Goal: Task Accomplishment & Management: Complete application form

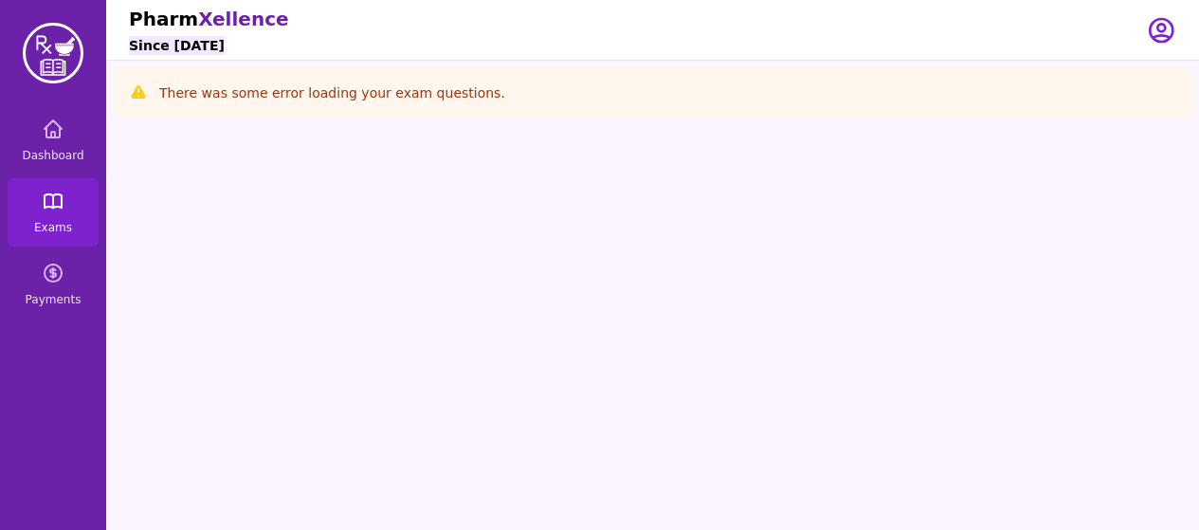
click at [35, 214] on link "Exams" at bounding box center [53, 212] width 91 height 68
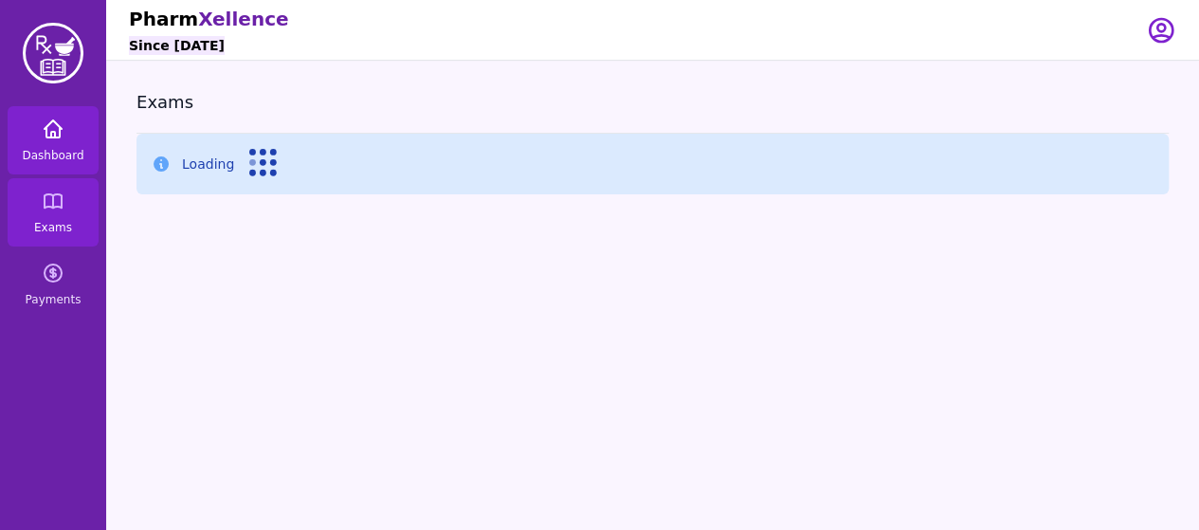
click at [48, 140] on link "Dashboard" at bounding box center [53, 140] width 91 height 68
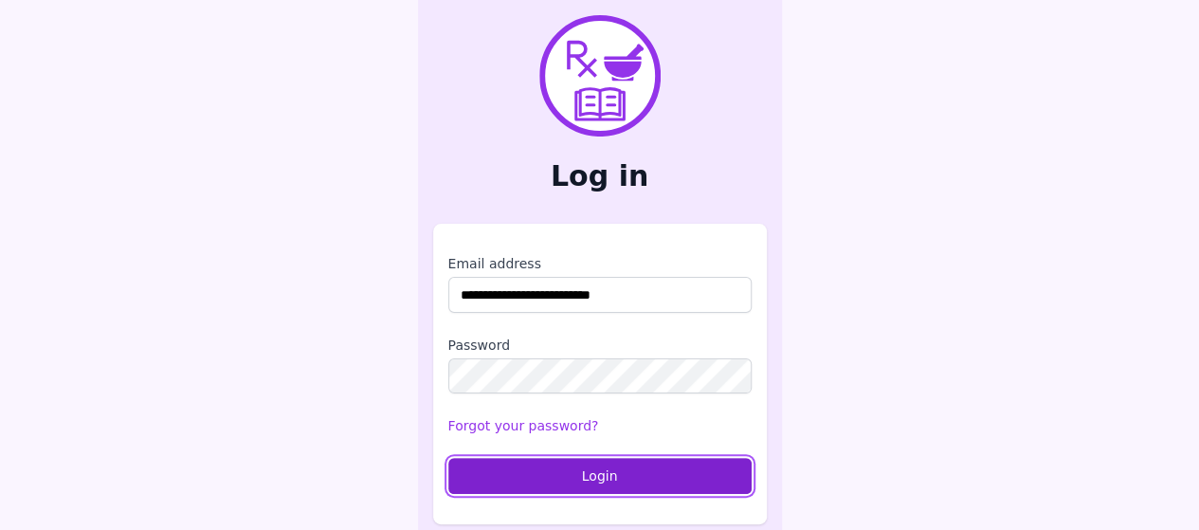
click at [681, 477] on button "Login" at bounding box center [599, 476] width 303 height 36
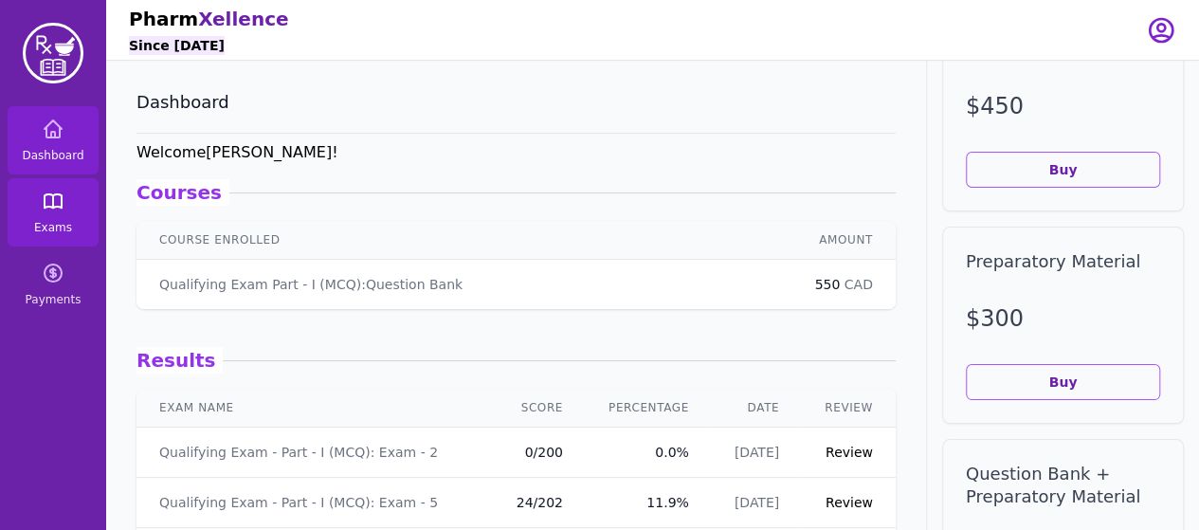
click at [48, 219] on link "Exams" at bounding box center [53, 212] width 91 height 68
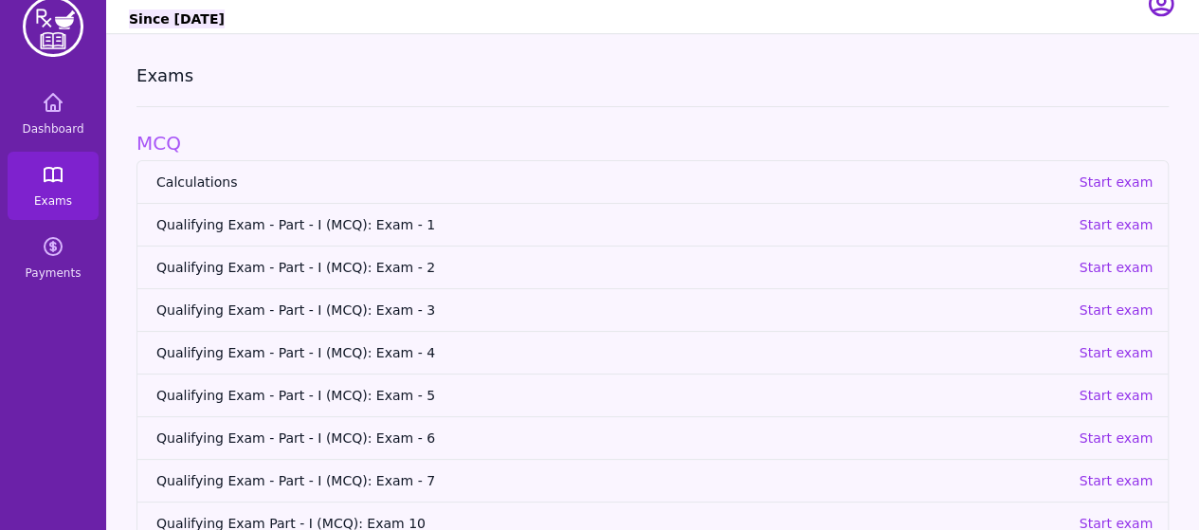
scroll to position [34, 0]
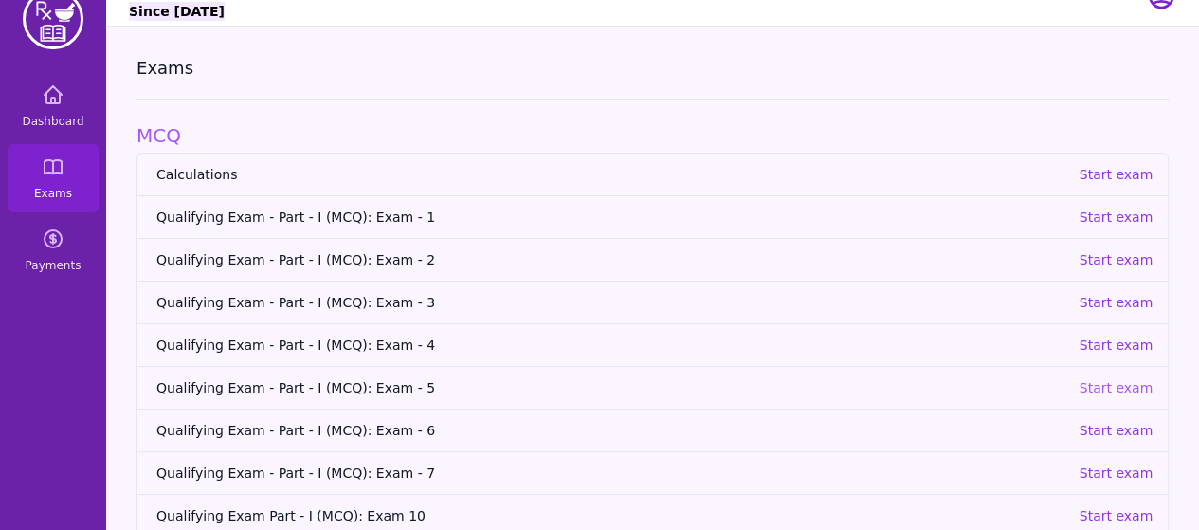
click at [1112, 388] on p "Start exam" at bounding box center [1116, 387] width 74 height 19
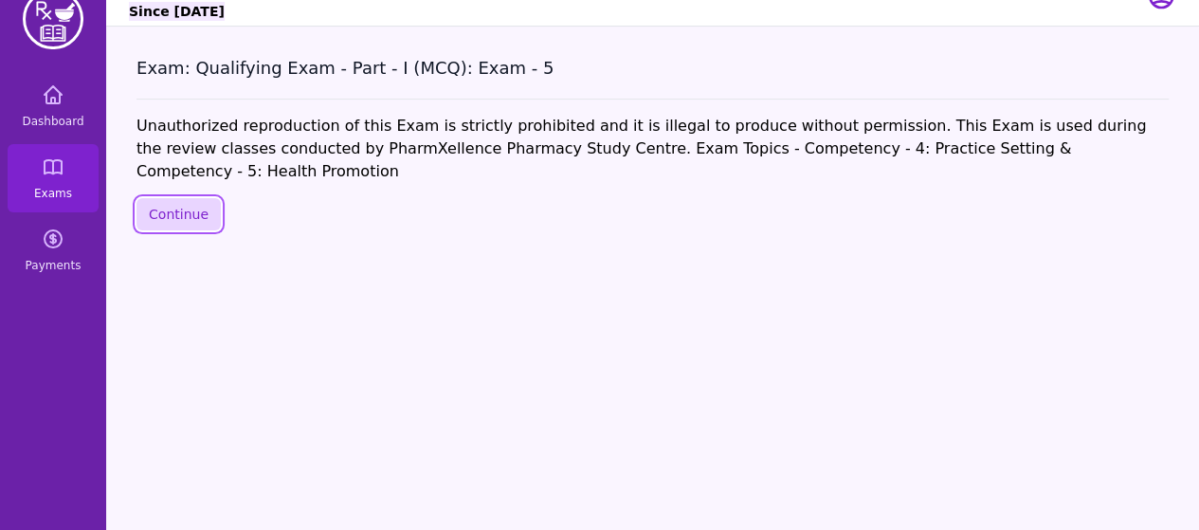
click at [182, 198] on button "Continue" at bounding box center [179, 214] width 84 height 32
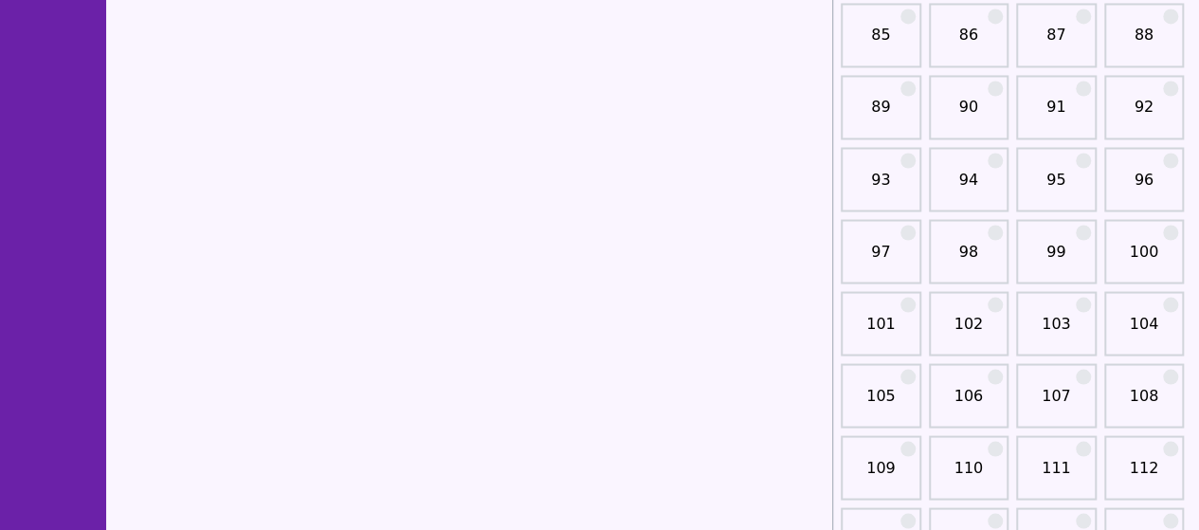
scroll to position [1663, 0]
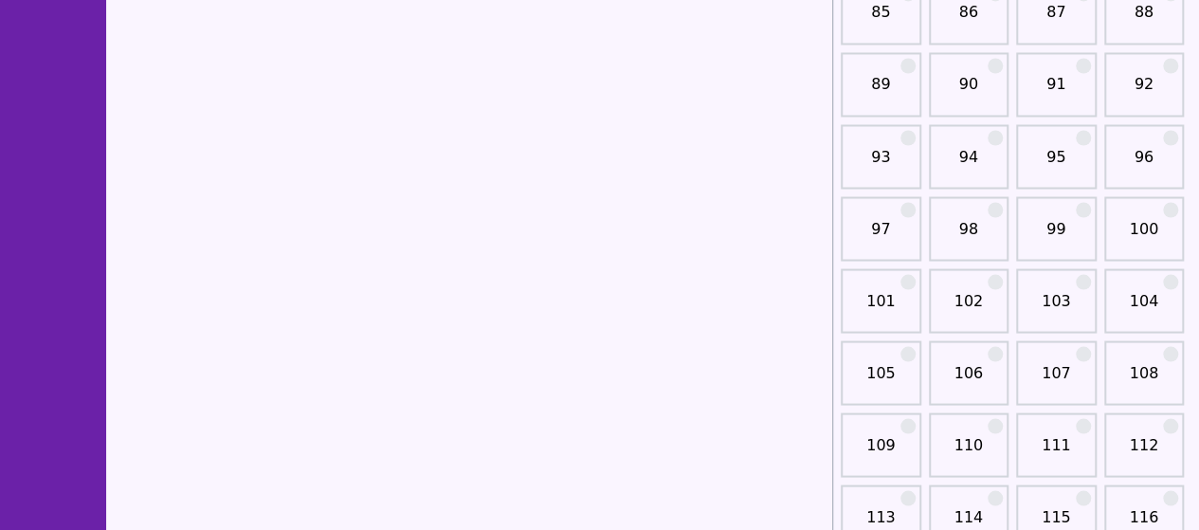
click at [1141, 221] on link "100" at bounding box center [1144, 236] width 69 height 38
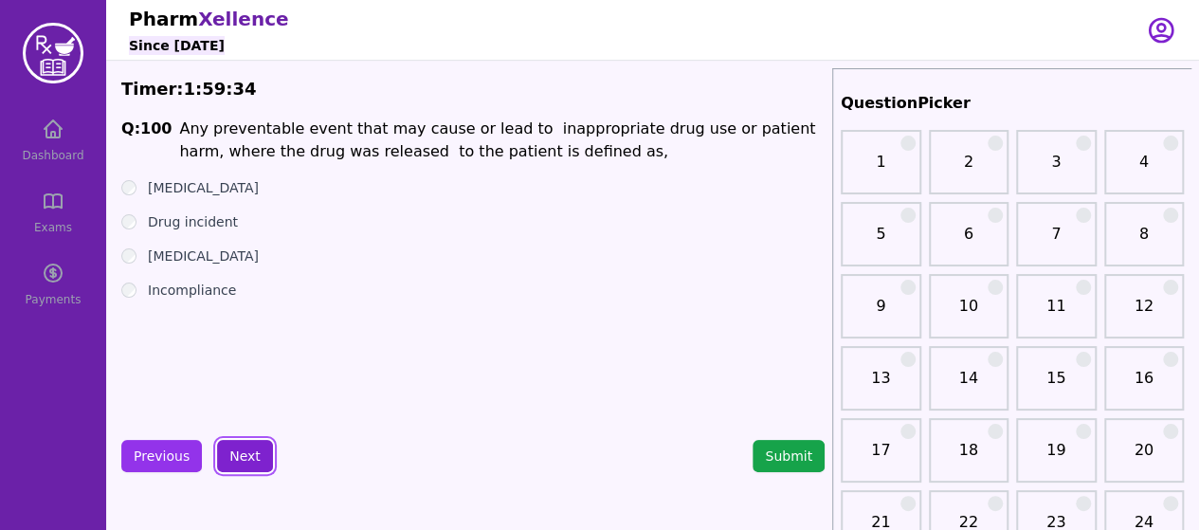
click at [241, 450] on button "Next" at bounding box center [245, 456] width 56 height 32
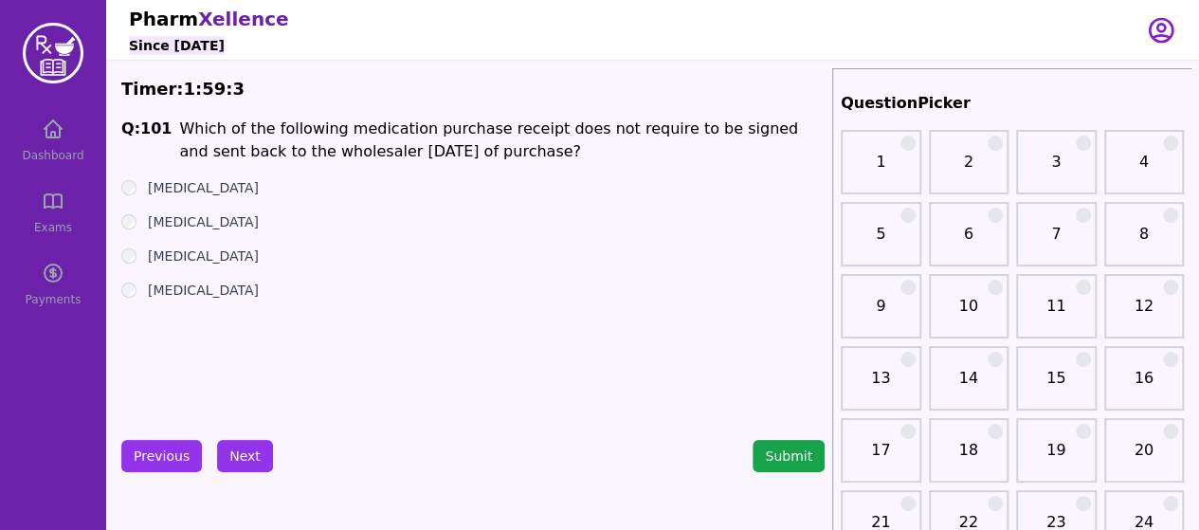
click at [135, 262] on div "[MEDICAL_DATA]" at bounding box center [473, 256] width 704 height 19
click at [248, 453] on button "Next" at bounding box center [245, 456] width 56 height 32
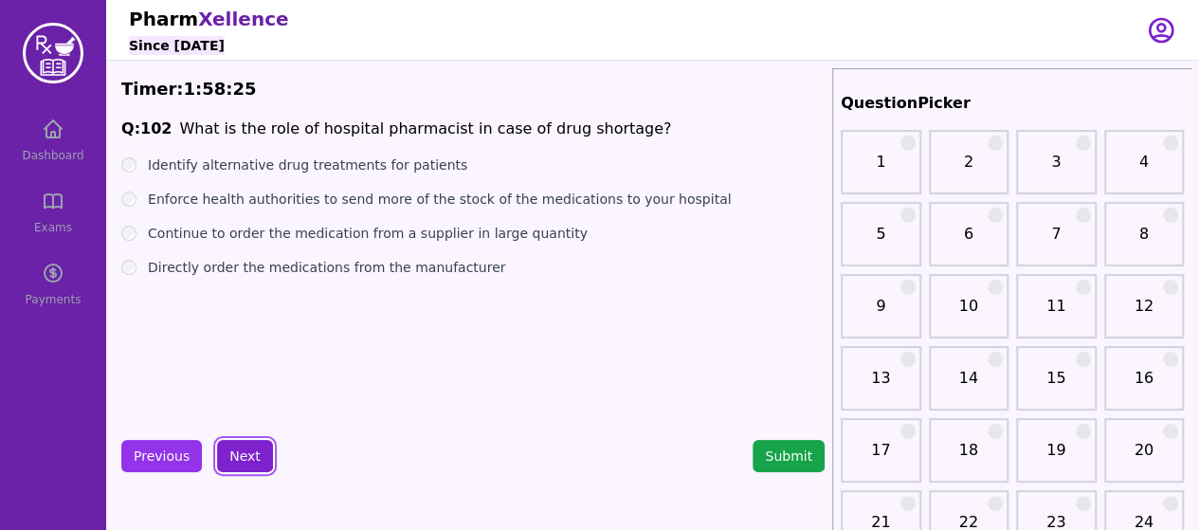
click at [242, 456] on button "Next" at bounding box center [245, 456] width 56 height 32
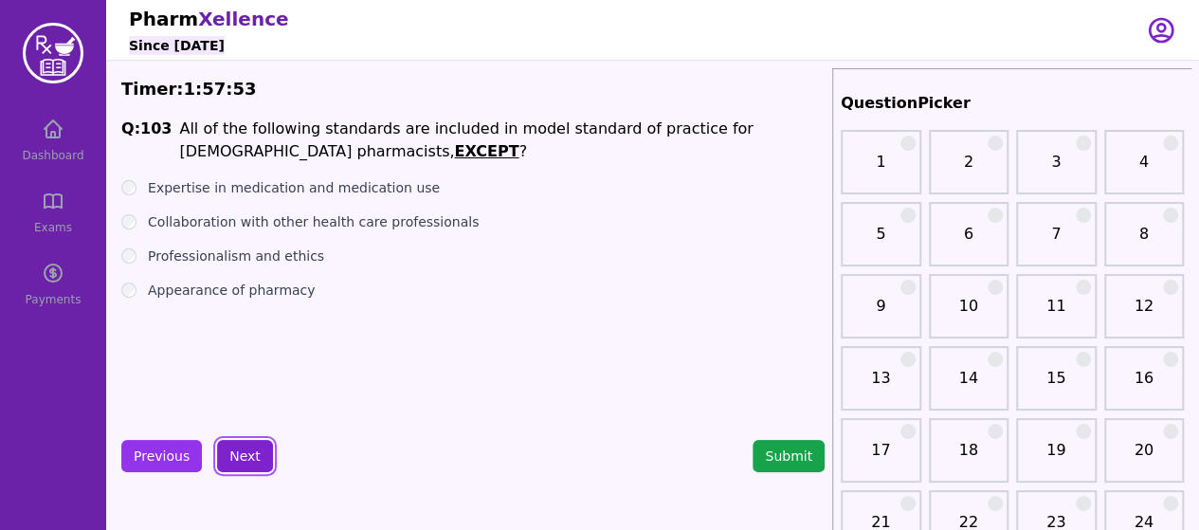
click at [246, 452] on button "Next" at bounding box center [245, 456] width 56 height 32
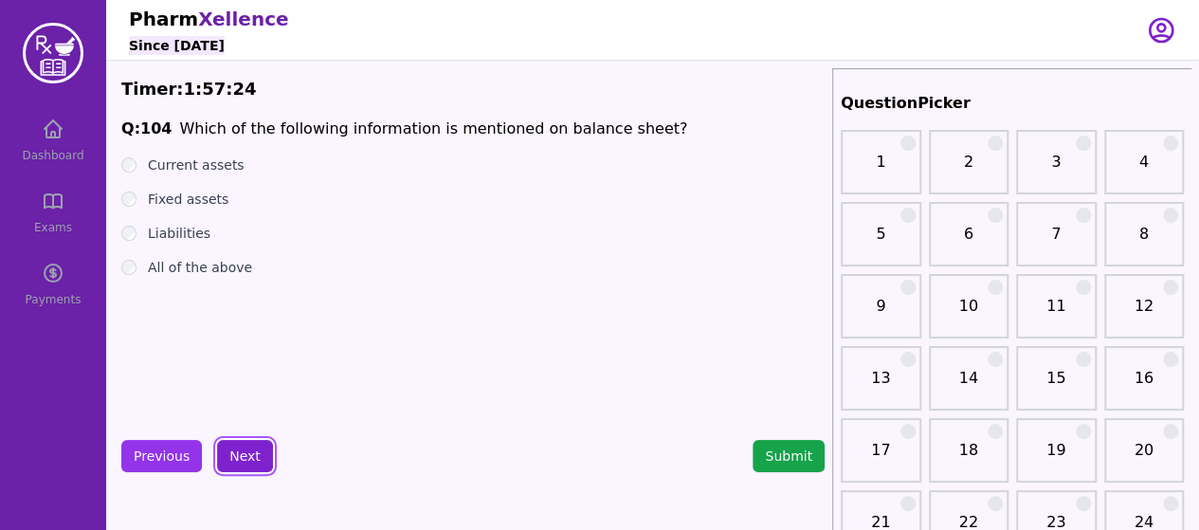
click at [237, 463] on button "Next" at bounding box center [245, 456] width 56 height 32
click at [247, 454] on button "Next" at bounding box center [245, 456] width 56 height 32
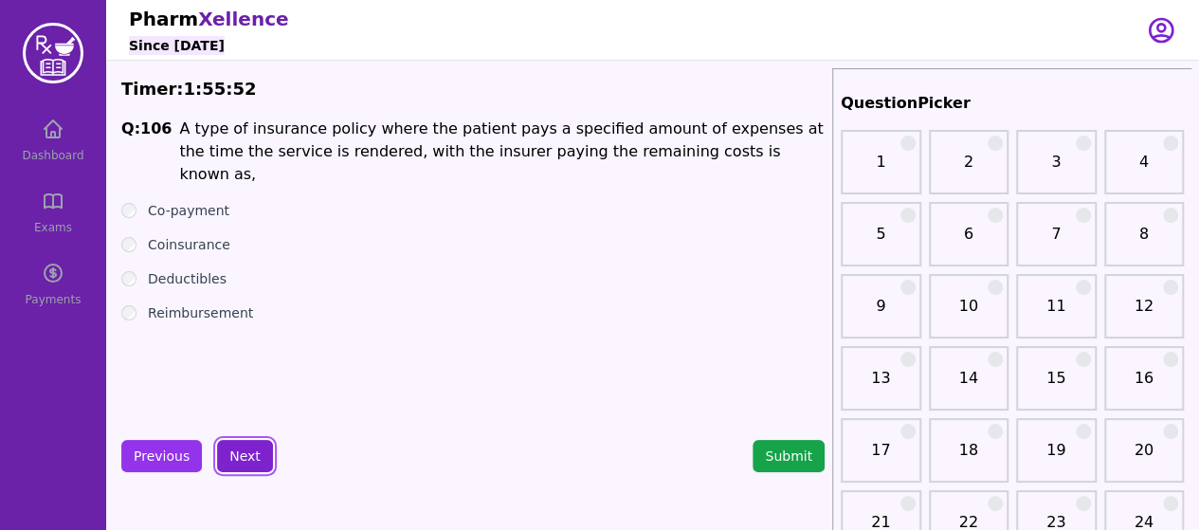
click at [242, 452] on button "Next" at bounding box center [245, 456] width 56 height 32
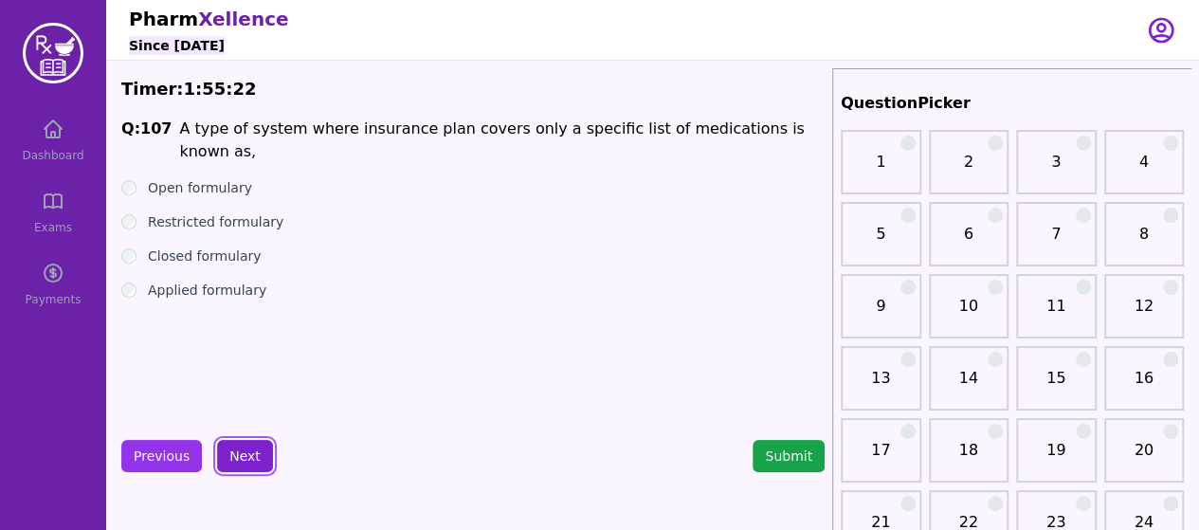
click at [245, 459] on button "Next" at bounding box center [245, 456] width 56 height 32
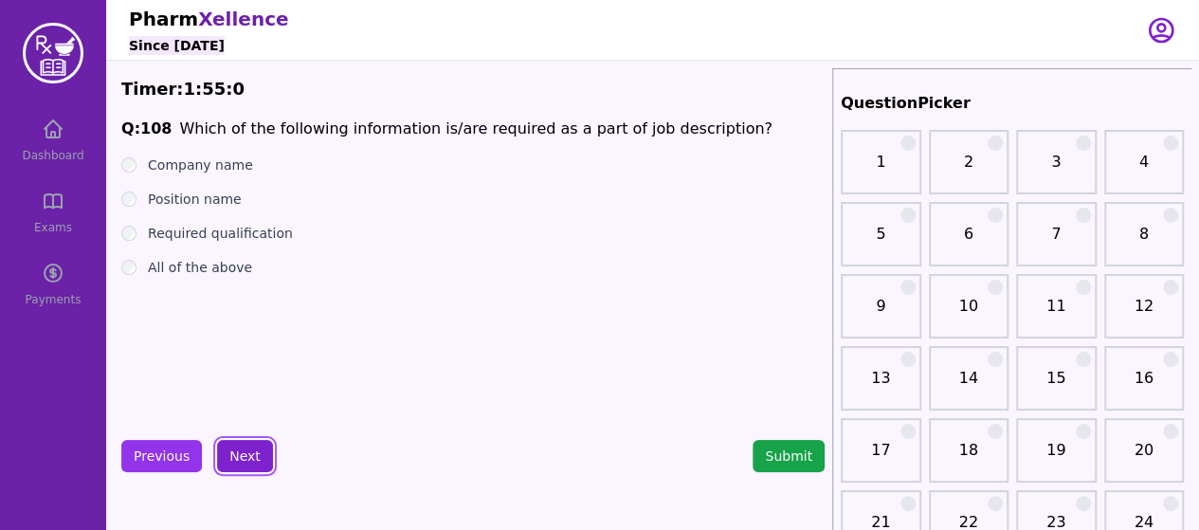
click at [234, 458] on button "Next" at bounding box center [245, 456] width 56 height 32
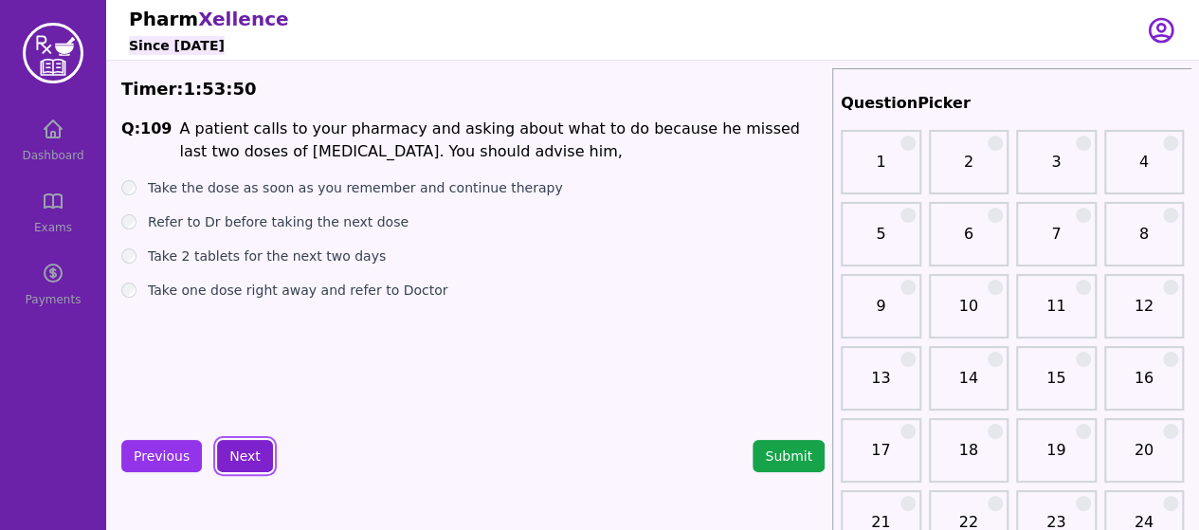
click at [218, 460] on button "Next" at bounding box center [245, 456] width 56 height 32
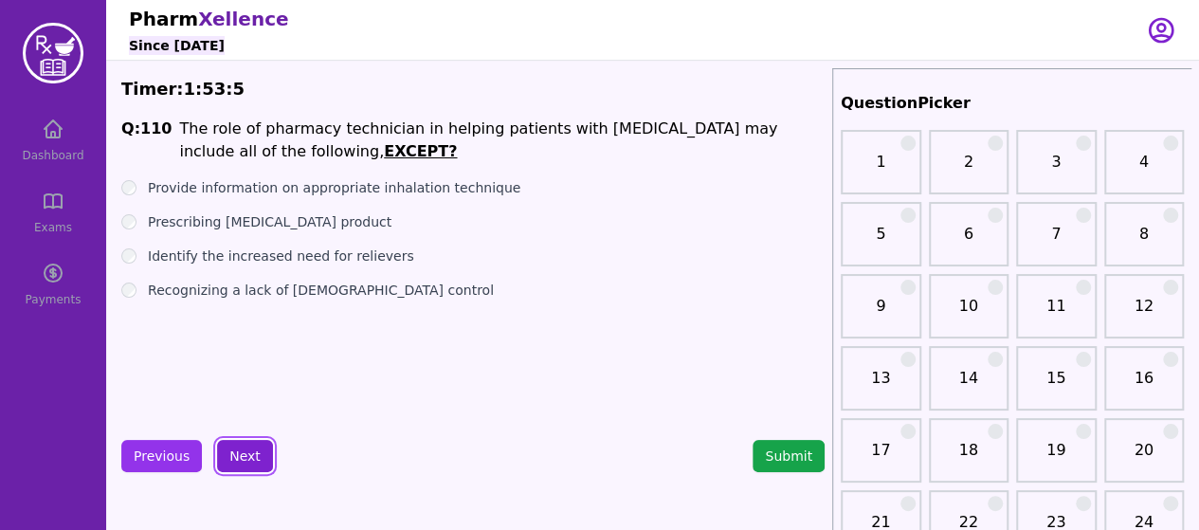
click at [245, 448] on button "Next" at bounding box center [245, 456] width 56 height 32
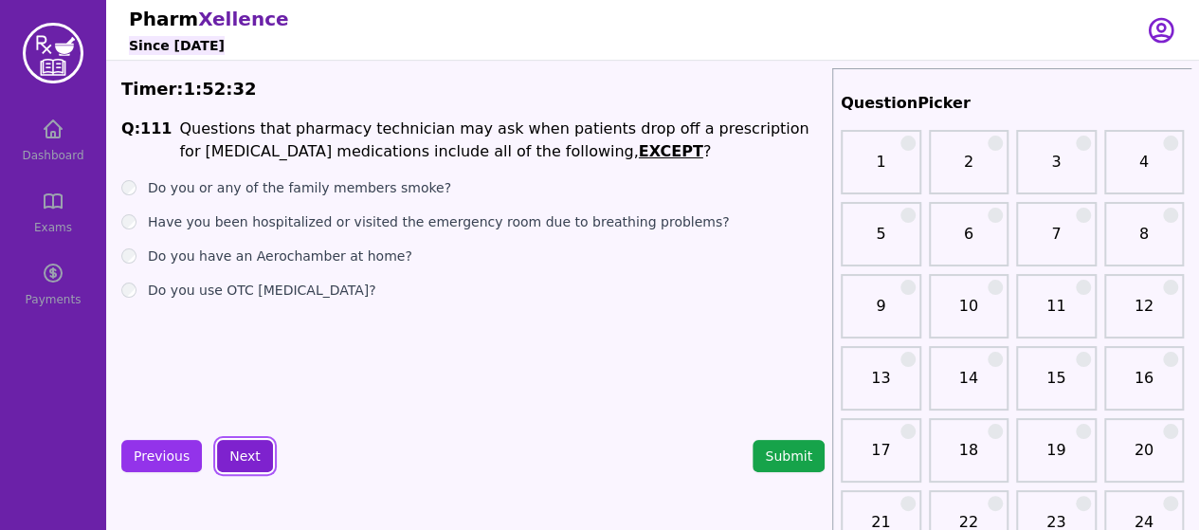
click at [258, 456] on button "Next" at bounding box center [245, 456] width 56 height 32
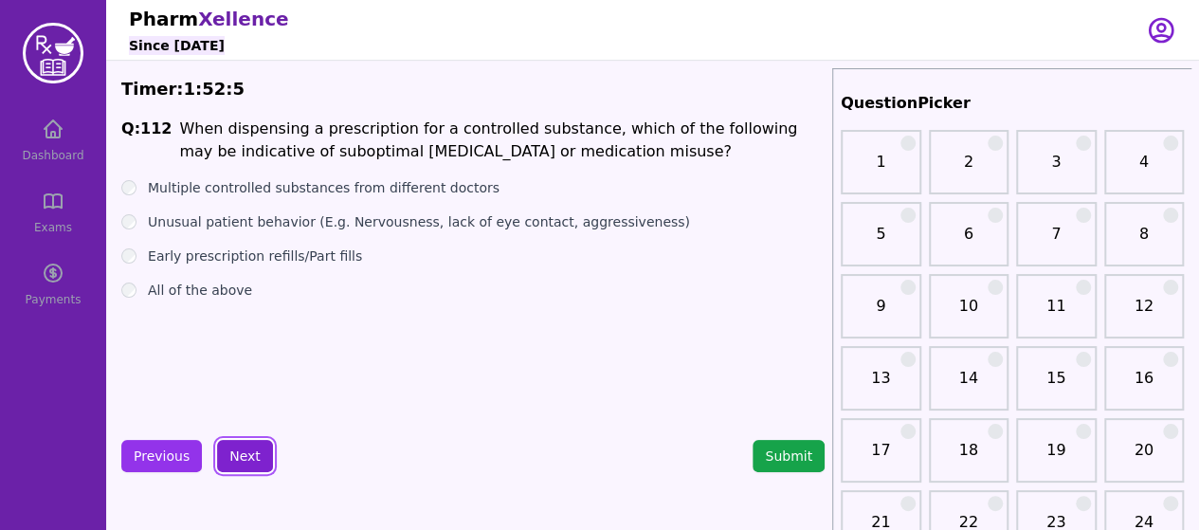
click at [244, 460] on button "Next" at bounding box center [245, 456] width 56 height 32
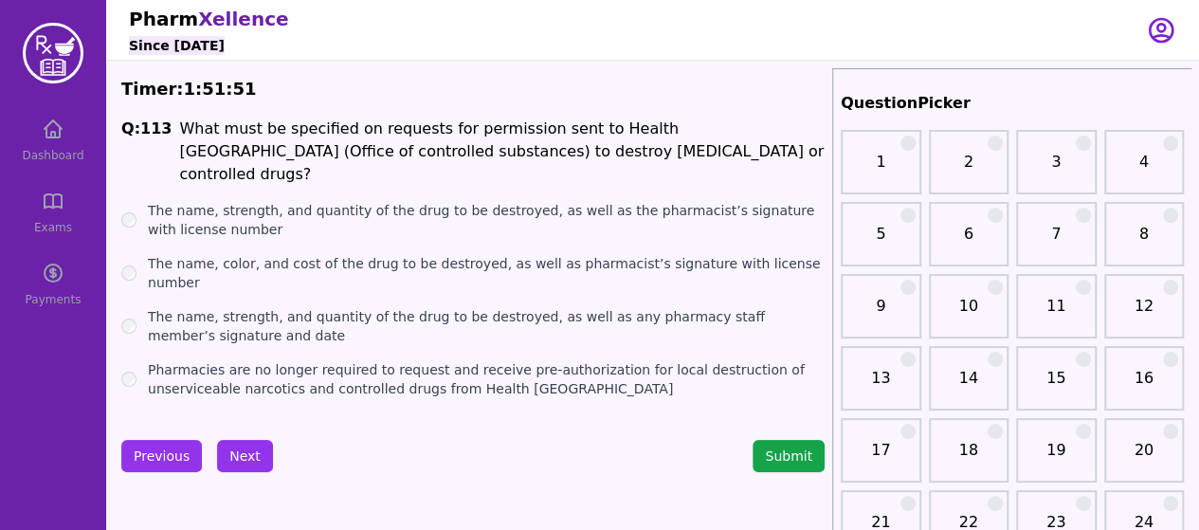
click at [121, 360] on div "Pharmacies are no longer required to request and receive pre-authorization for …" at bounding box center [473, 379] width 704 height 38
click at [249, 448] on button "Next" at bounding box center [245, 456] width 56 height 32
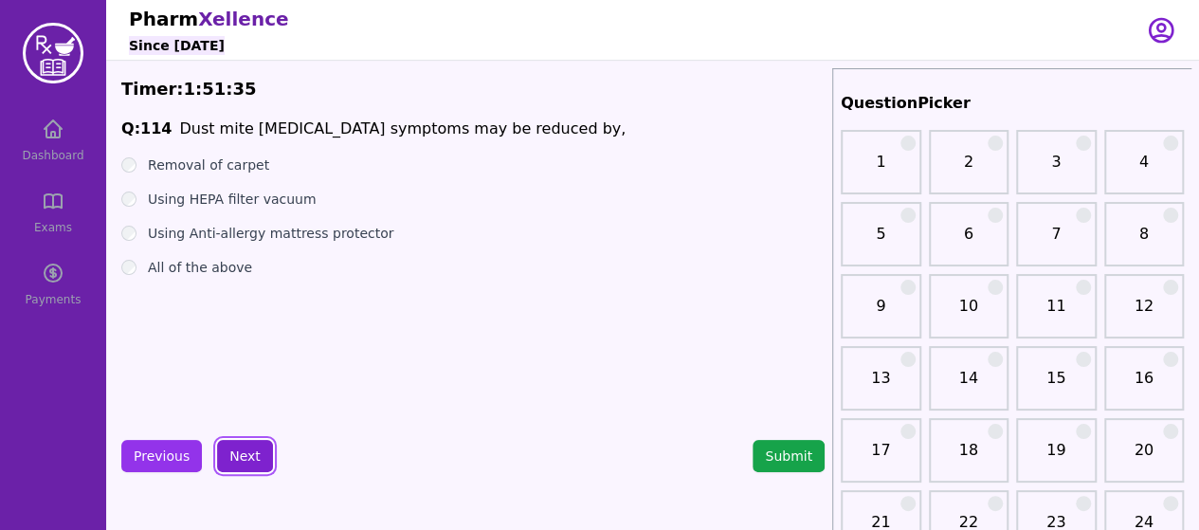
click at [251, 461] on button "Next" at bounding box center [245, 456] width 56 height 32
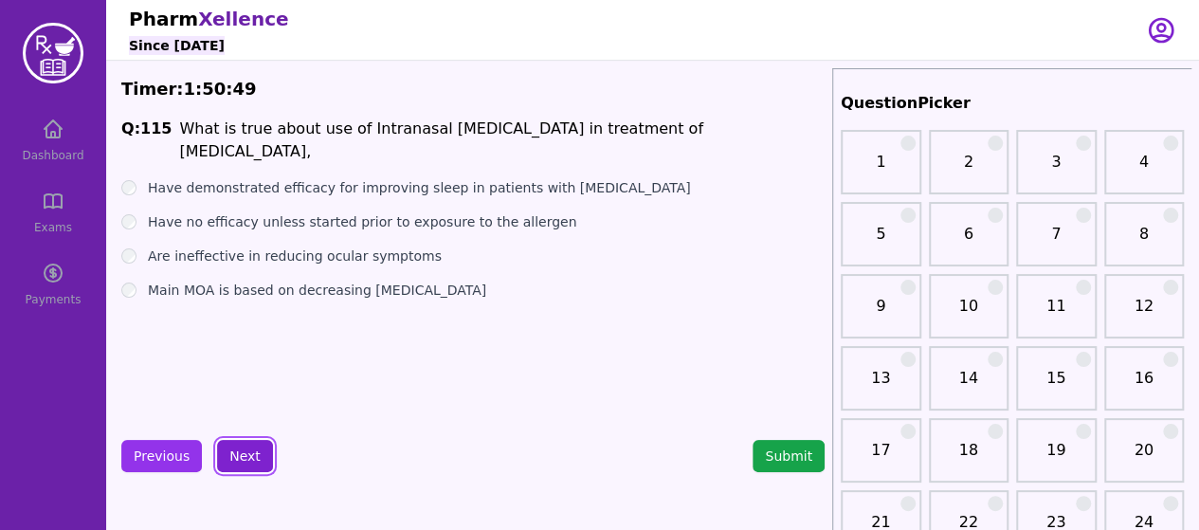
click at [235, 453] on button "Next" at bounding box center [245, 456] width 56 height 32
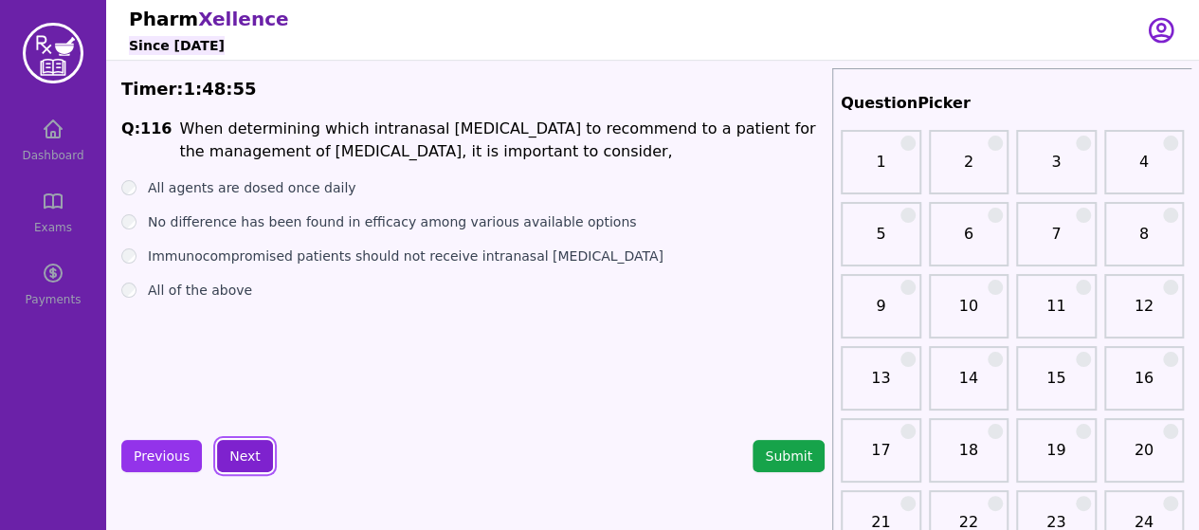
click at [243, 467] on button "Next" at bounding box center [245, 456] width 56 height 32
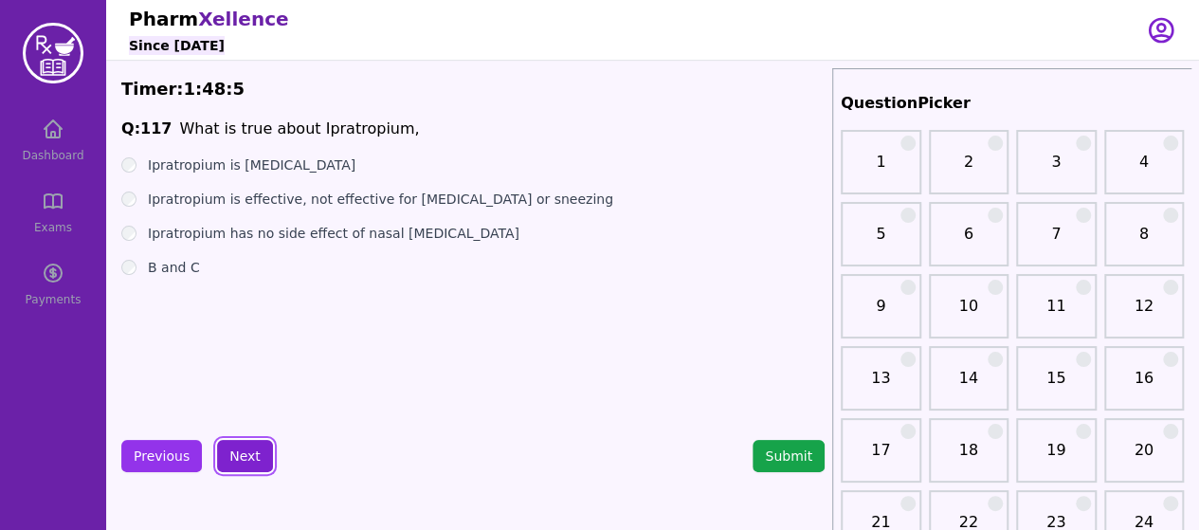
click at [235, 459] on button "Next" at bounding box center [245, 456] width 56 height 32
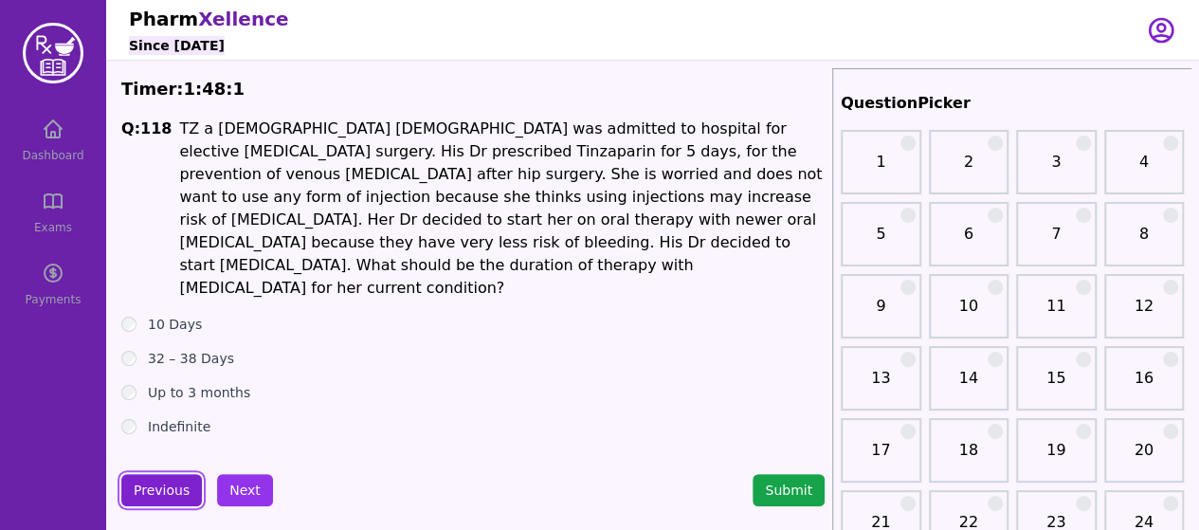
click at [152, 474] on button "Previous" at bounding box center [161, 490] width 81 height 32
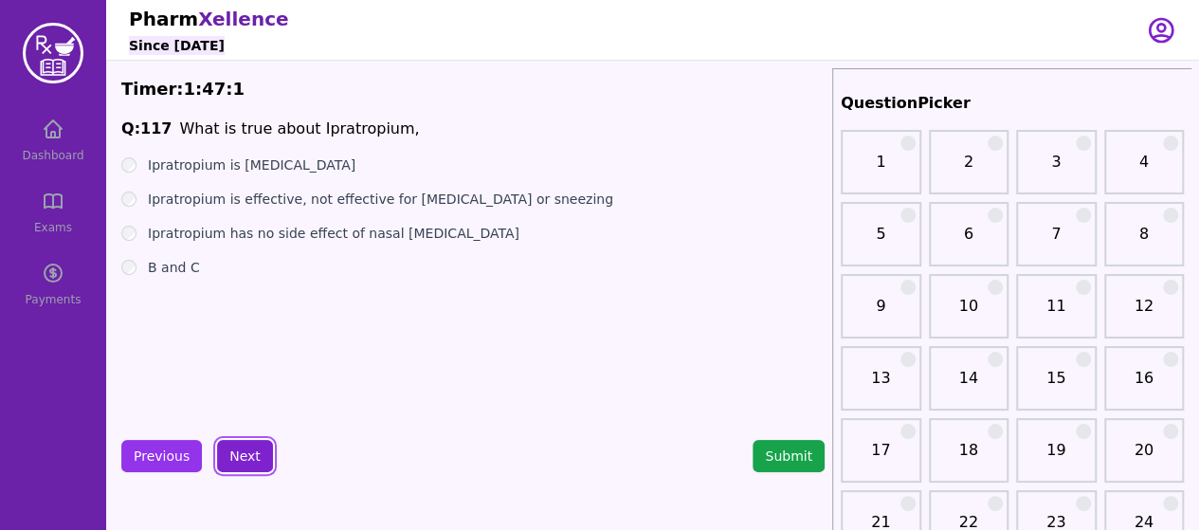
click at [220, 464] on button "Next" at bounding box center [245, 456] width 56 height 32
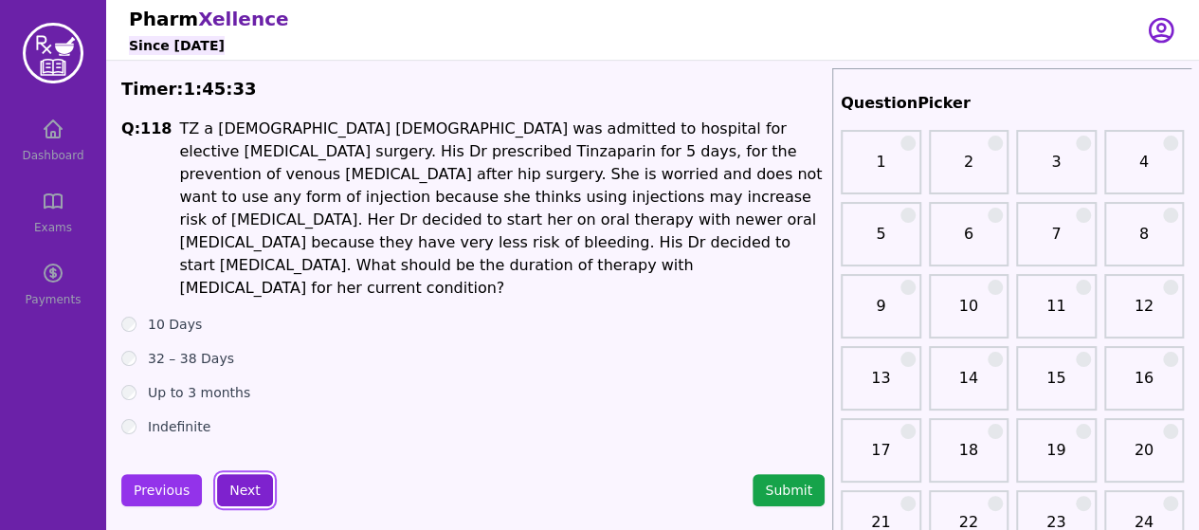
click at [235, 474] on button "Next" at bounding box center [245, 490] width 56 height 32
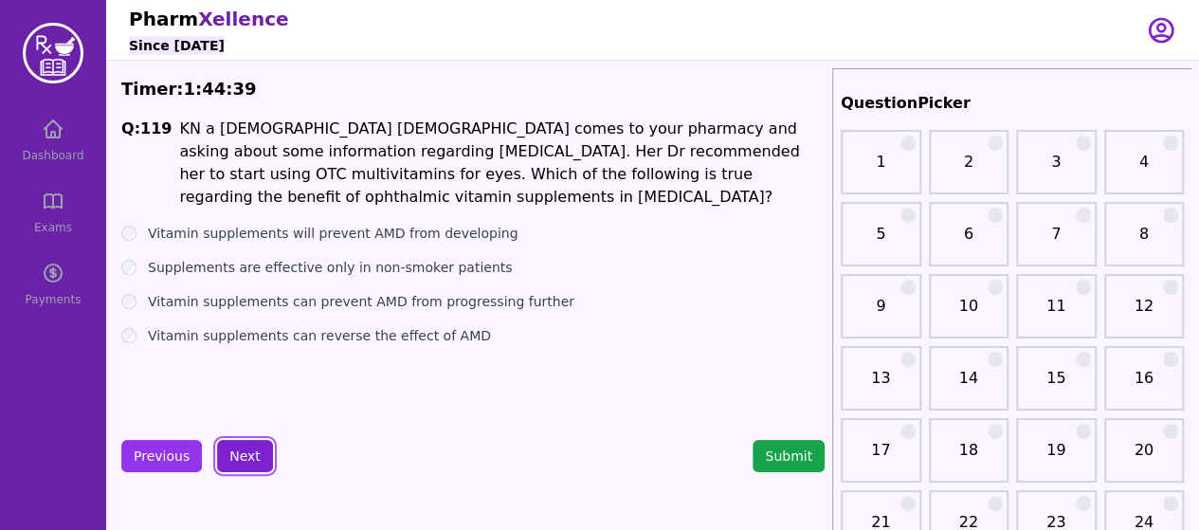
click at [245, 461] on button "Next" at bounding box center [245, 456] width 56 height 32
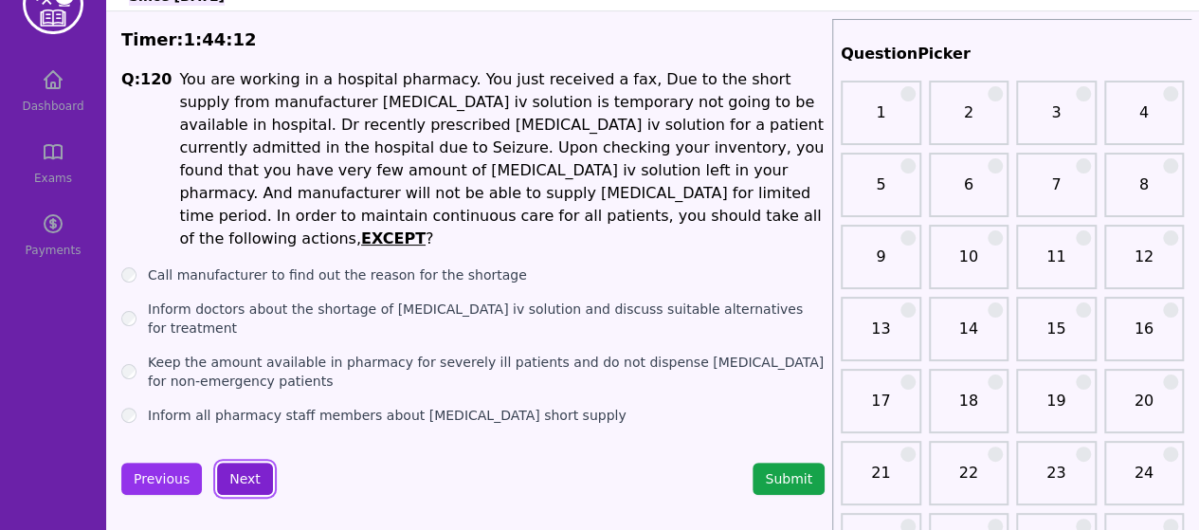
scroll to position [53, 0]
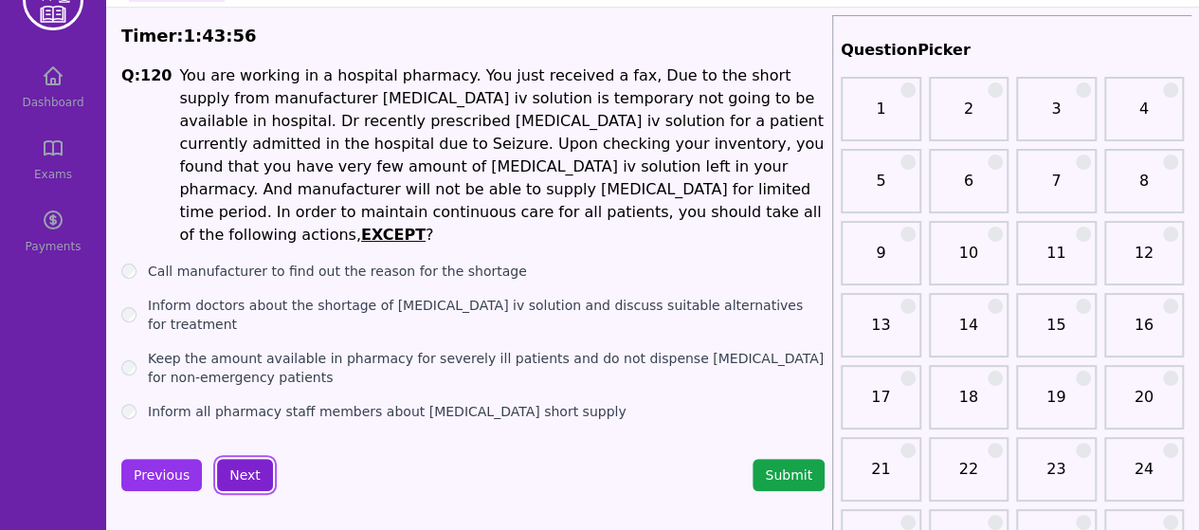
click at [250, 459] on button "Next" at bounding box center [245, 475] width 56 height 32
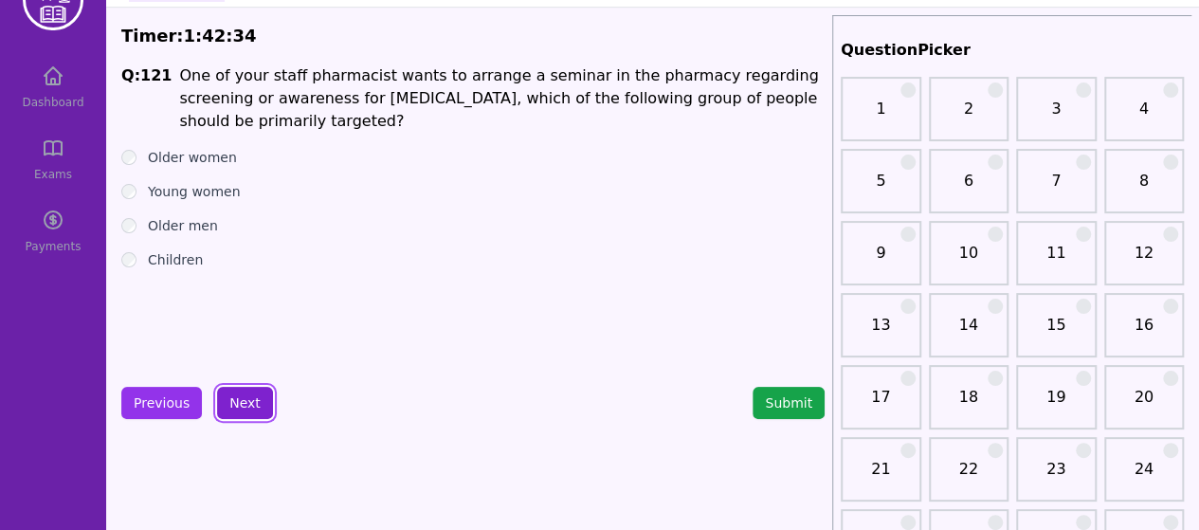
click at [240, 408] on button "Next" at bounding box center [245, 403] width 56 height 32
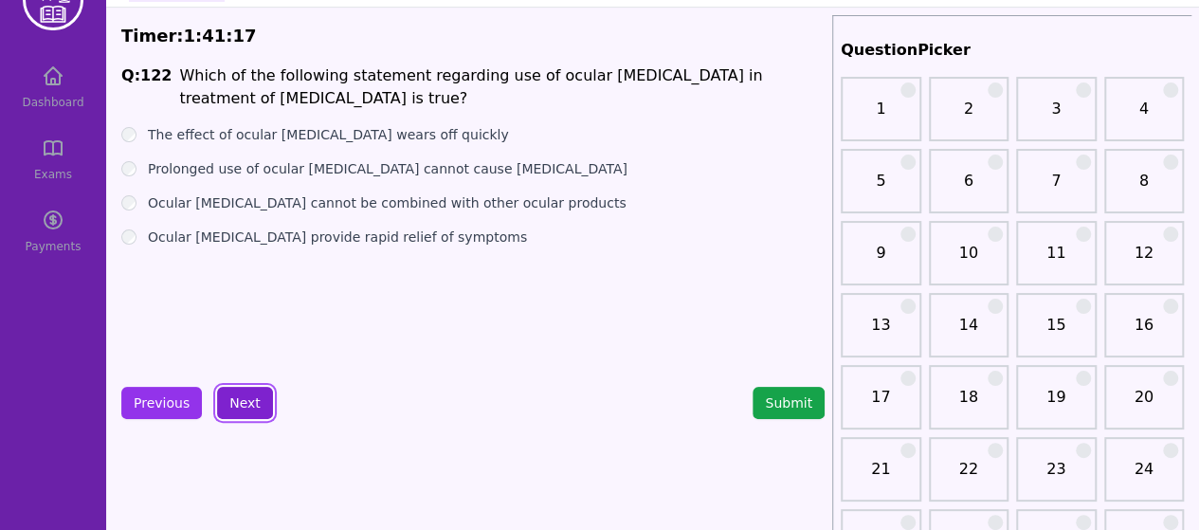
click at [245, 413] on button "Next" at bounding box center [245, 403] width 56 height 32
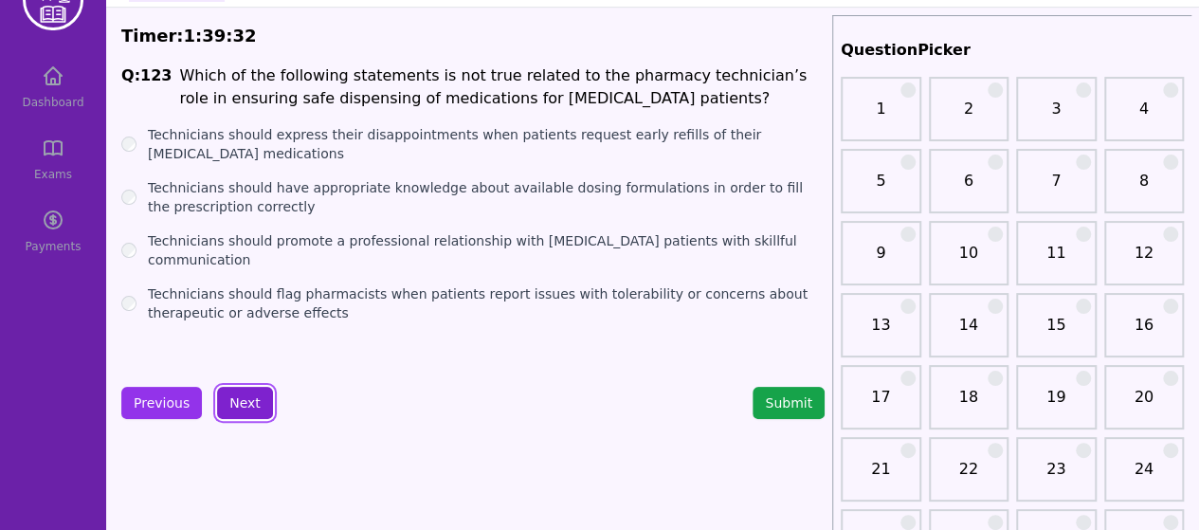
click at [239, 406] on button "Next" at bounding box center [245, 403] width 56 height 32
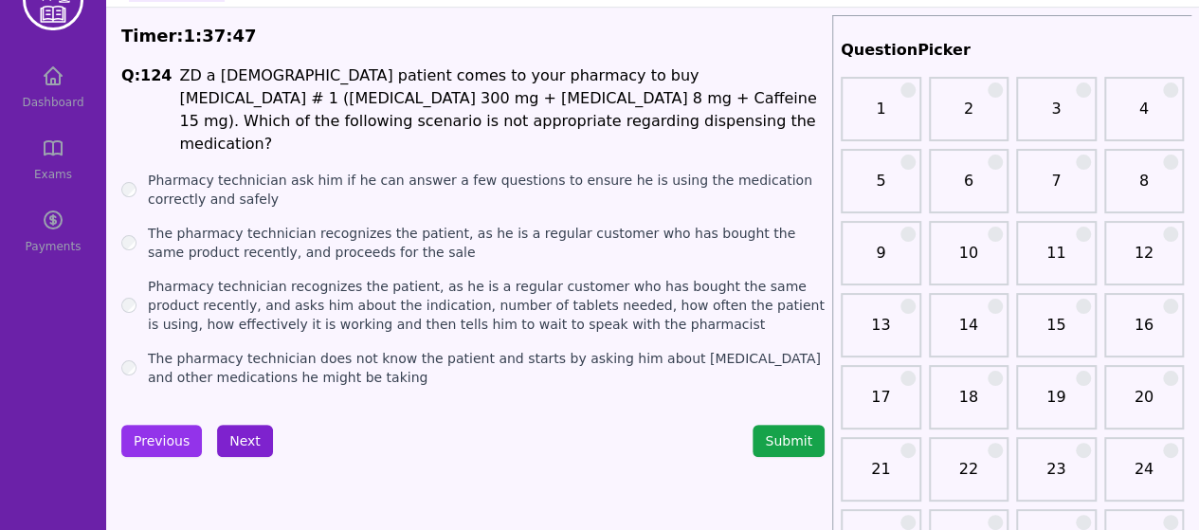
click at [231, 425] on button "Next" at bounding box center [245, 441] width 56 height 32
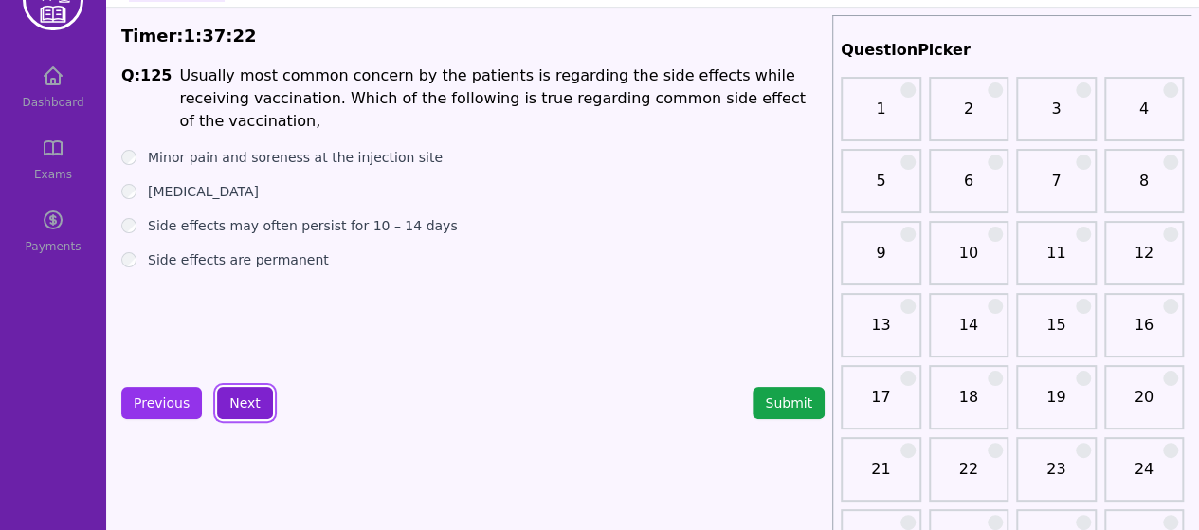
click at [233, 404] on button "Next" at bounding box center [245, 403] width 56 height 32
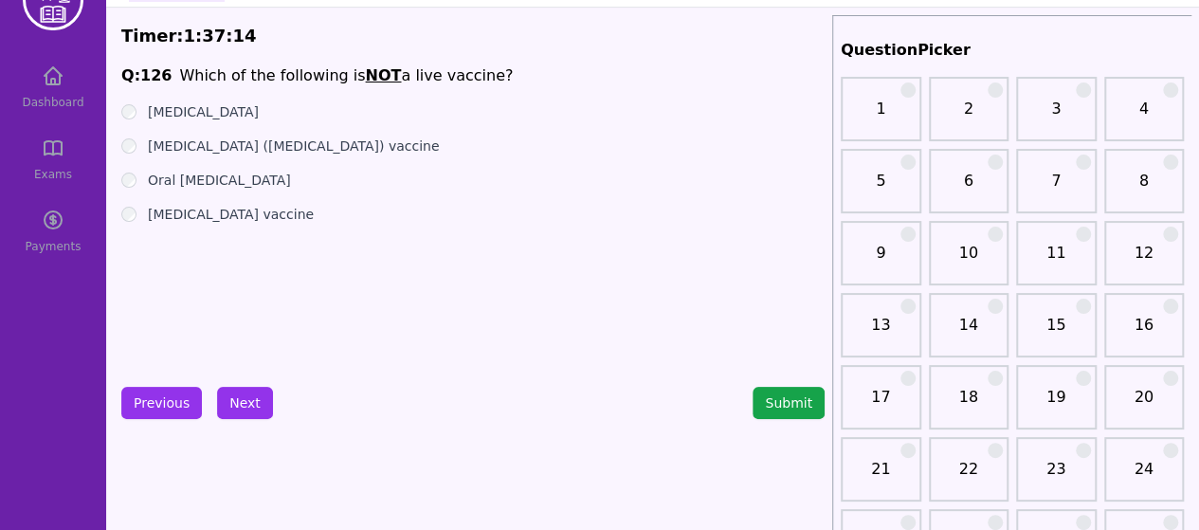
click at [136, 152] on div "[MEDICAL_DATA] ([MEDICAL_DATA]) vaccine" at bounding box center [473, 146] width 704 height 19
click at [235, 400] on button "Next" at bounding box center [245, 403] width 56 height 32
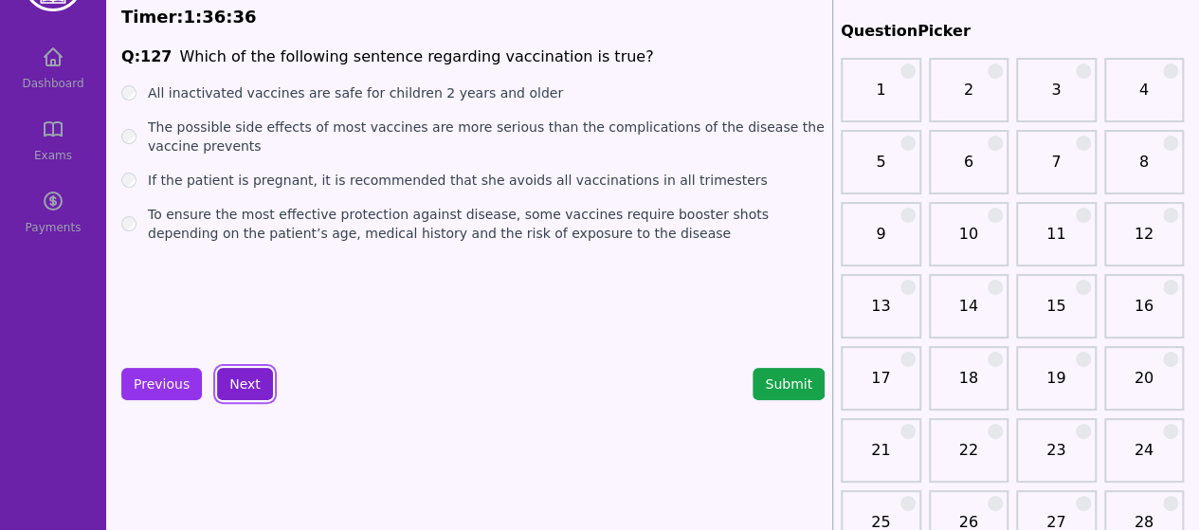
scroll to position [79, 0]
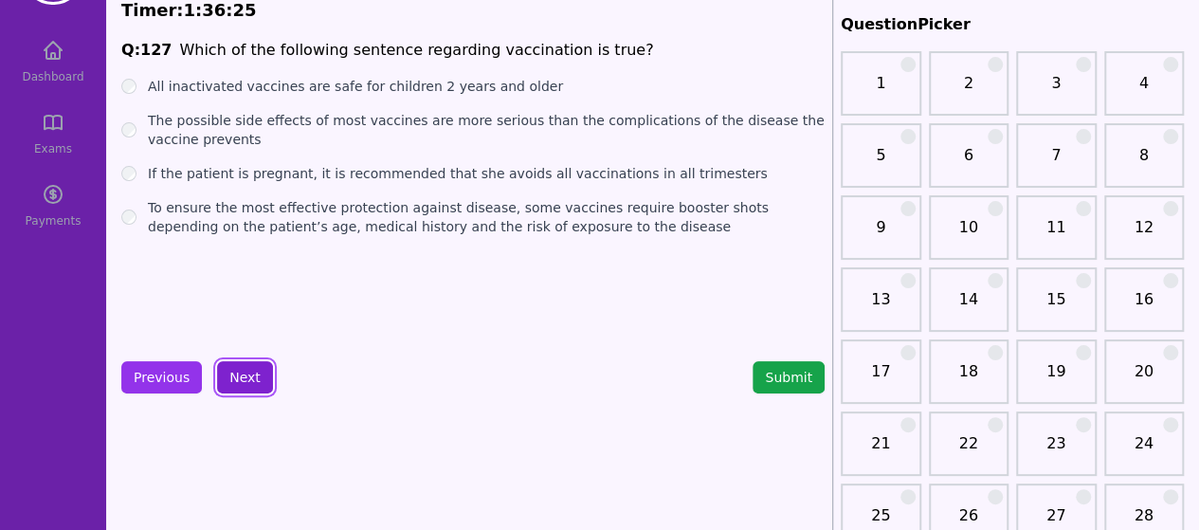
click at [247, 389] on button "Next" at bounding box center [245, 377] width 56 height 32
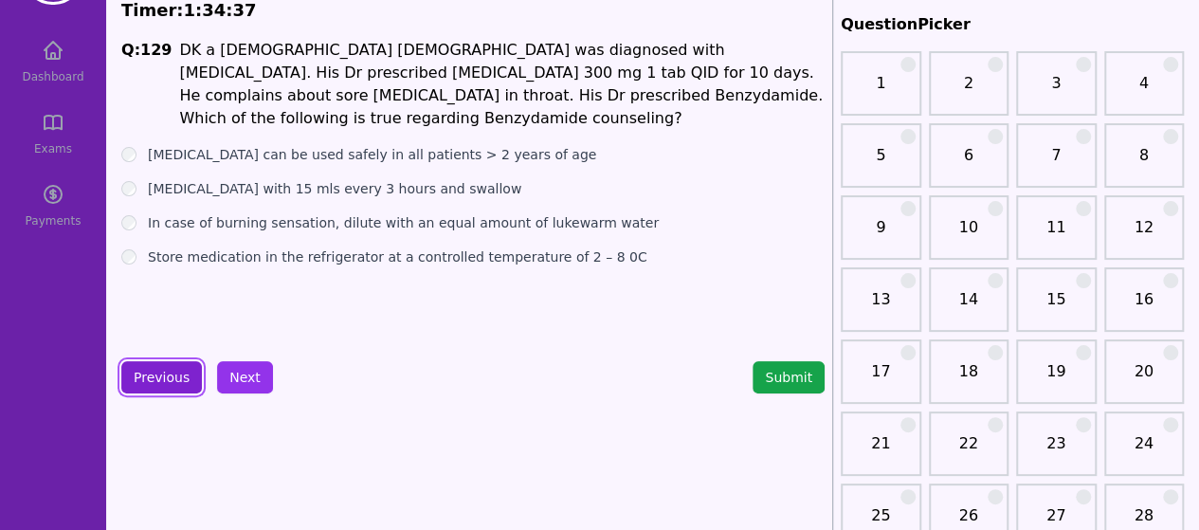
click at [155, 377] on button "Previous" at bounding box center [161, 377] width 81 height 32
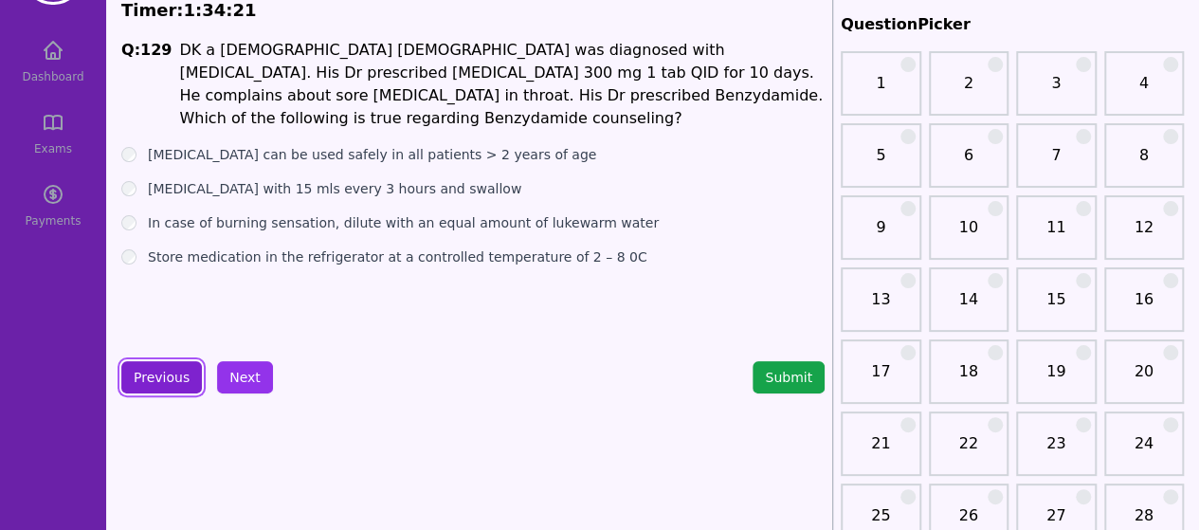
click at [157, 383] on button "Previous" at bounding box center [161, 377] width 81 height 32
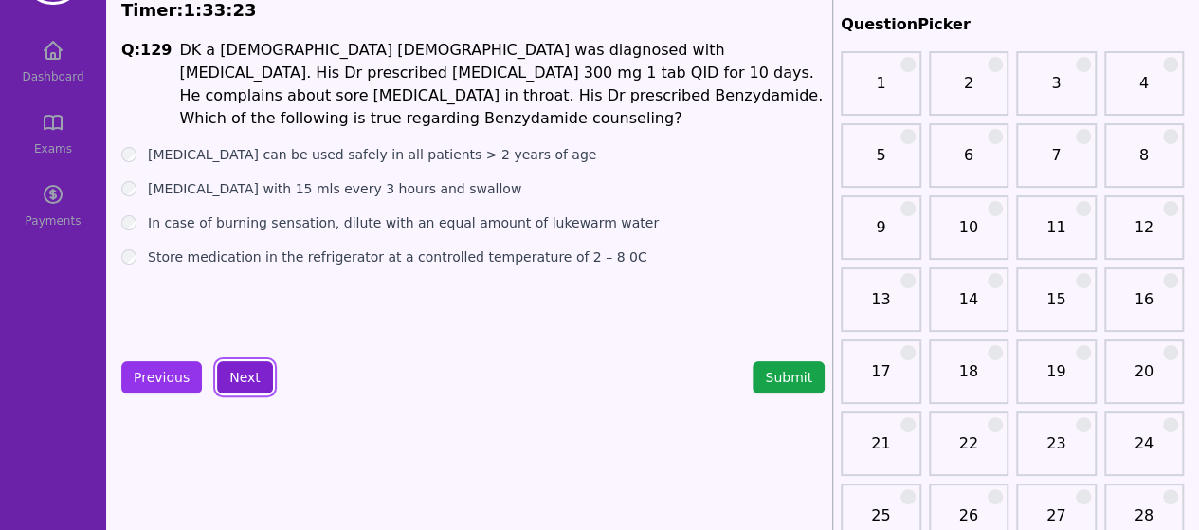
click at [237, 377] on button "Next" at bounding box center [245, 377] width 56 height 32
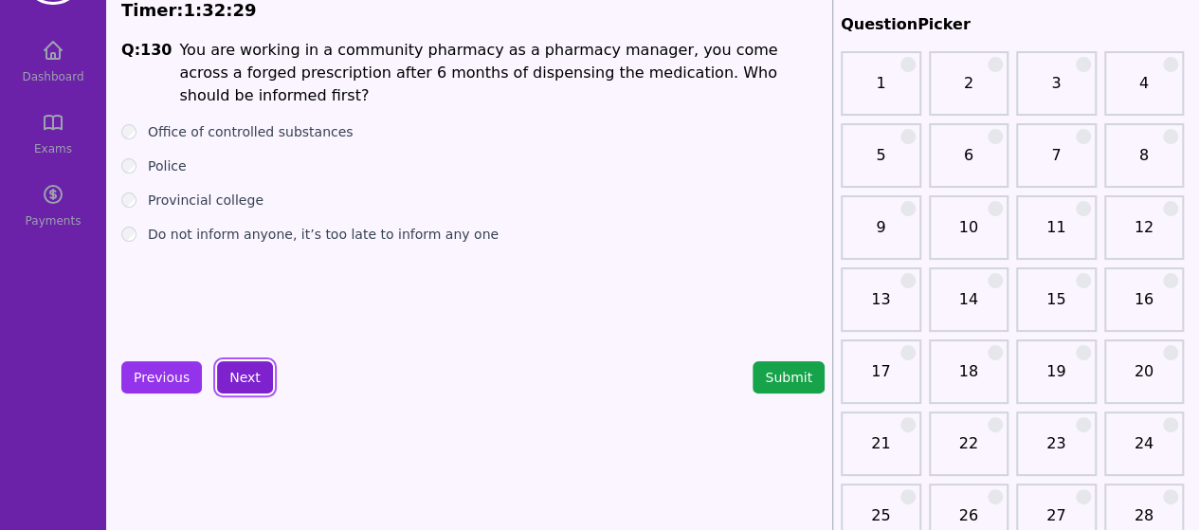
click at [246, 388] on button "Next" at bounding box center [245, 377] width 56 height 32
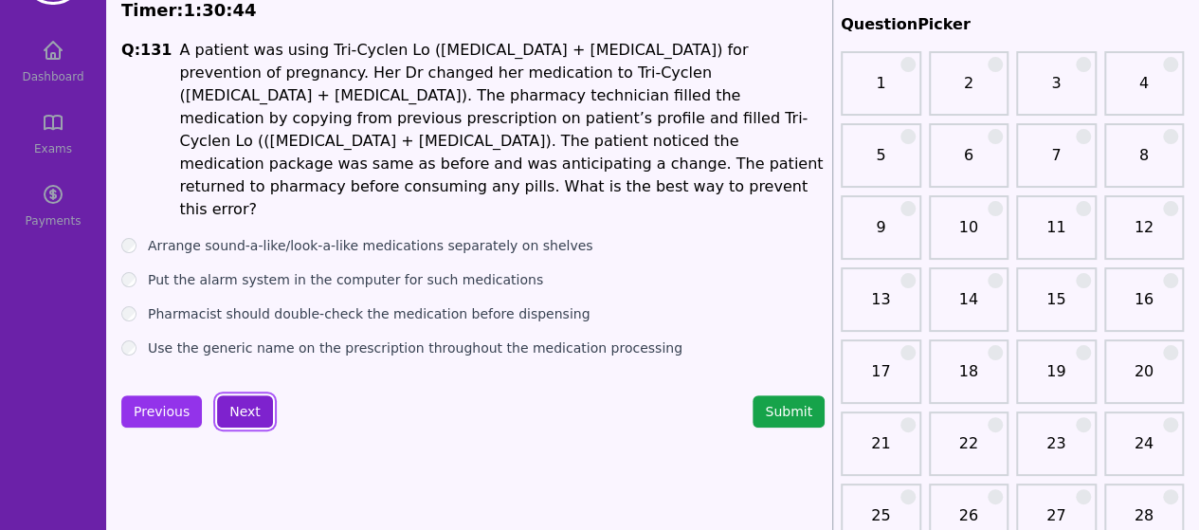
click at [254, 395] on button "Next" at bounding box center [245, 411] width 56 height 32
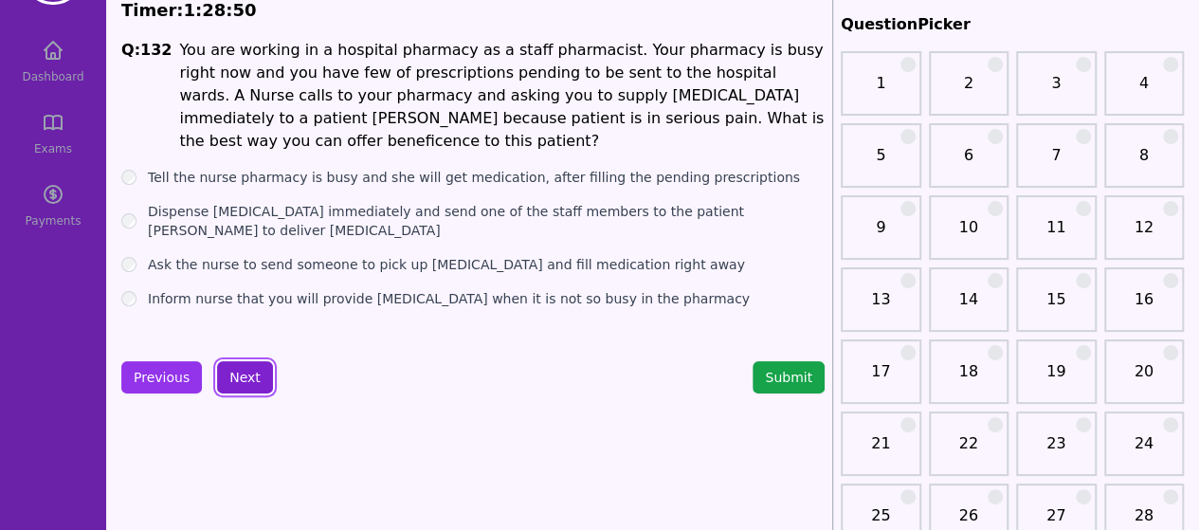
click at [239, 375] on button "Next" at bounding box center [245, 377] width 56 height 32
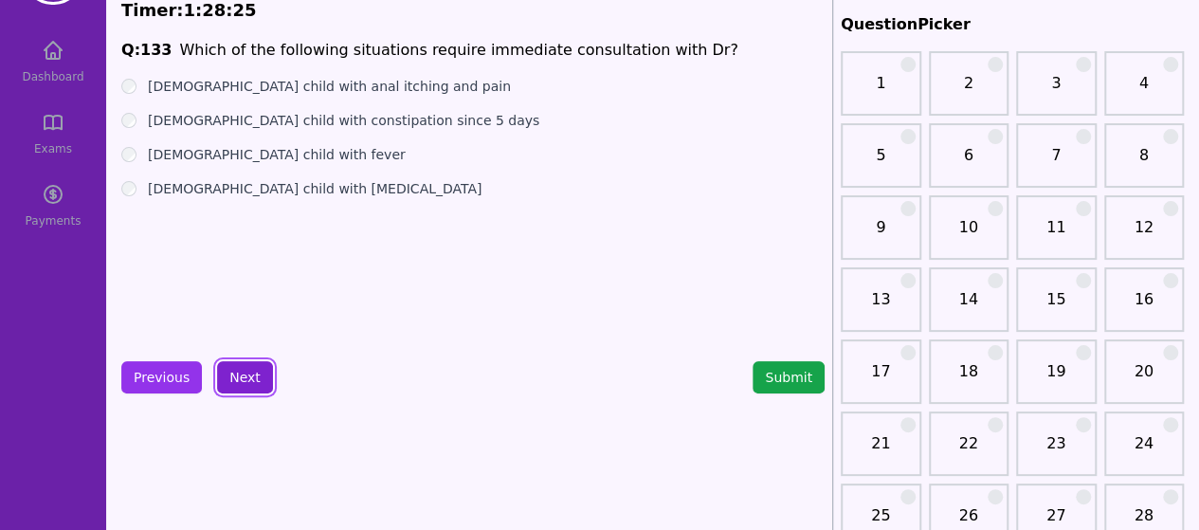
click at [235, 374] on button "Next" at bounding box center [245, 377] width 56 height 32
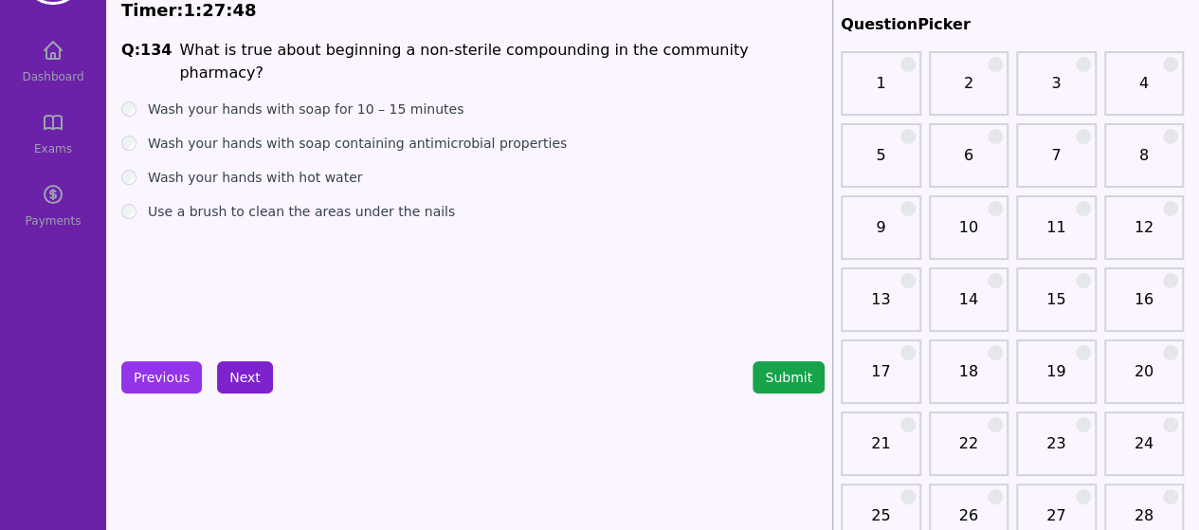
click at [247, 374] on button "Next" at bounding box center [245, 377] width 56 height 32
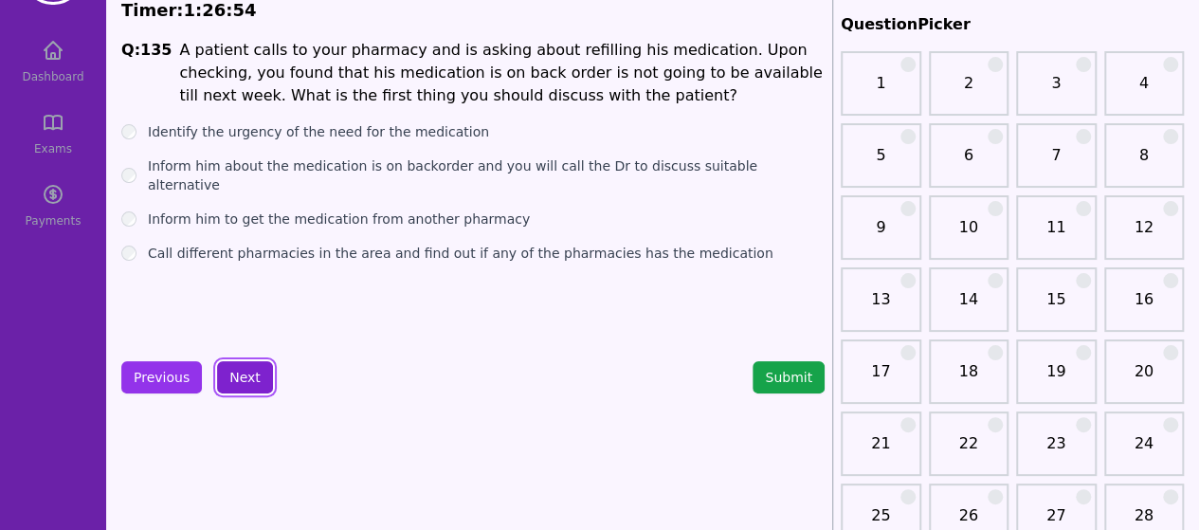
click at [229, 378] on button "Next" at bounding box center [245, 377] width 56 height 32
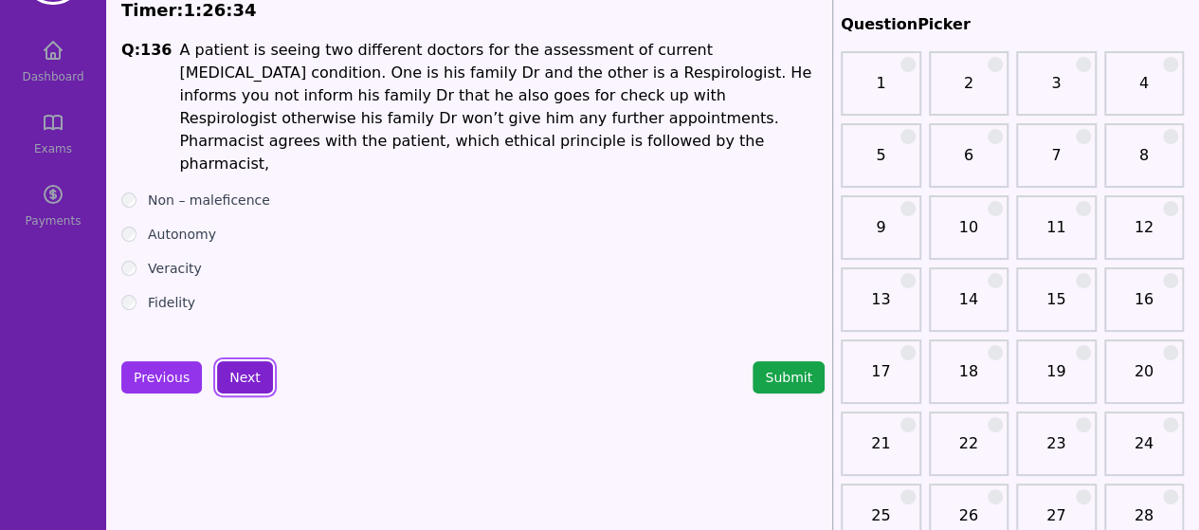
click at [229, 387] on button "Next" at bounding box center [245, 377] width 56 height 32
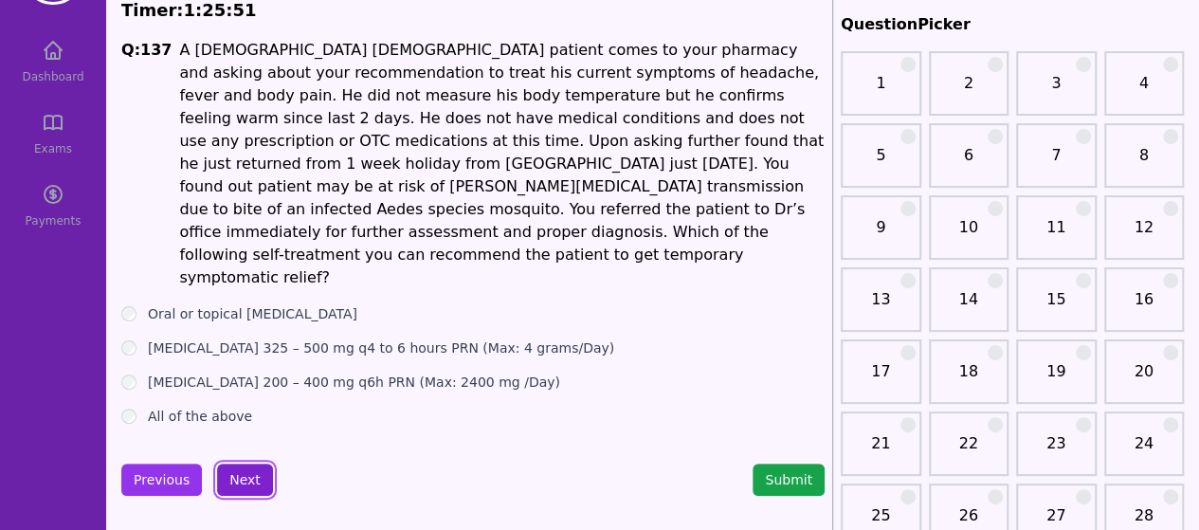
click at [242, 464] on button "Next" at bounding box center [245, 480] width 56 height 32
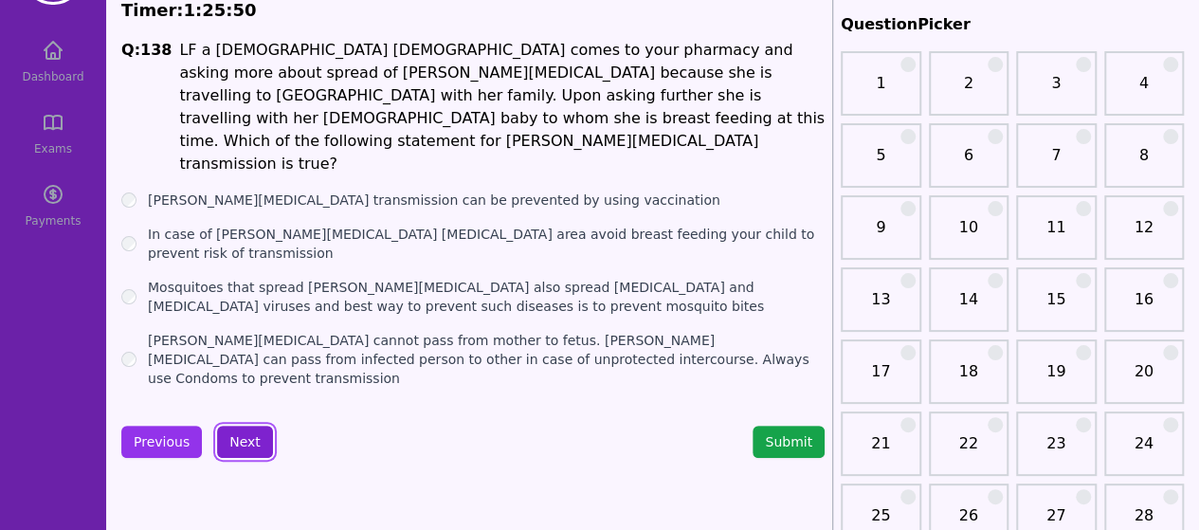
scroll to position [76, 0]
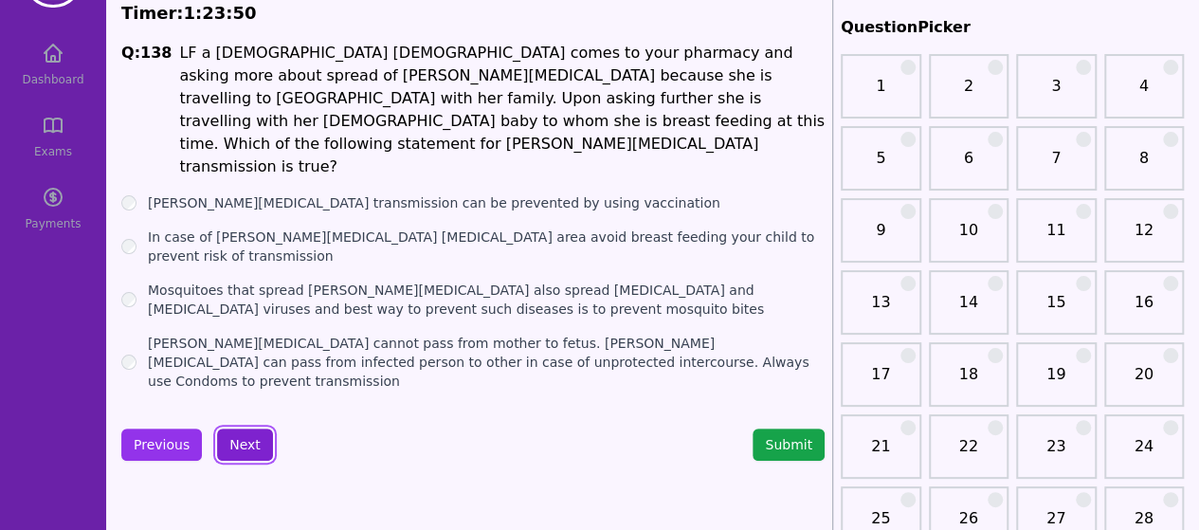
click at [247, 429] on button "Next" at bounding box center [245, 445] width 56 height 32
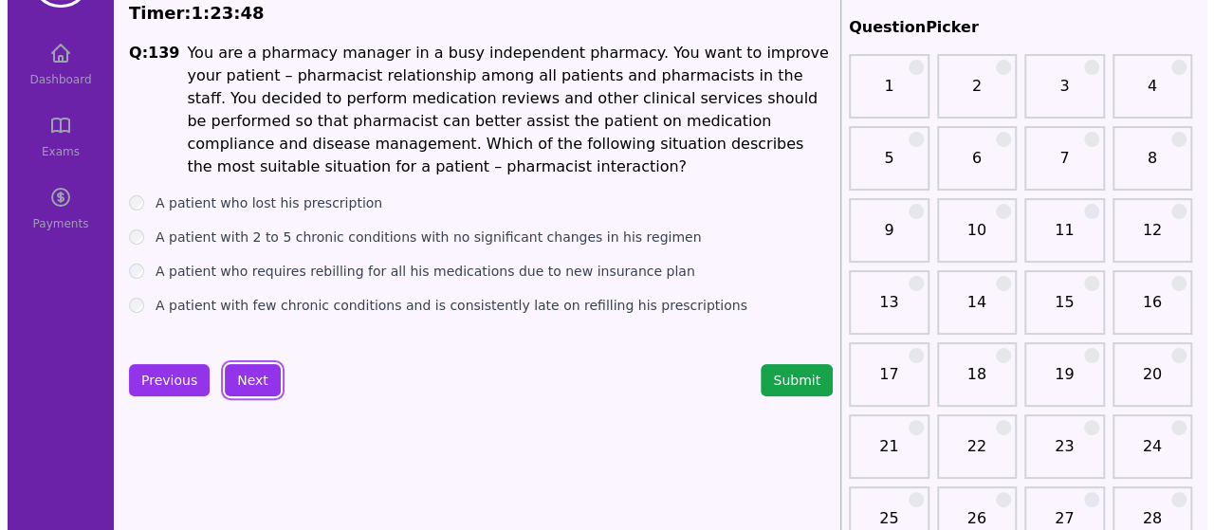
scroll to position [46, 0]
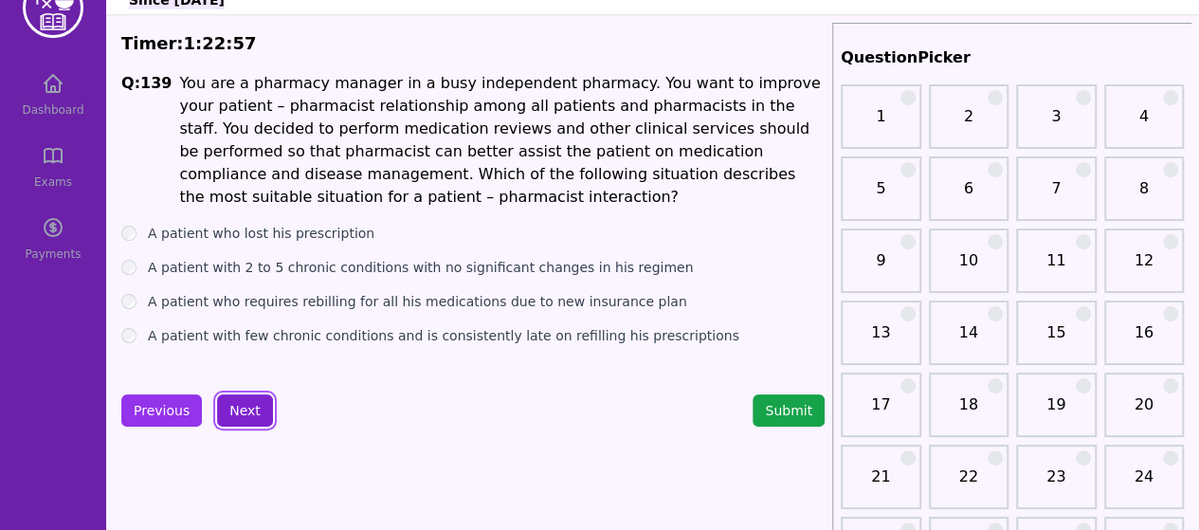
click at [238, 411] on button "Next" at bounding box center [245, 410] width 56 height 32
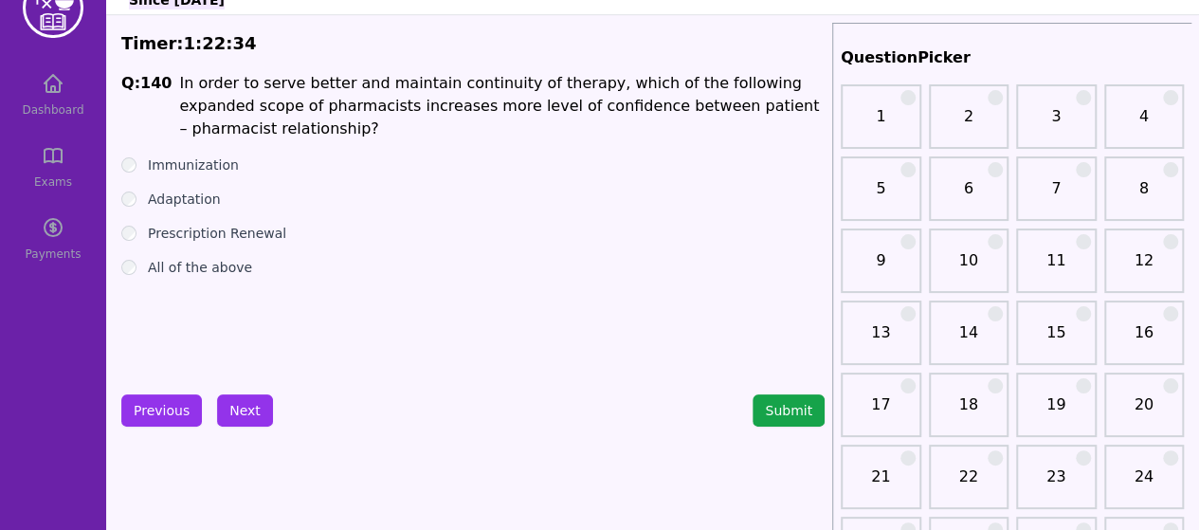
click at [123, 273] on div "All of the above" at bounding box center [473, 267] width 704 height 19
click at [246, 411] on button "Next" at bounding box center [245, 410] width 56 height 32
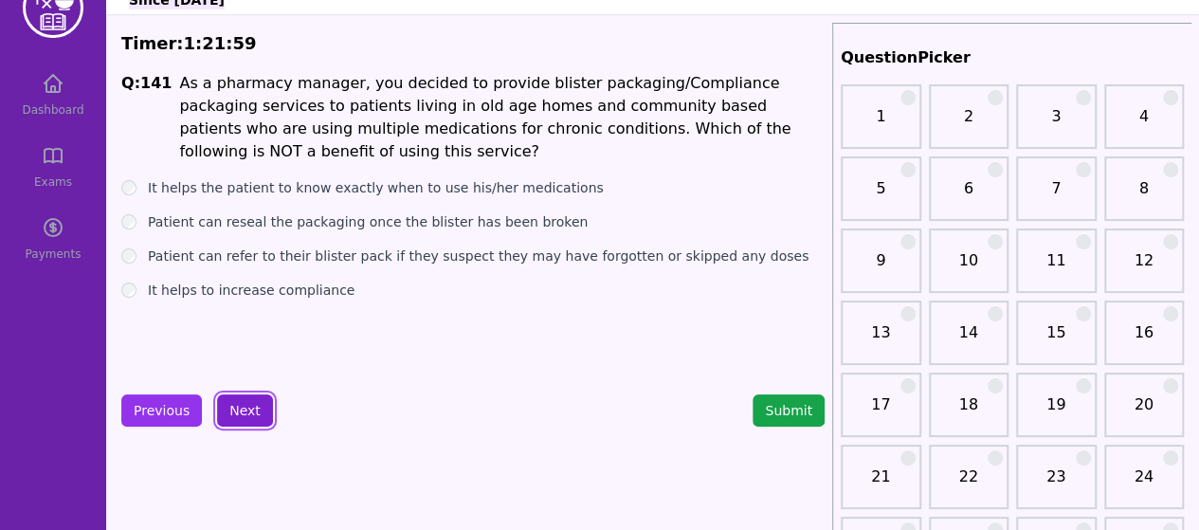
click at [238, 418] on button "Next" at bounding box center [245, 410] width 56 height 32
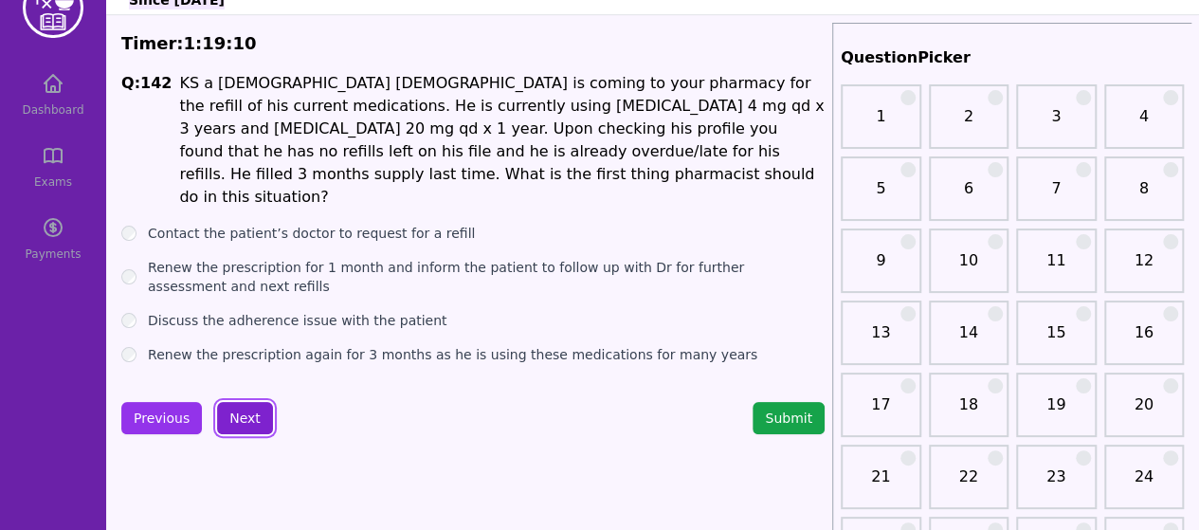
click at [243, 403] on button "Next" at bounding box center [245, 418] width 56 height 32
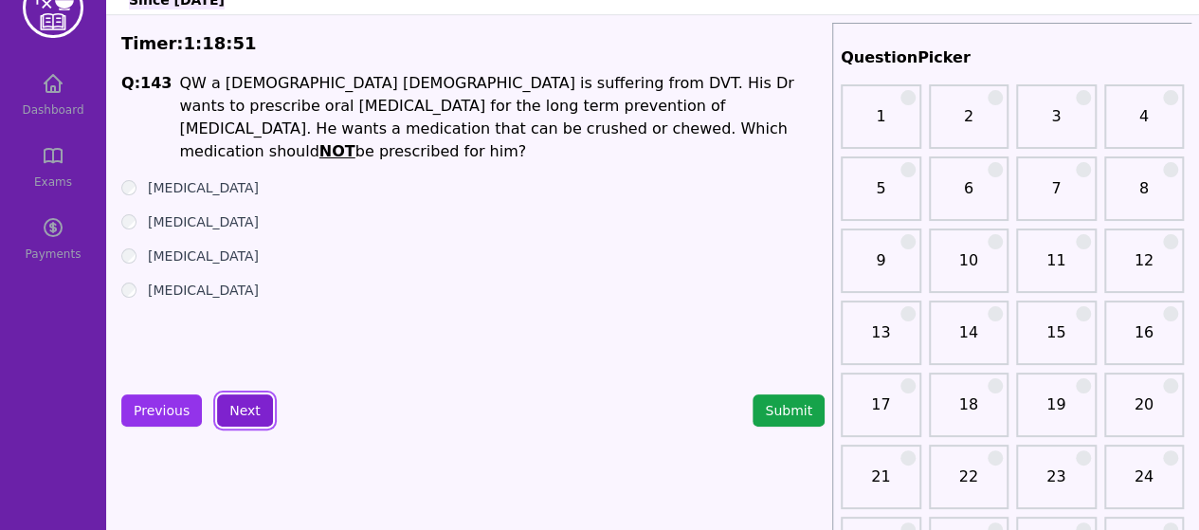
click at [239, 409] on button "Next" at bounding box center [245, 410] width 56 height 32
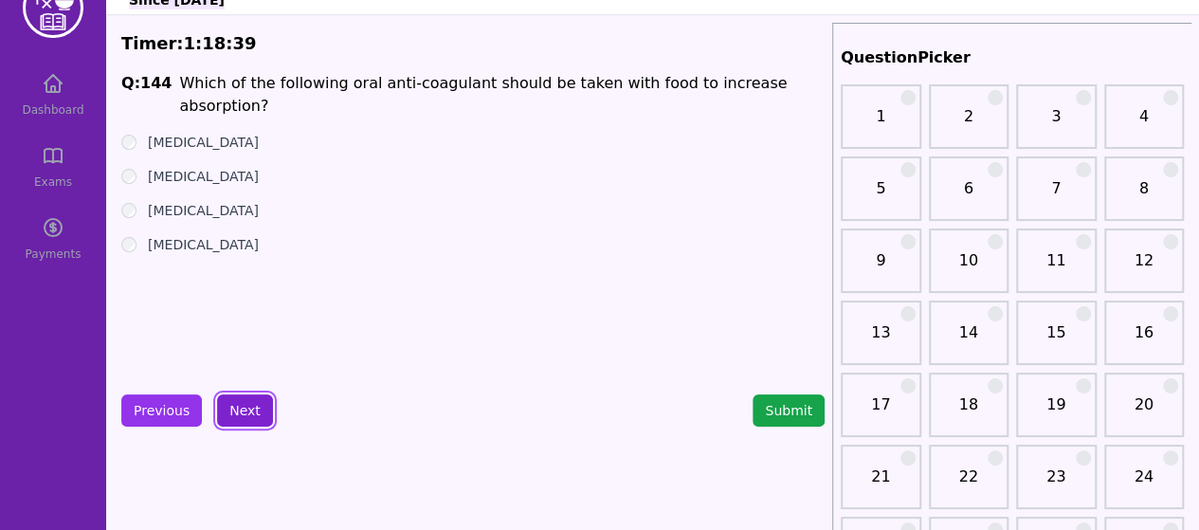
click at [233, 400] on button "Next" at bounding box center [245, 410] width 56 height 32
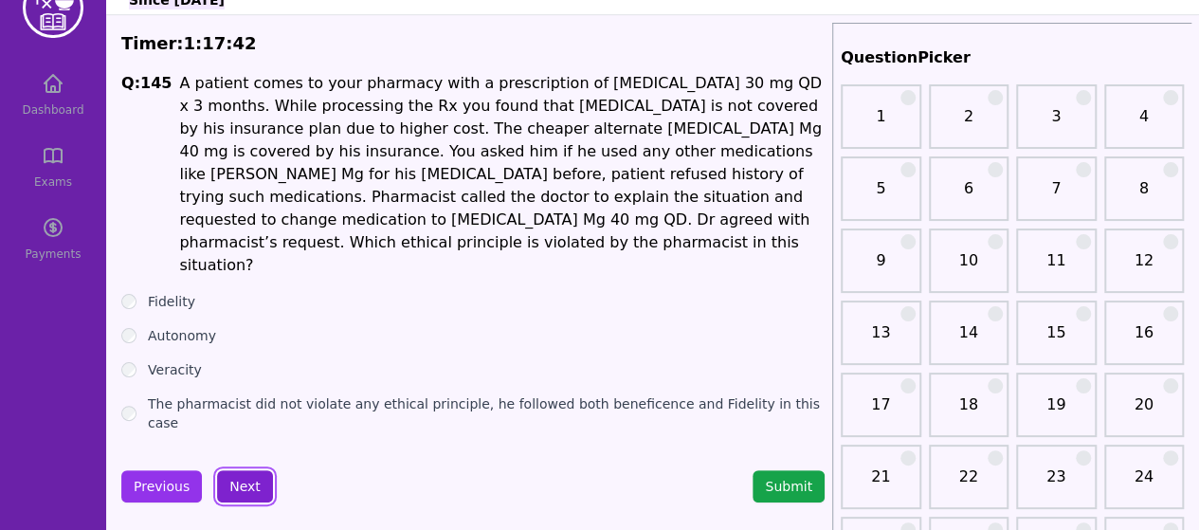
click at [239, 470] on button "Next" at bounding box center [245, 486] width 56 height 32
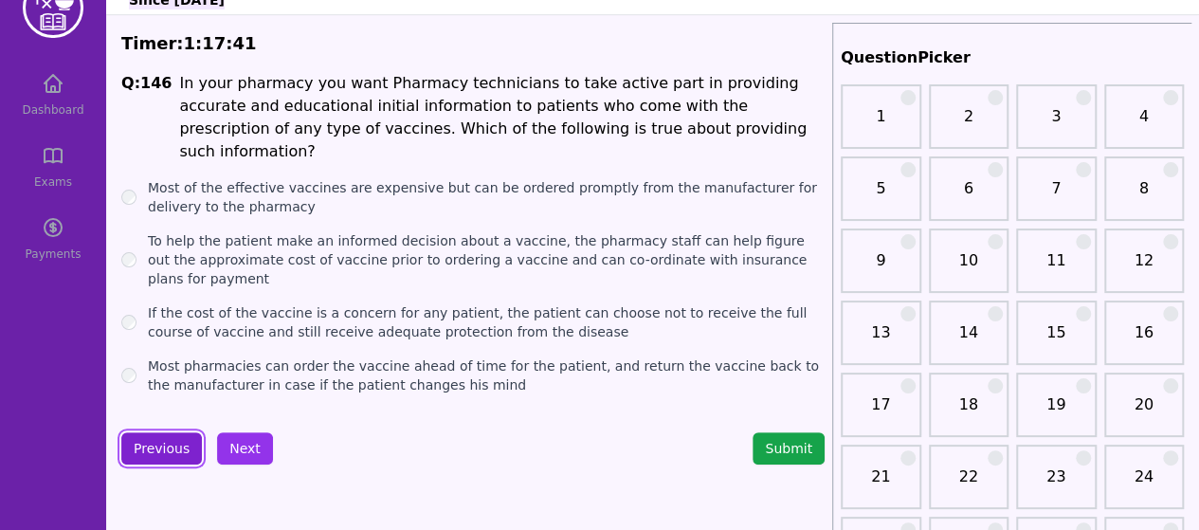
click at [157, 432] on button "Previous" at bounding box center [161, 448] width 81 height 32
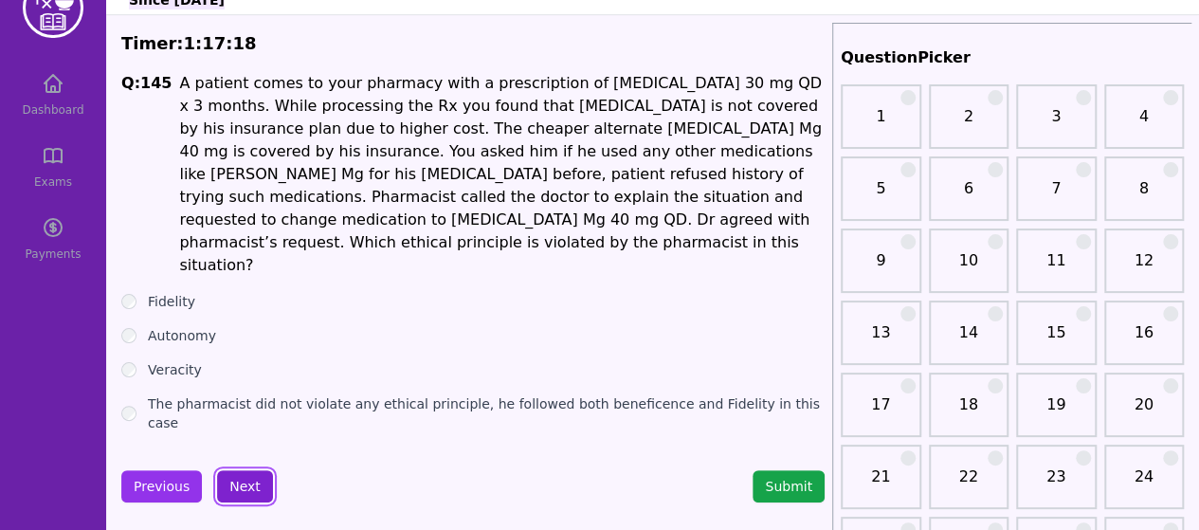
click at [240, 470] on button "Next" at bounding box center [245, 486] width 56 height 32
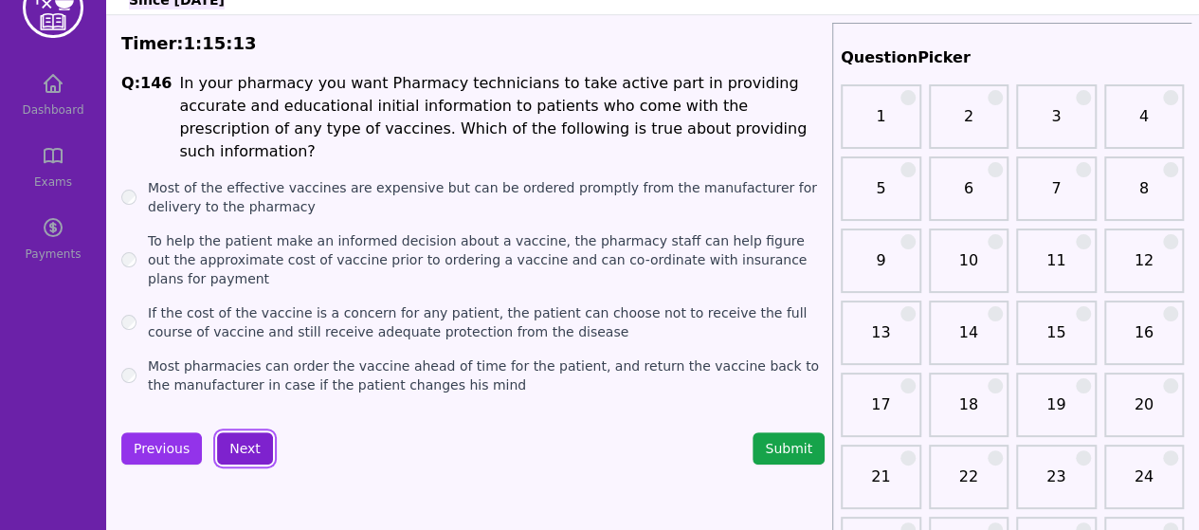
click at [241, 432] on button "Next" at bounding box center [245, 448] width 56 height 32
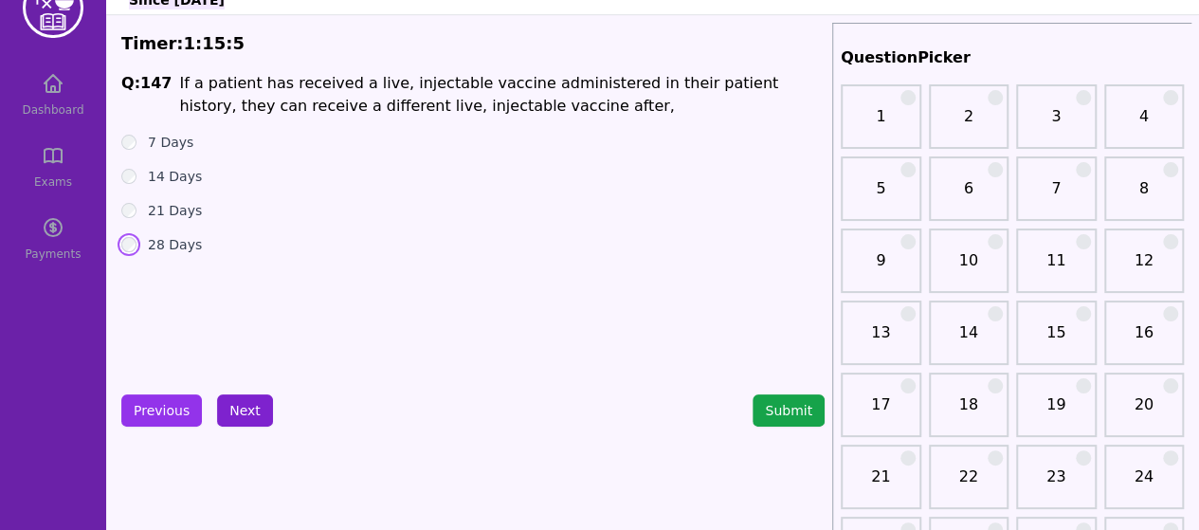
click at [251, 414] on button "Next" at bounding box center [245, 410] width 56 height 32
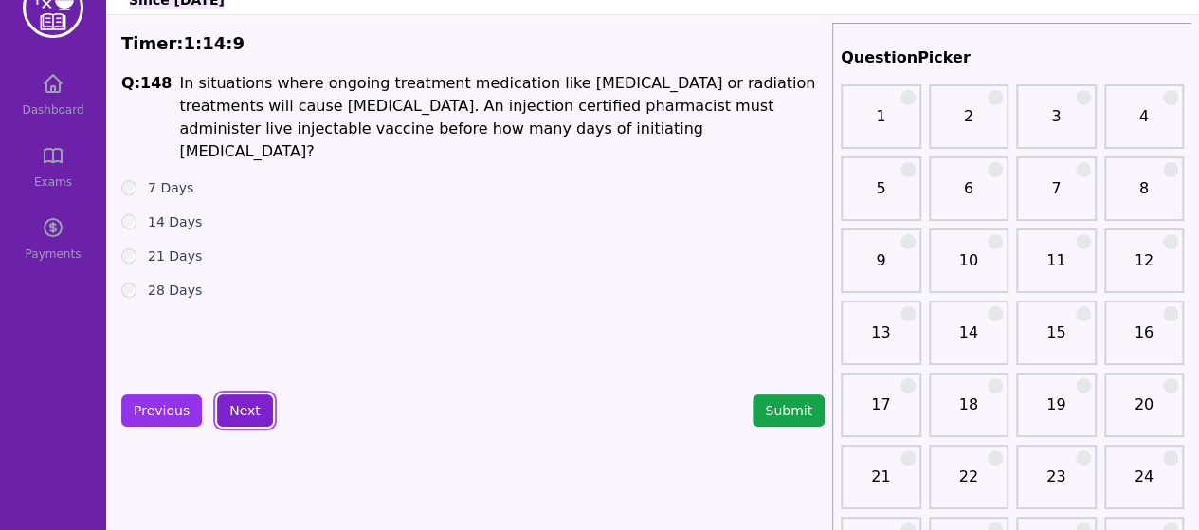
click at [241, 404] on button "Next" at bounding box center [245, 410] width 56 height 32
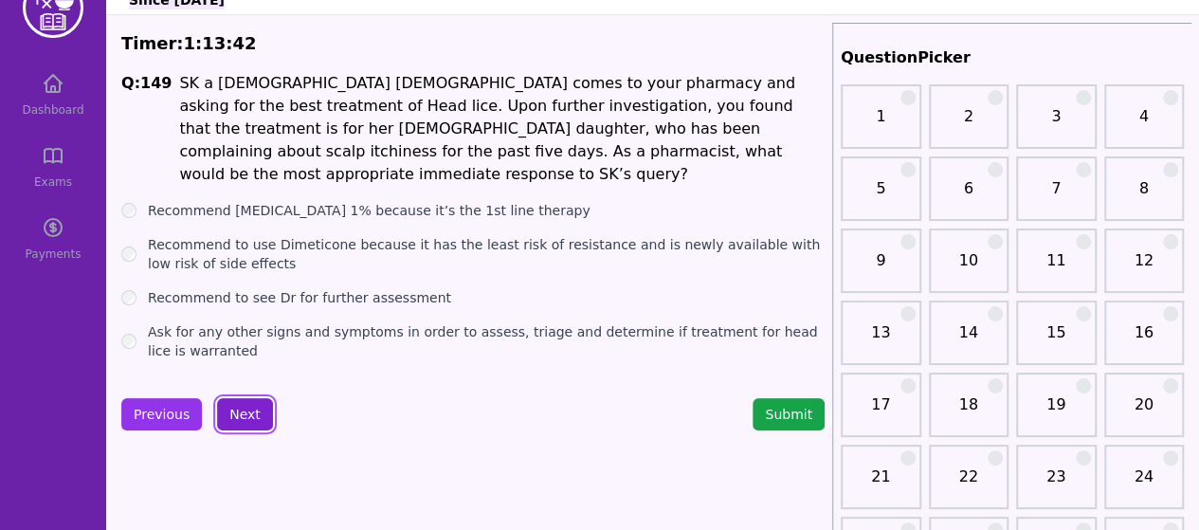
click at [238, 412] on button "Next" at bounding box center [245, 414] width 56 height 32
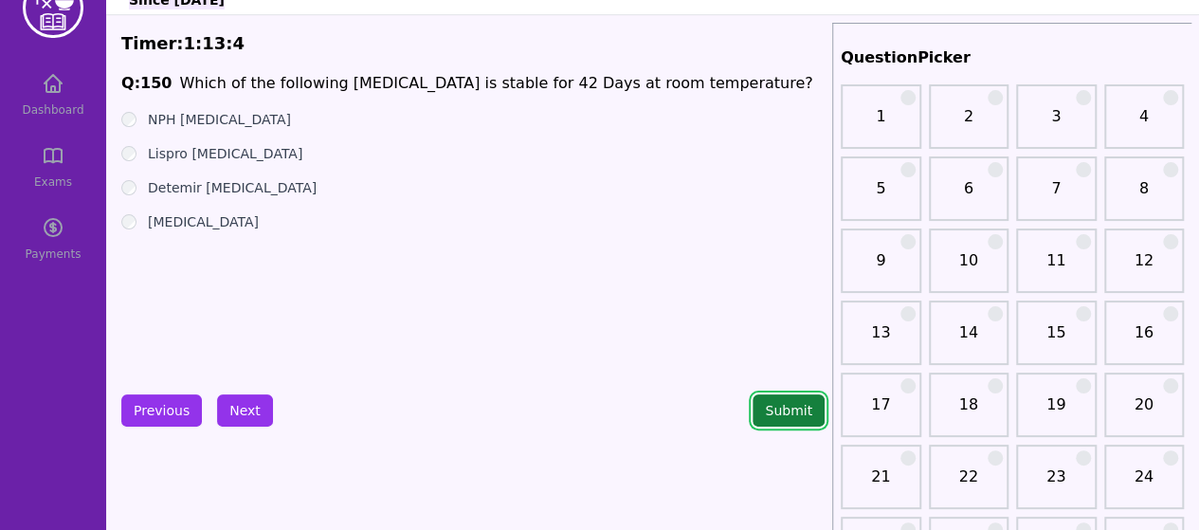
click at [780, 413] on button "Submit" at bounding box center [789, 410] width 72 height 32
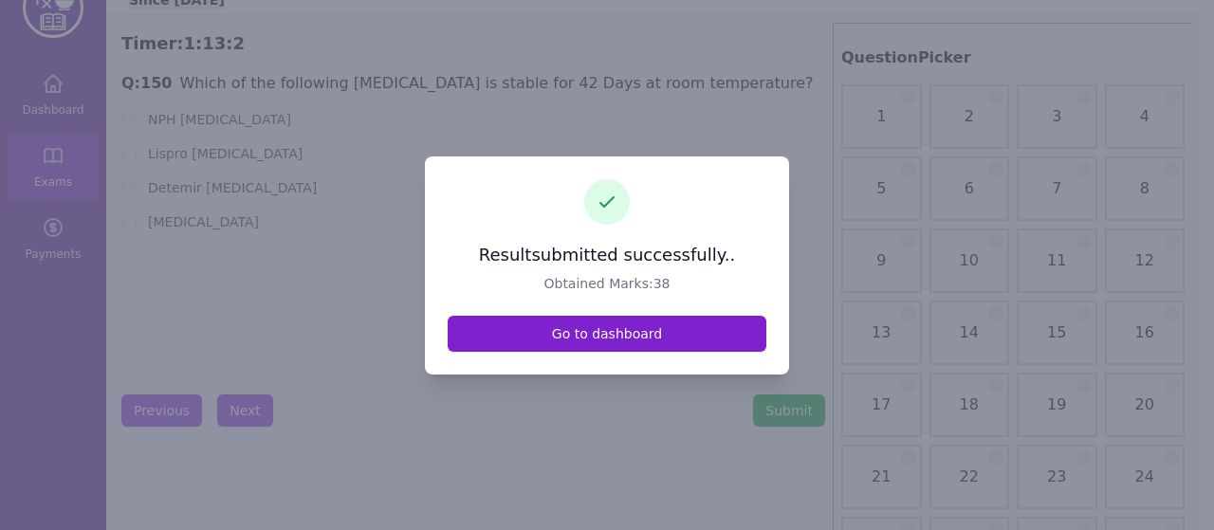
click at [737, 334] on link "Go to dashboard" at bounding box center [607, 334] width 319 height 36
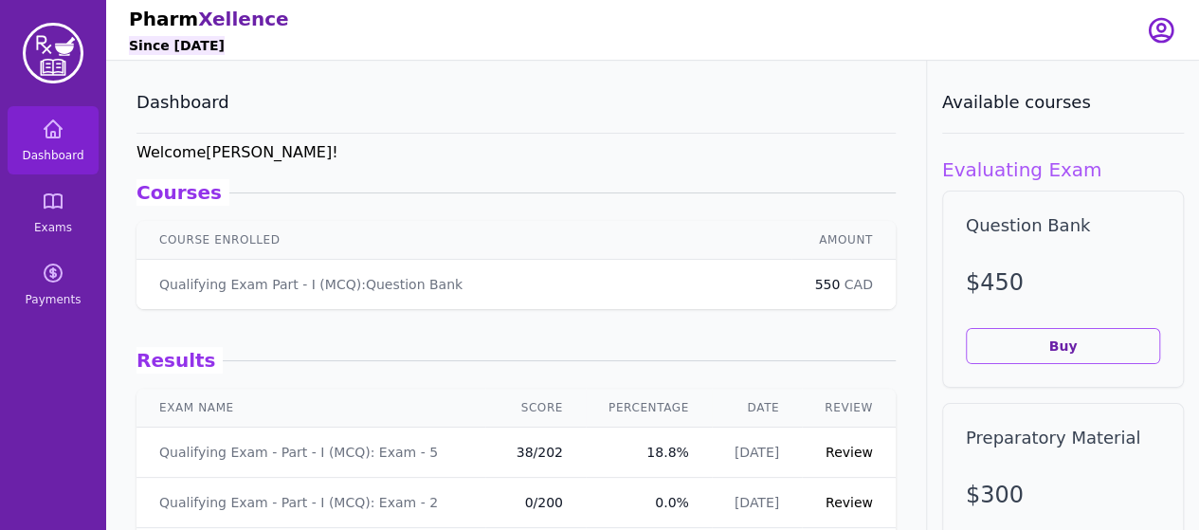
click at [840, 457] on link "Review" at bounding box center [849, 452] width 47 height 15
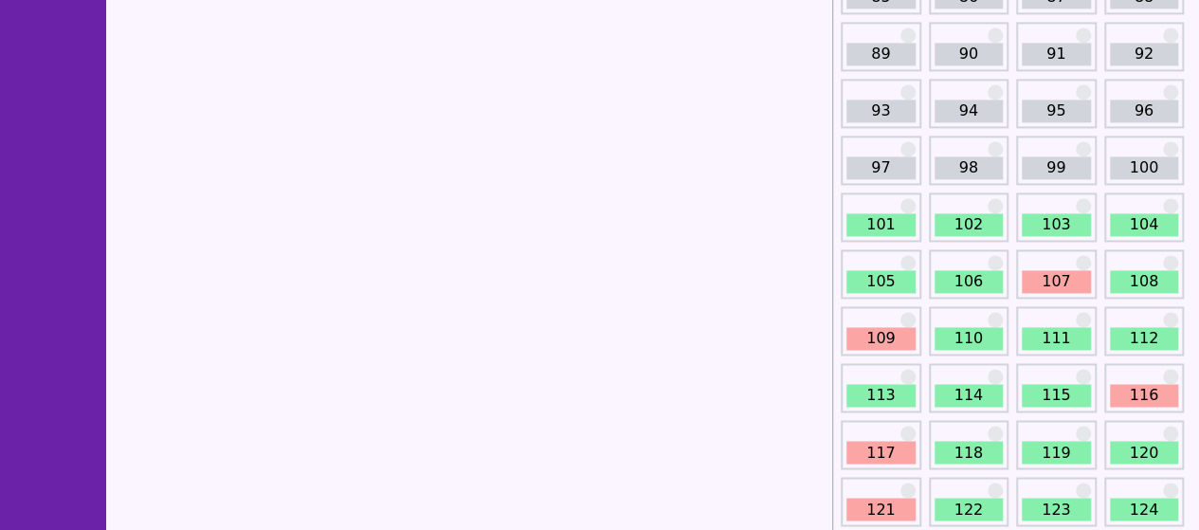
scroll to position [1362, 0]
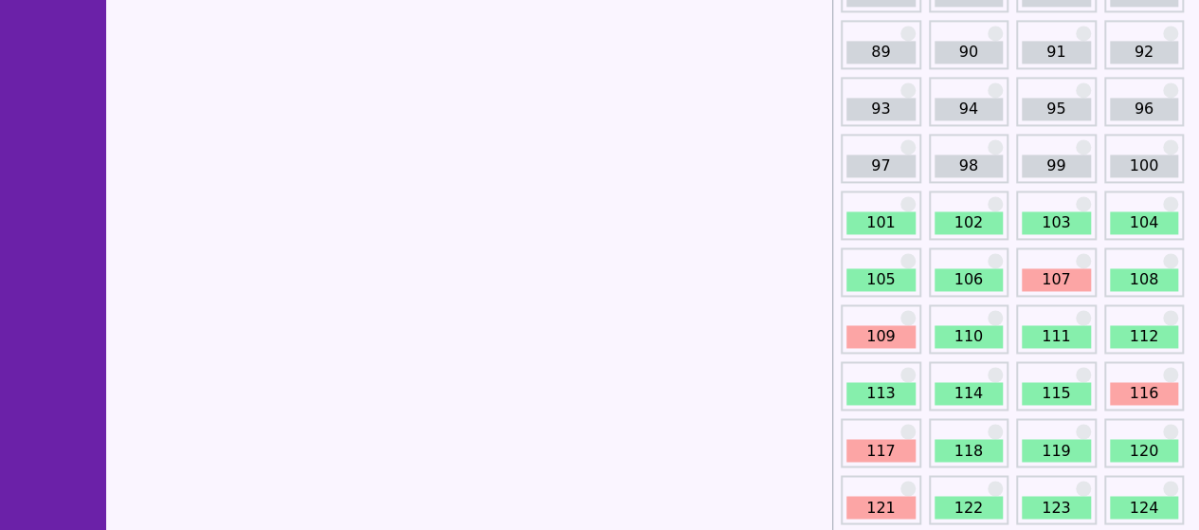
click at [869, 219] on link "101" at bounding box center [881, 222] width 69 height 23
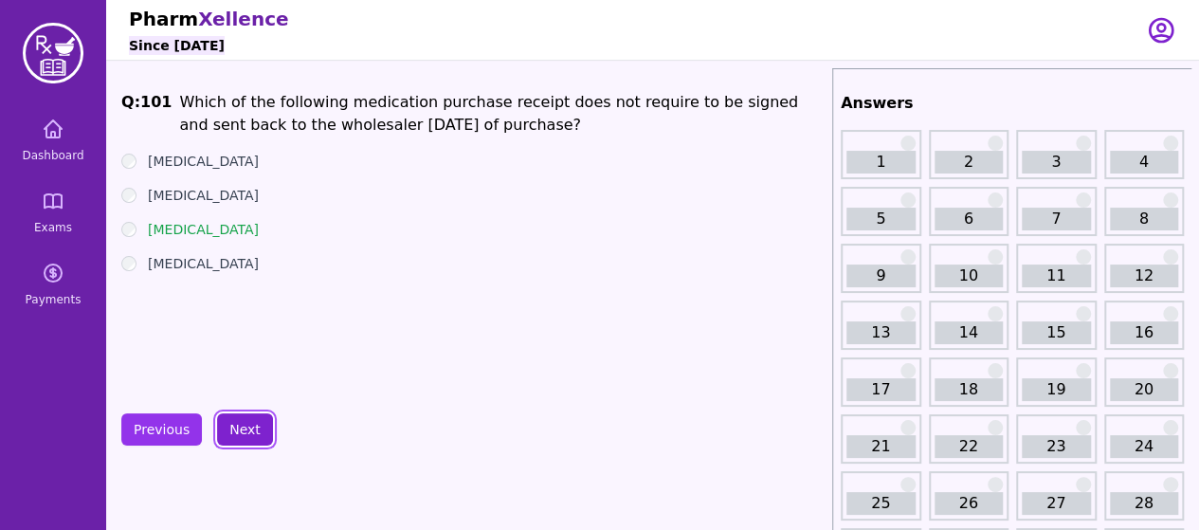
click at [226, 426] on button "Next" at bounding box center [245, 429] width 56 height 32
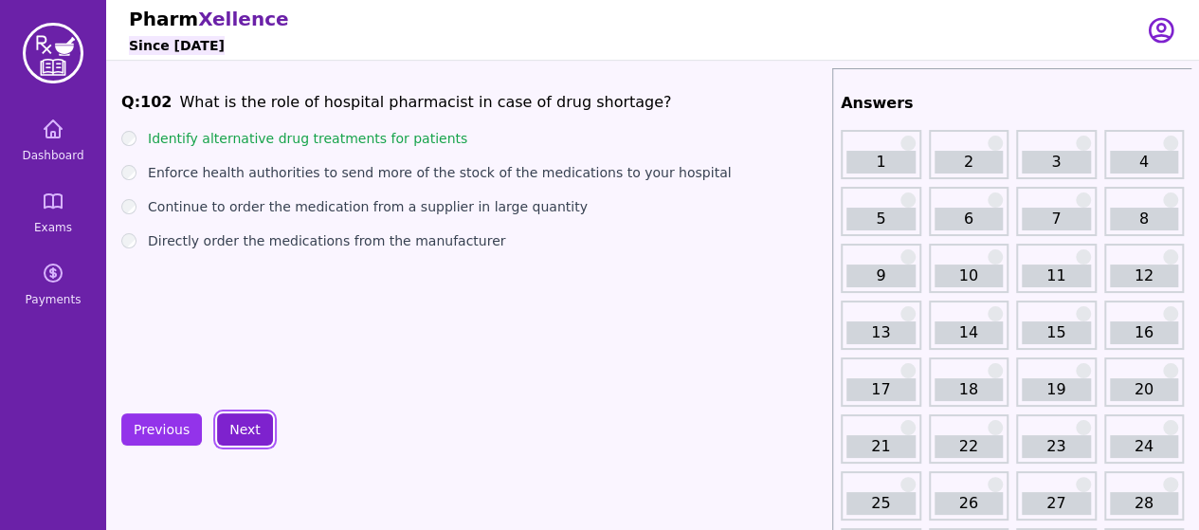
click at [229, 426] on button "Next" at bounding box center [245, 429] width 56 height 32
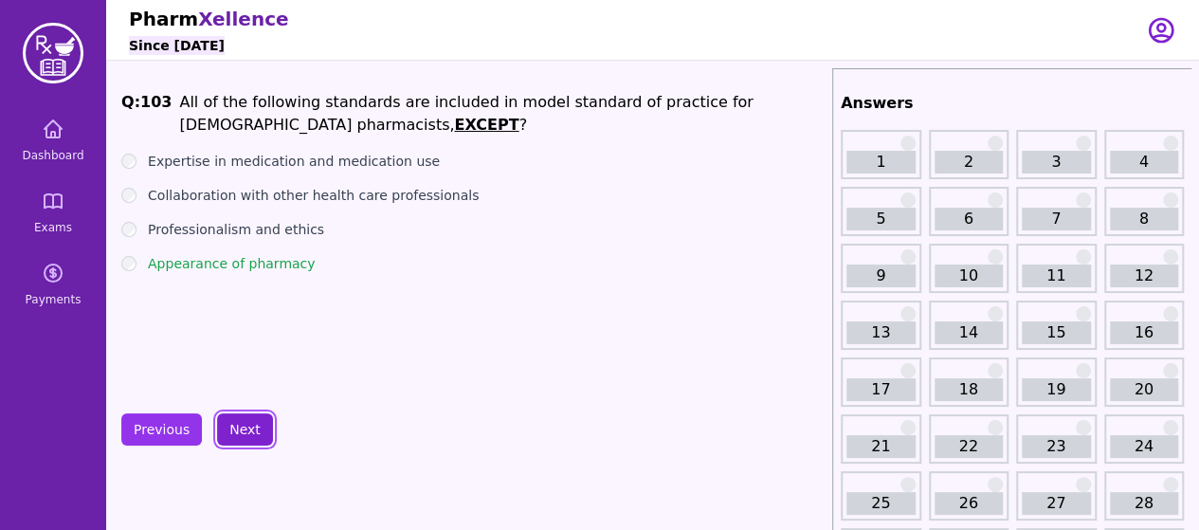
click at [229, 426] on button "Next" at bounding box center [245, 429] width 56 height 32
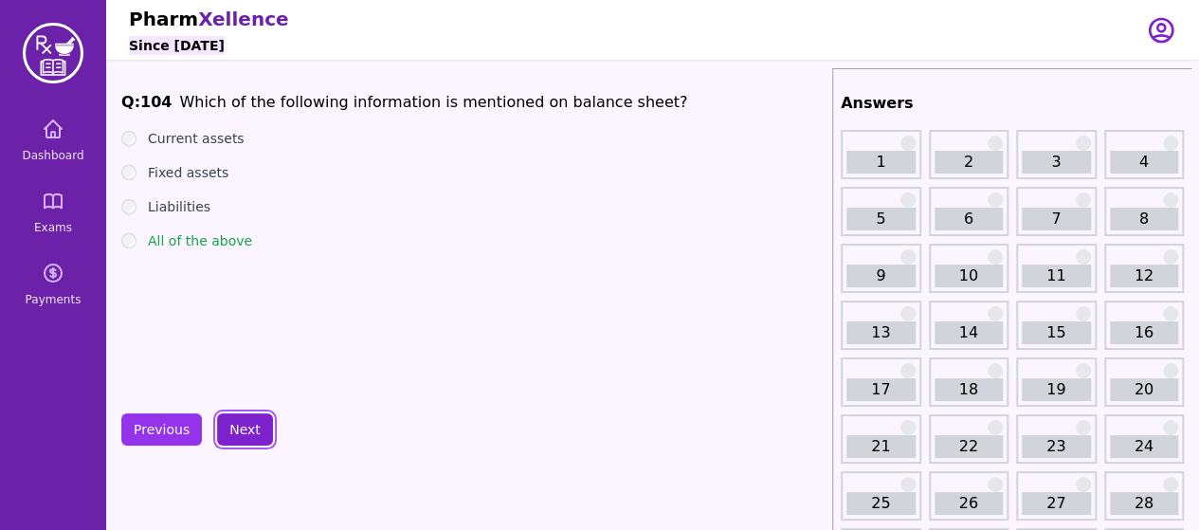
click at [229, 426] on button "Next" at bounding box center [245, 429] width 56 height 32
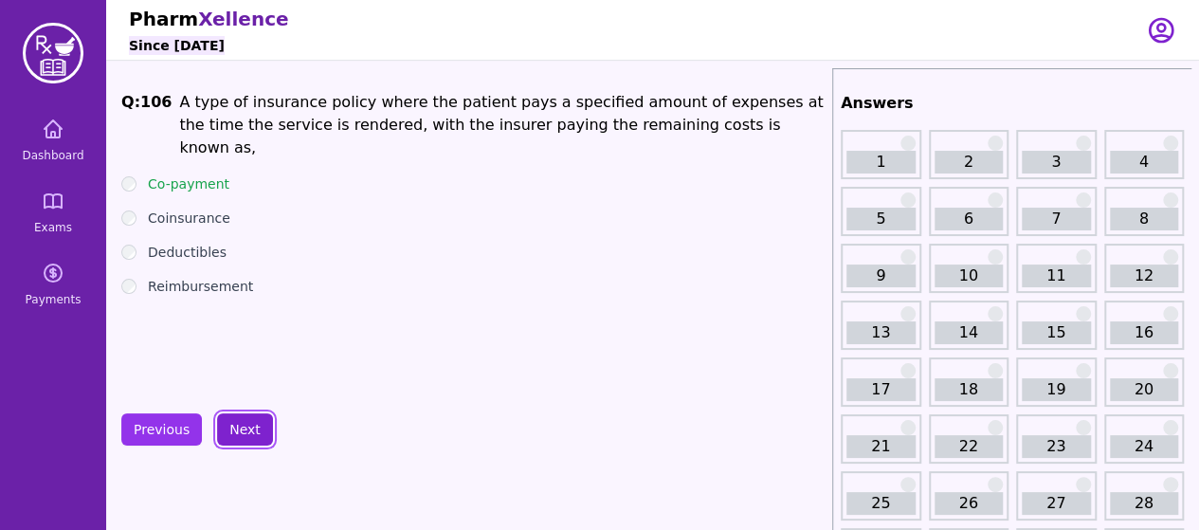
click at [229, 426] on button "Next" at bounding box center [245, 429] width 56 height 32
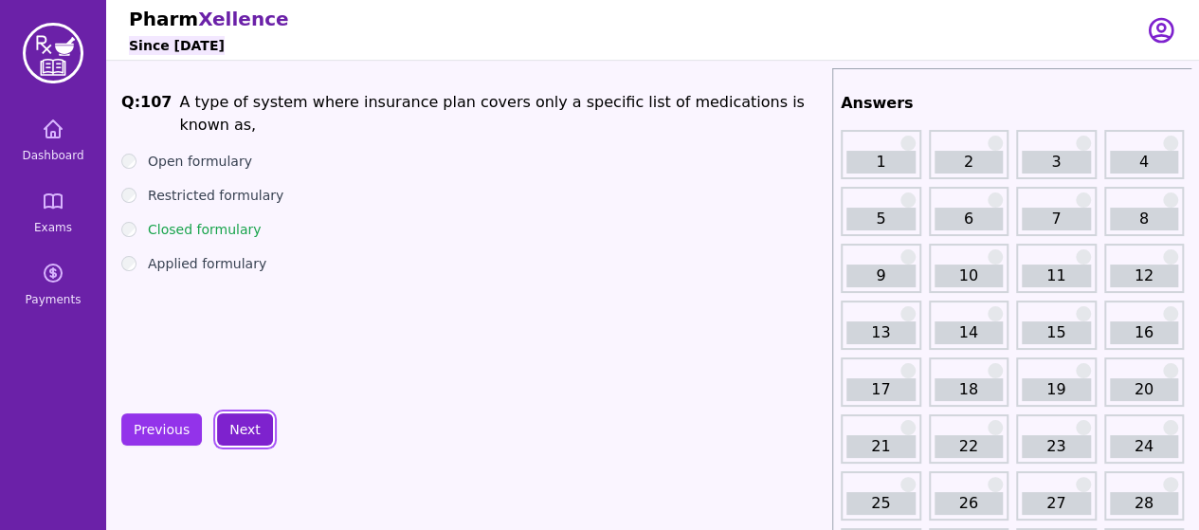
click at [233, 427] on button "Next" at bounding box center [245, 429] width 56 height 32
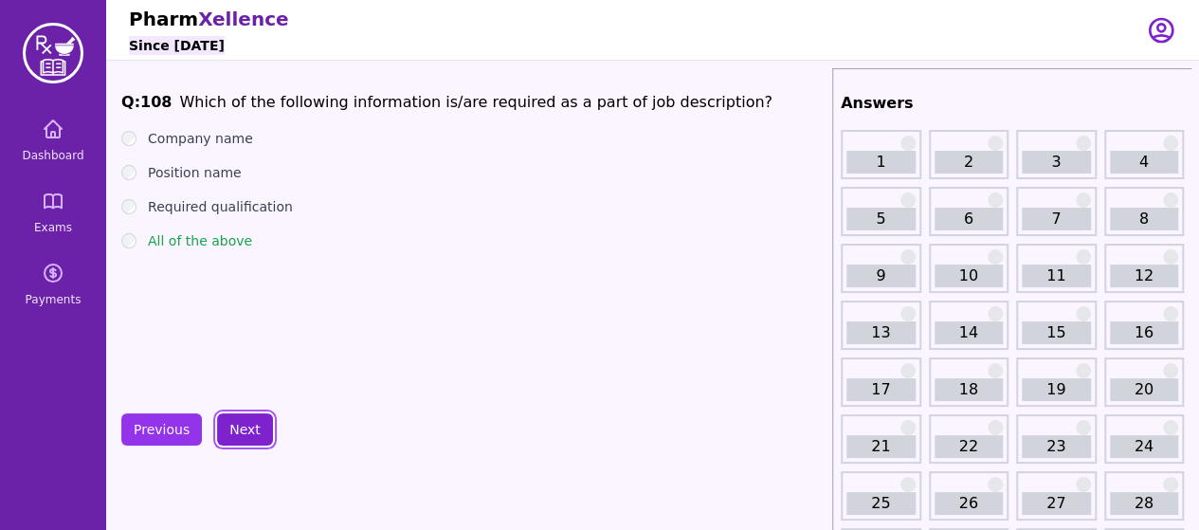
click at [233, 427] on button "Next" at bounding box center [245, 429] width 56 height 32
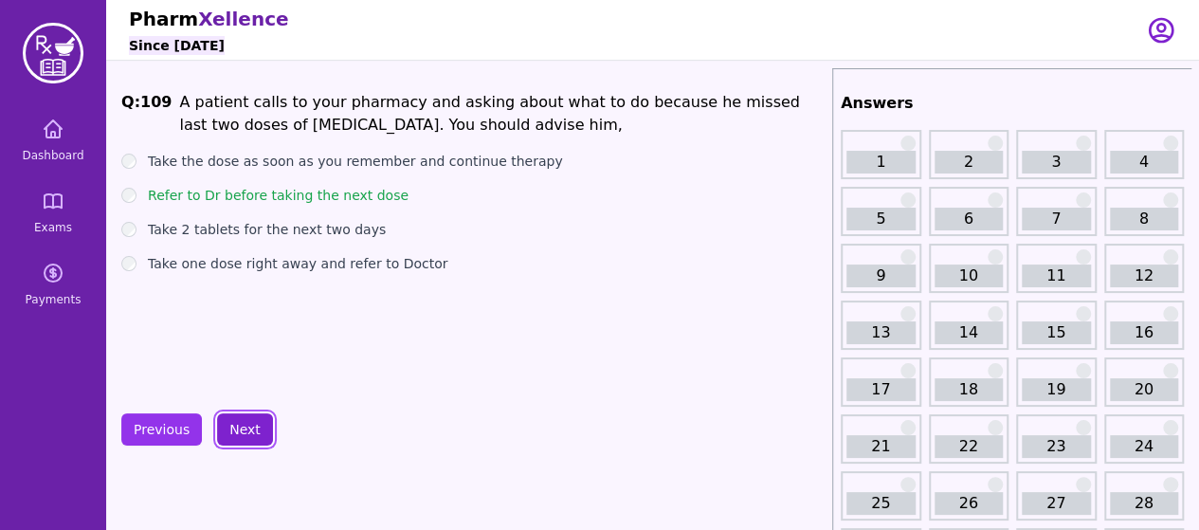
click at [254, 424] on button "Next" at bounding box center [245, 429] width 56 height 32
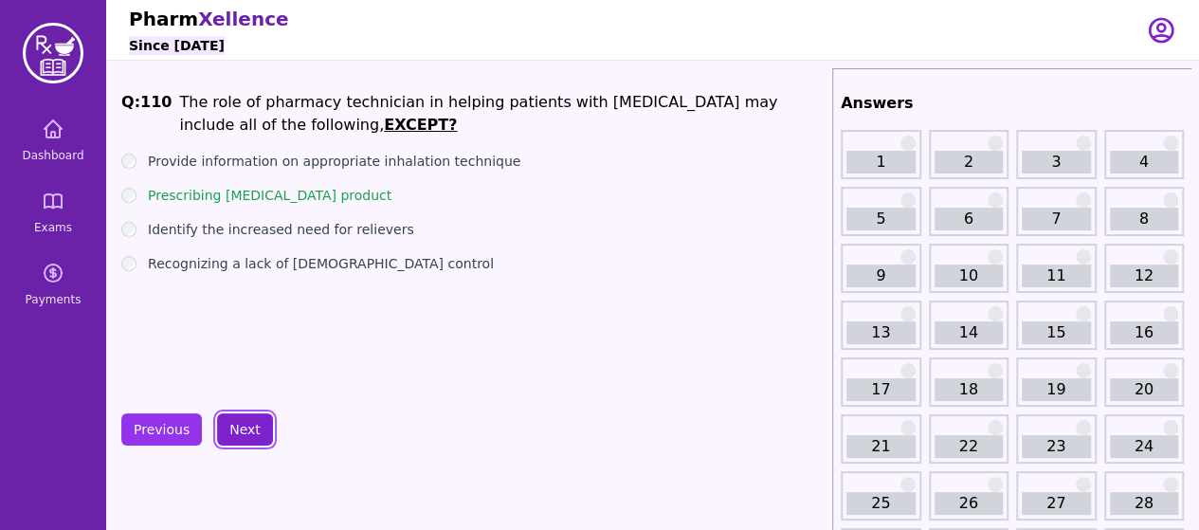
click at [254, 424] on button "Next" at bounding box center [245, 429] width 56 height 32
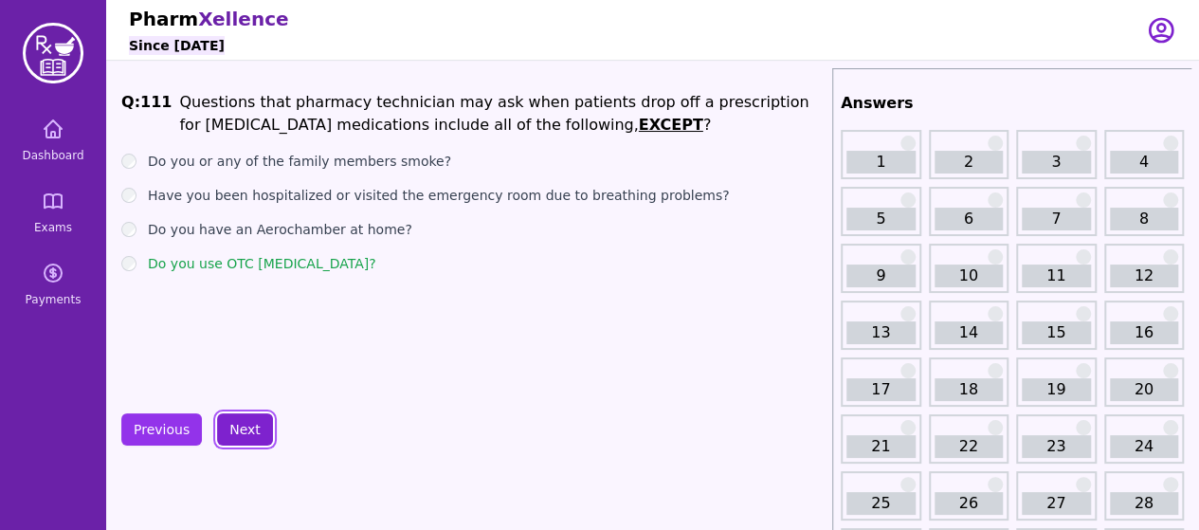
click at [254, 424] on button "Next" at bounding box center [245, 429] width 56 height 32
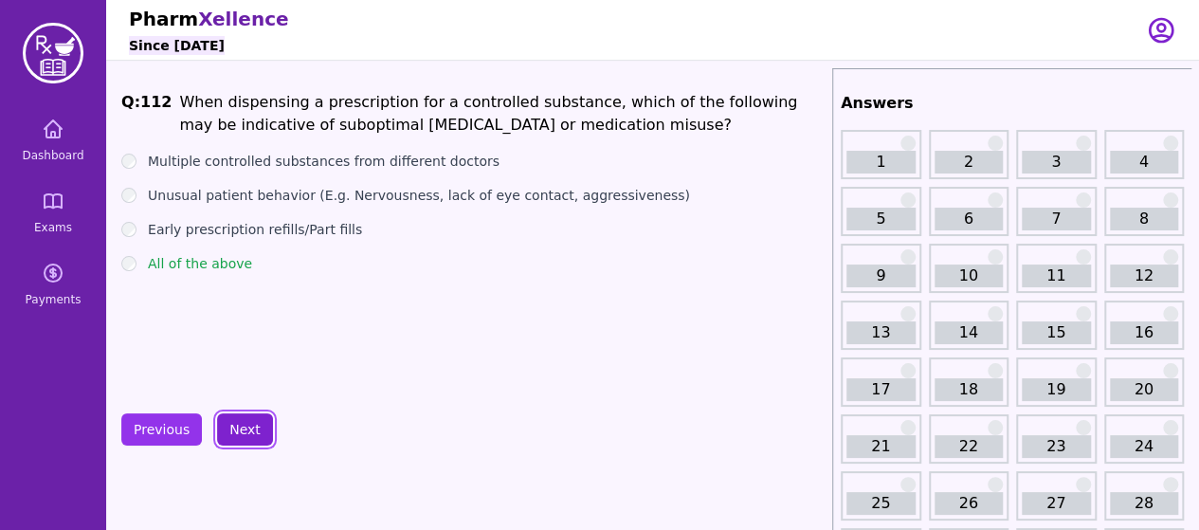
click at [254, 424] on button "Next" at bounding box center [245, 429] width 56 height 32
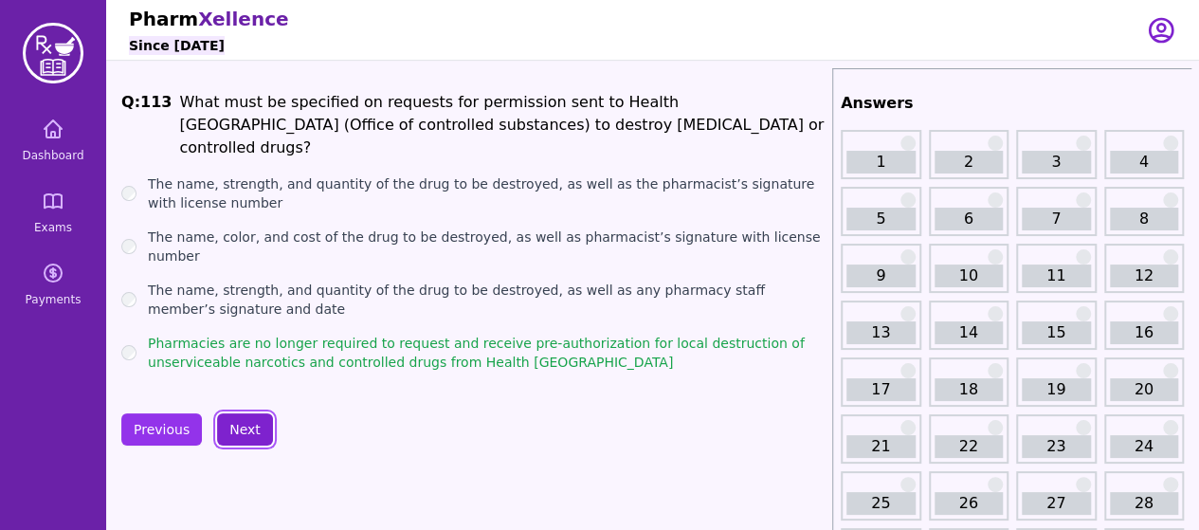
click at [254, 424] on button "Next" at bounding box center [245, 429] width 56 height 32
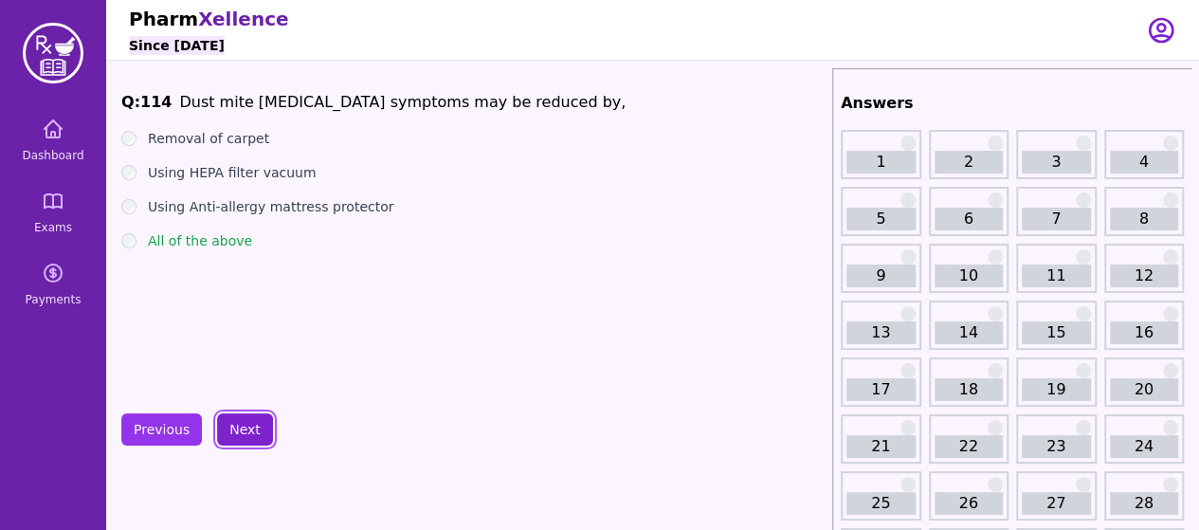
click at [254, 424] on button "Next" at bounding box center [245, 429] width 56 height 32
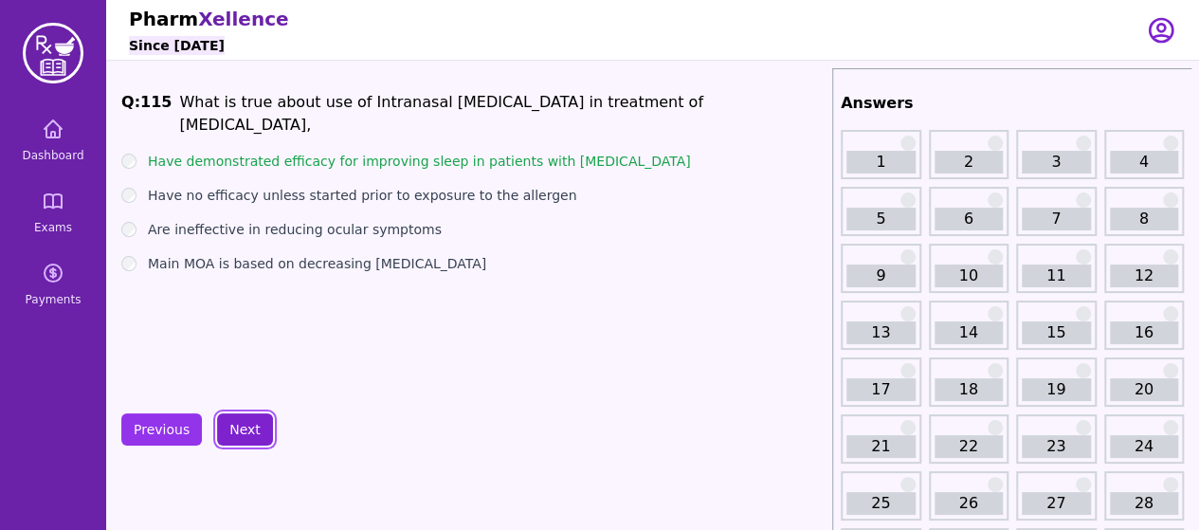
click at [254, 424] on button "Next" at bounding box center [245, 429] width 56 height 32
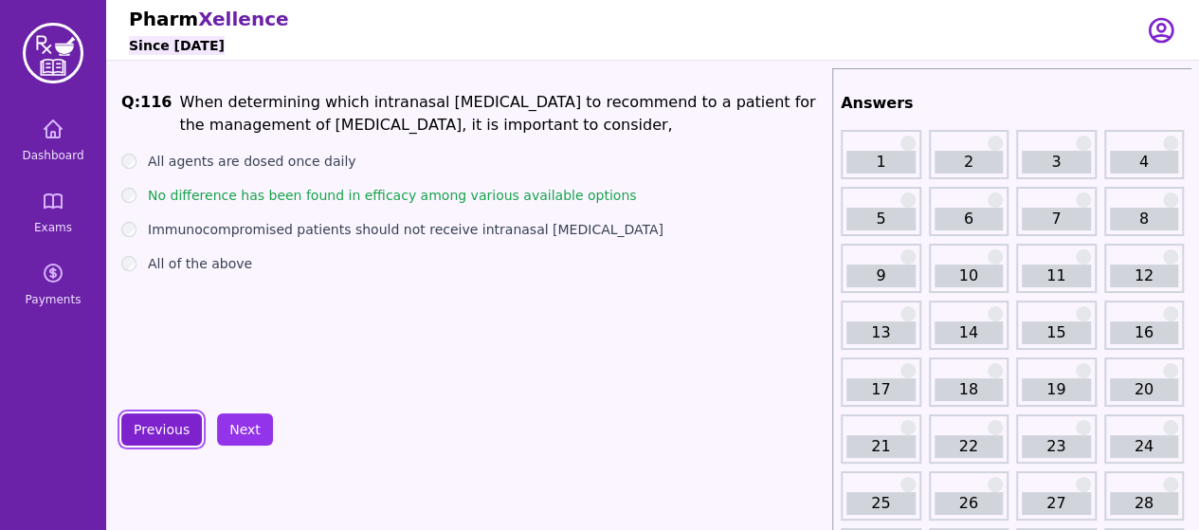
click at [174, 418] on button "Previous" at bounding box center [161, 429] width 81 height 32
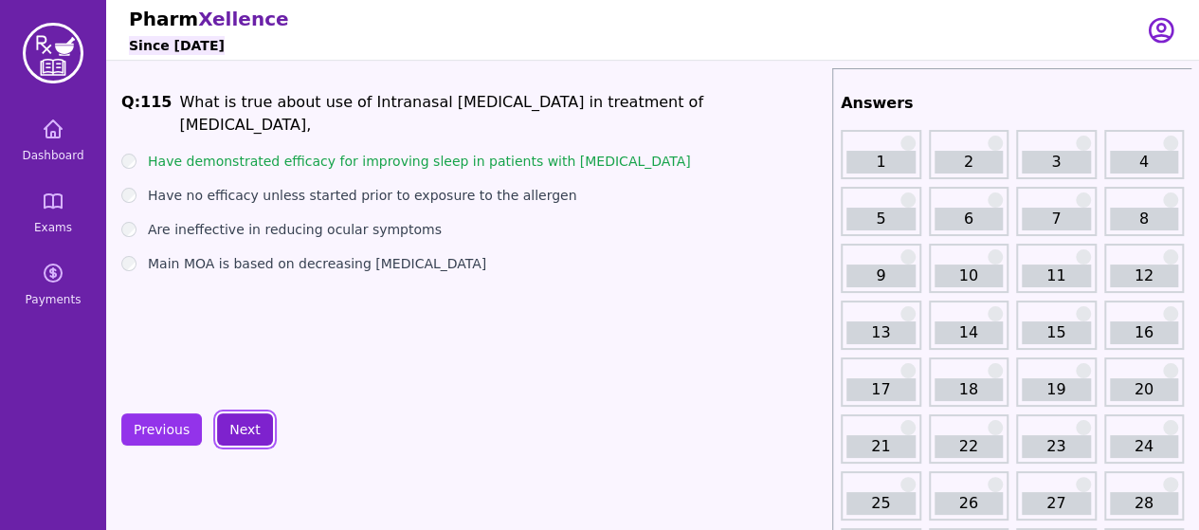
click at [235, 443] on button "Next" at bounding box center [245, 429] width 56 height 32
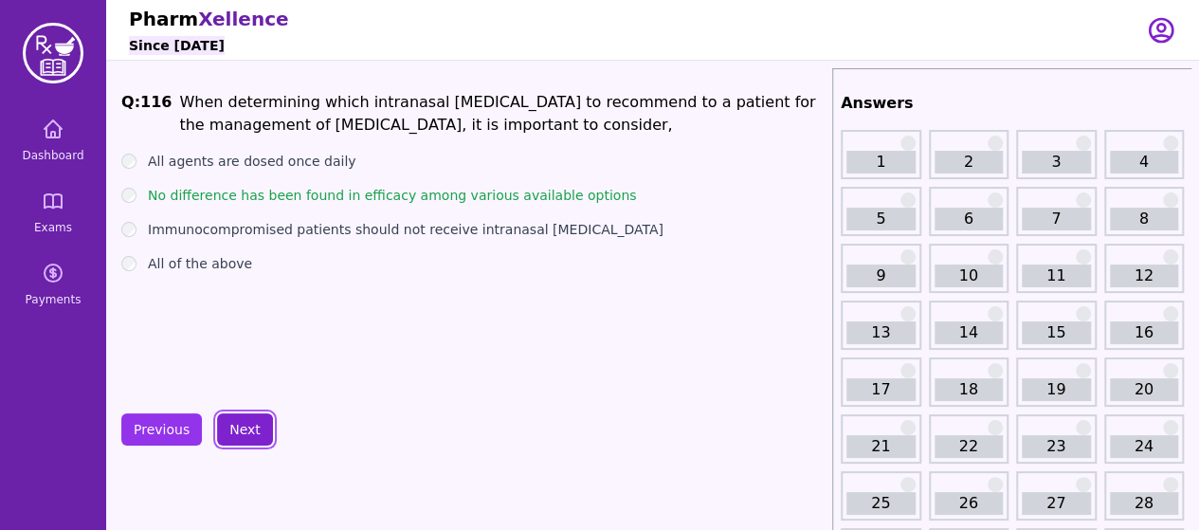
click at [238, 429] on button "Next" at bounding box center [245, 429] width 56 height 32
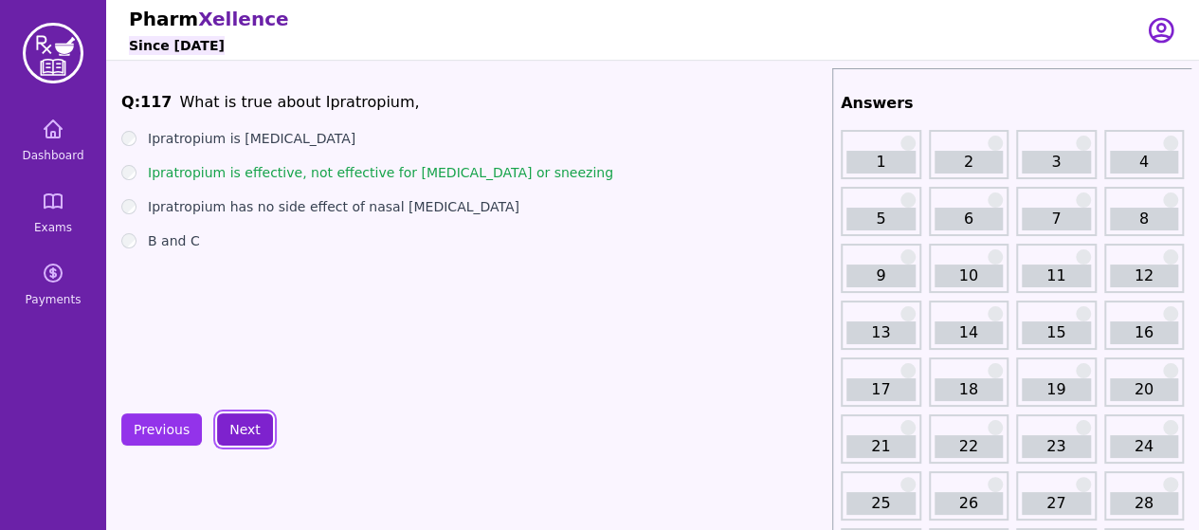
click at [238, 429] on button "Next" at bounding box center [245, 429] width 56 height 32
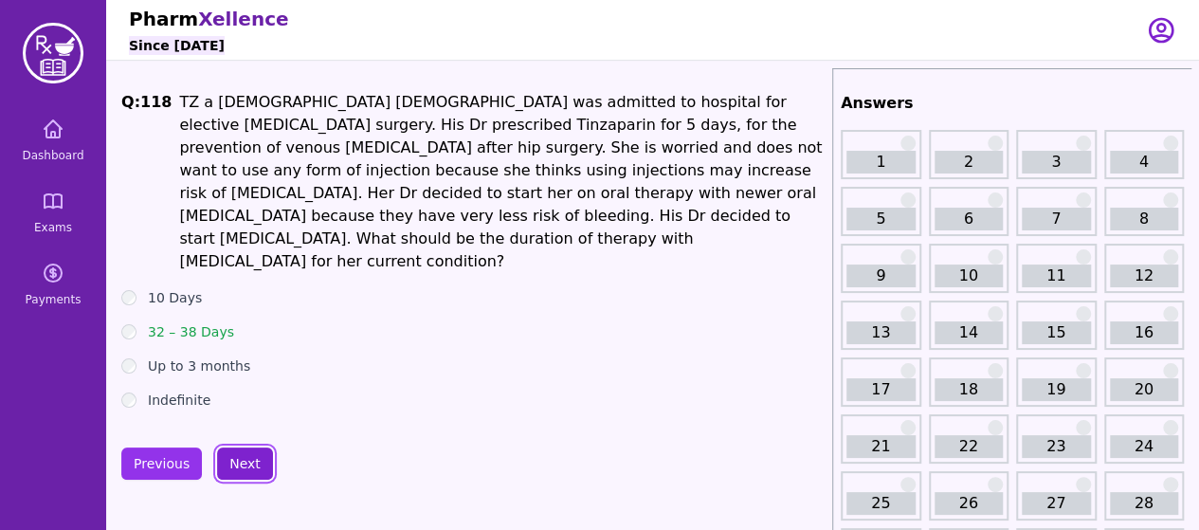
click at [238, 448] on button "Next" at bounding box center [245, 464] width 56 height 32
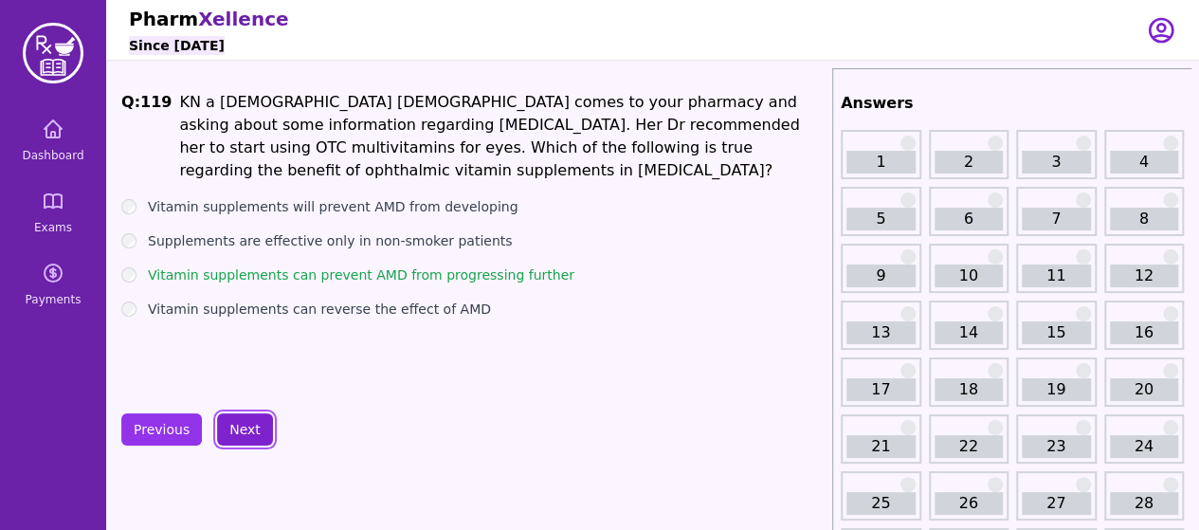
click at [238, 429] on button "Next" at bounding box center [245, 429] width 56 height 32
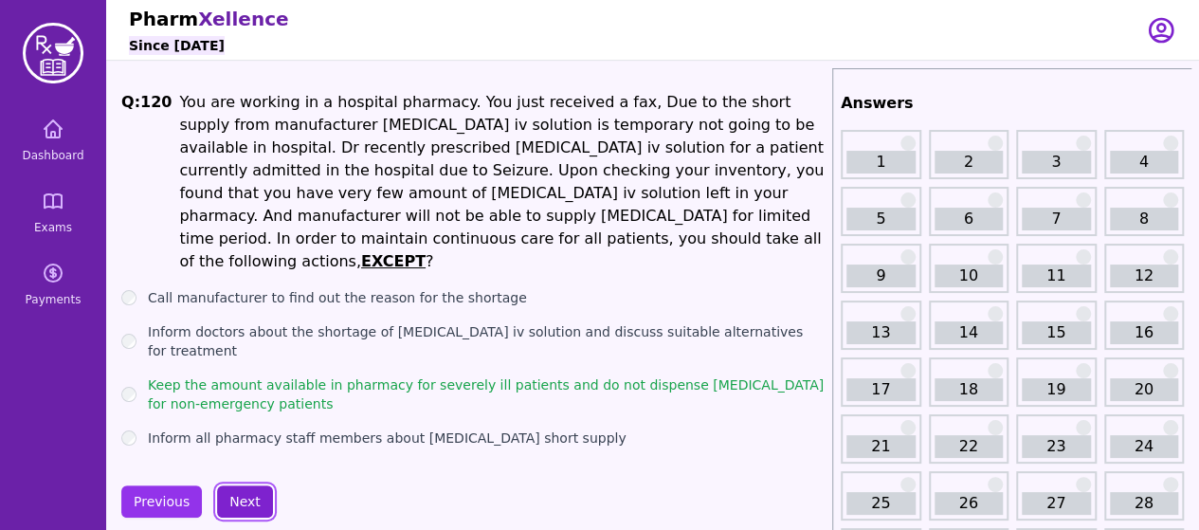
click at [241, 485] on button "Next" at bounding box center [245, 501] width 56 height 32
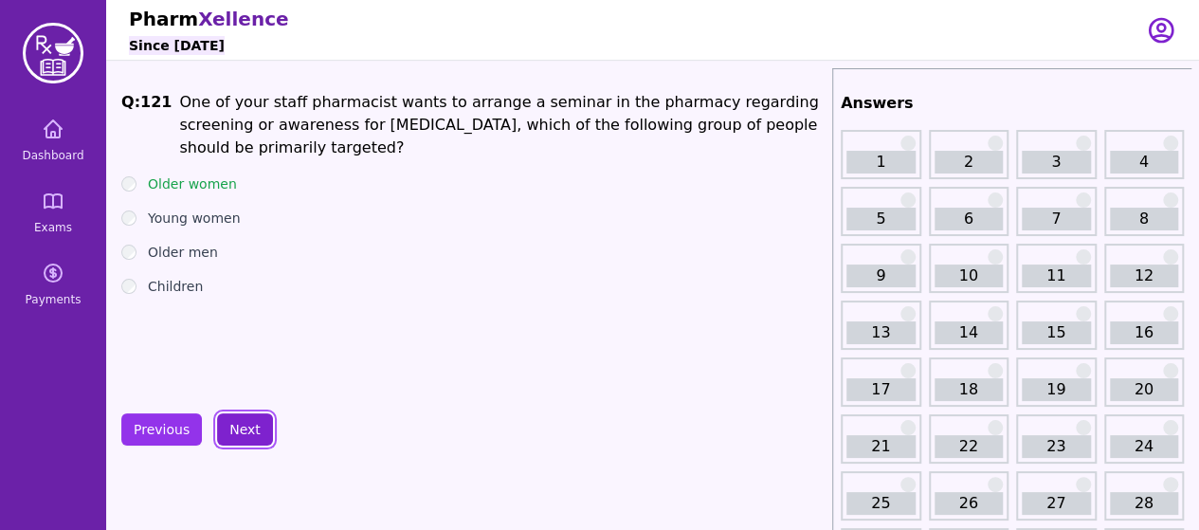
click at [227, 420] on button "Next" at bounding box center [245, 429] width 56 height 32
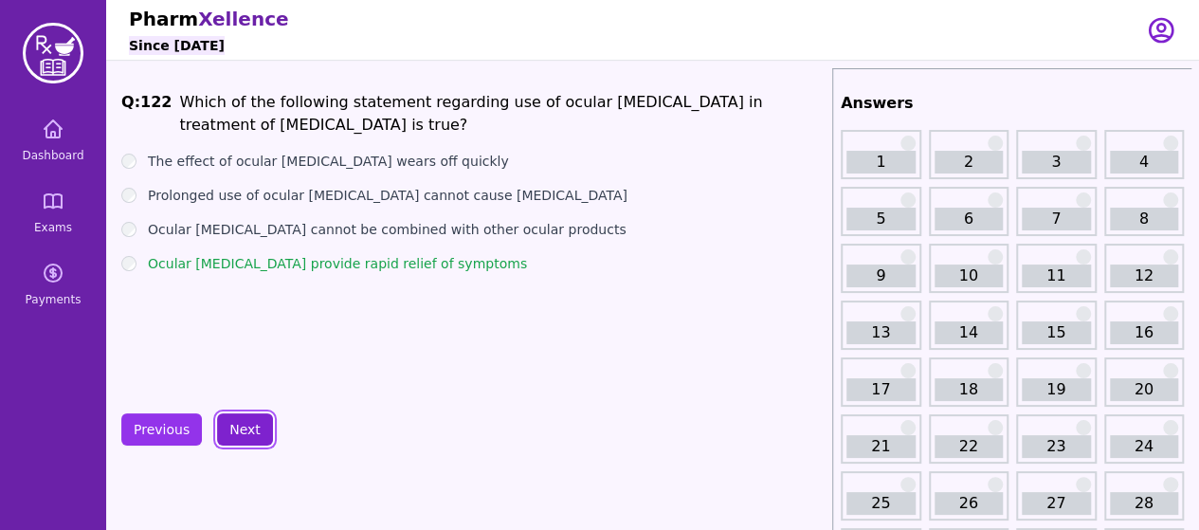
click at [235, 434] on button "Next" at bounding box center [245, 429] width 56 height 32
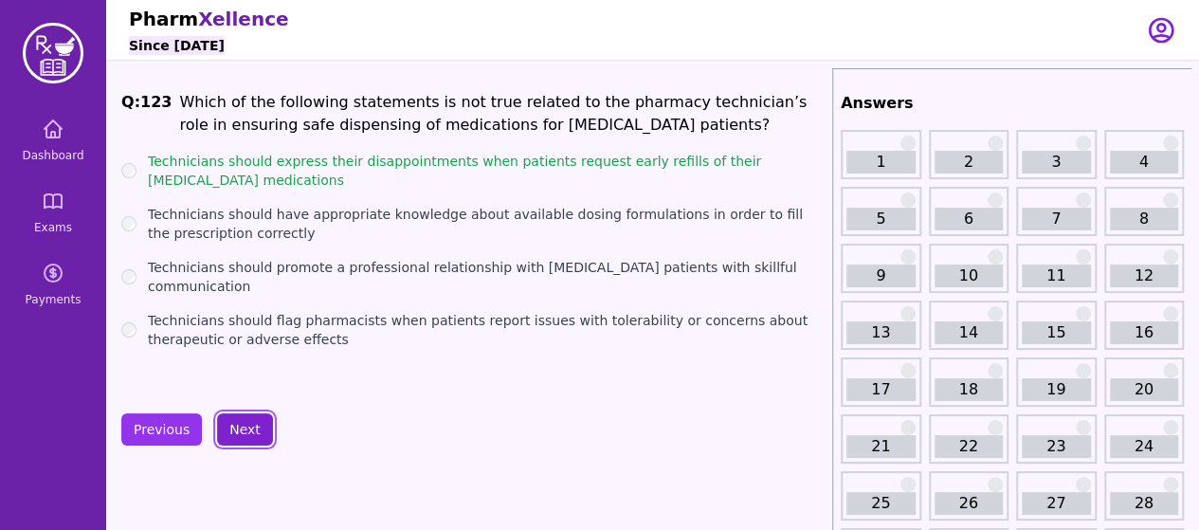
click at [235, 434] on button "Next" at bounding box center [245, 429] width 56 height 32
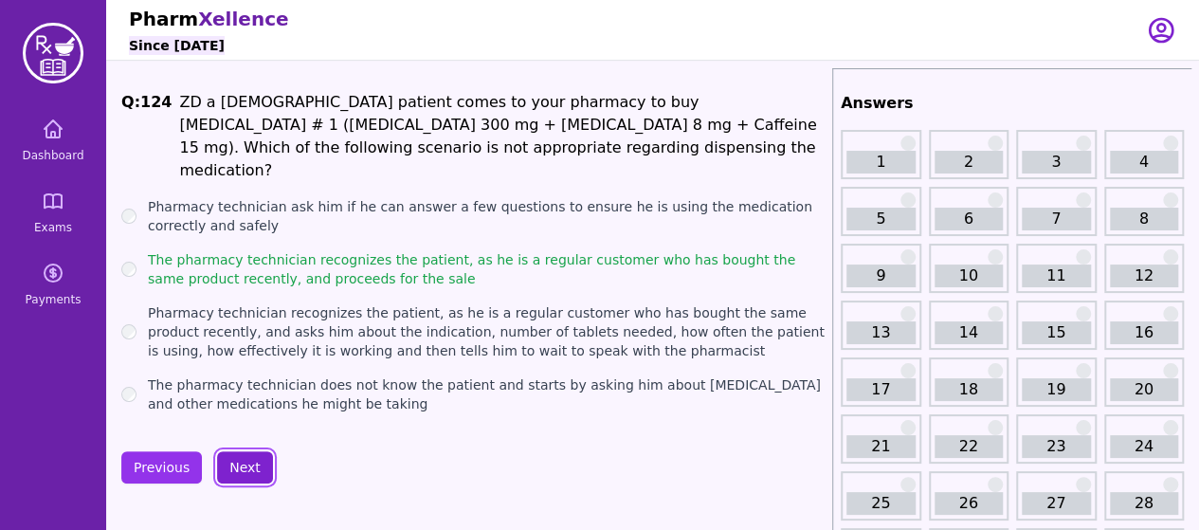
click at [235, 451] on button "Next" at bounding box center [245, 467] width 56 height 32
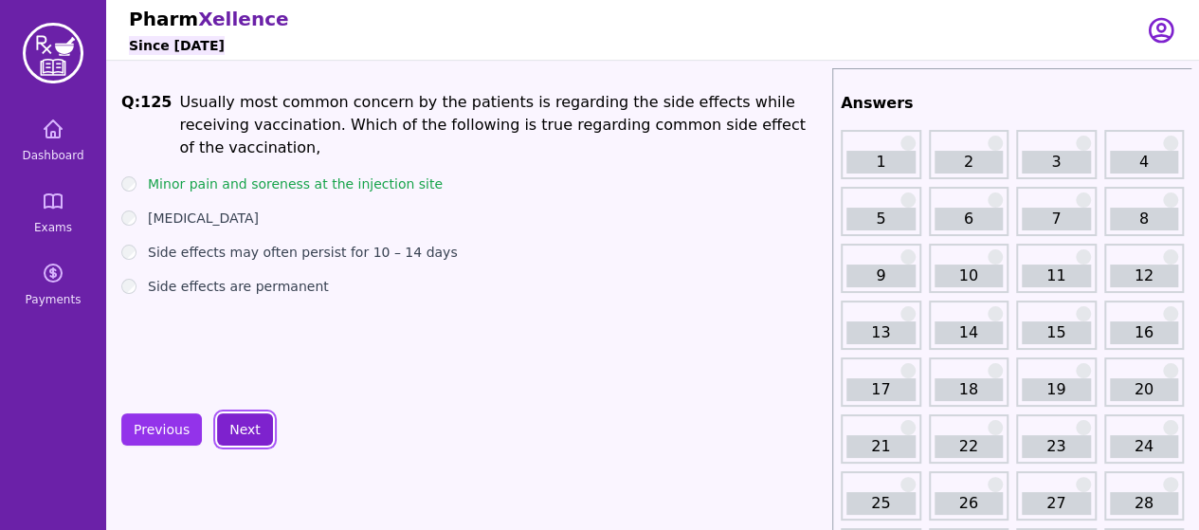
click at [235, 434] on button "Next" at bounding box center [245, 429] width 56 height 32
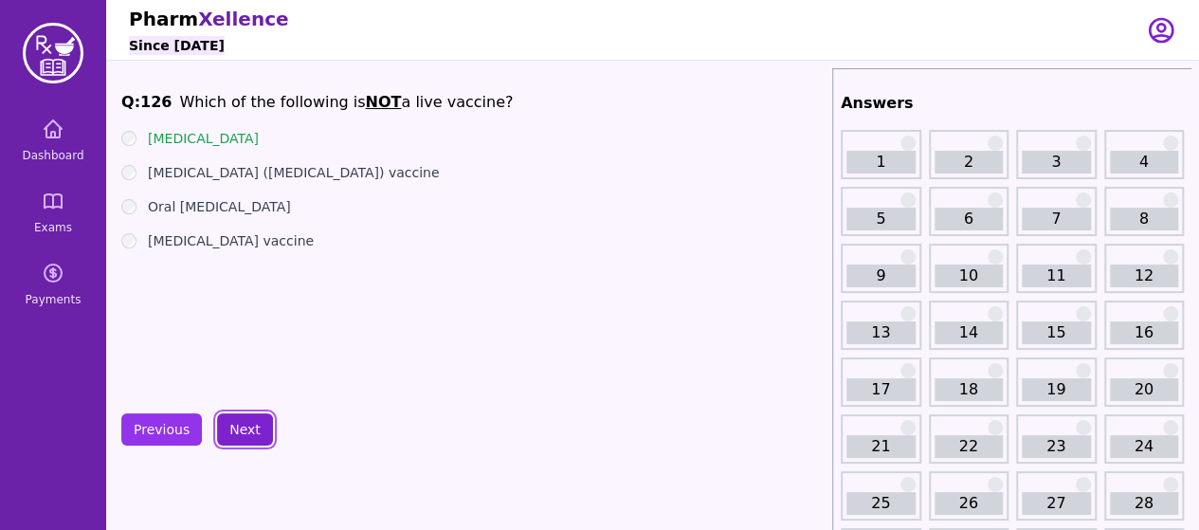
click at [235, 434] on button "Next" at bounding box center [245, 429] width 56 height 32
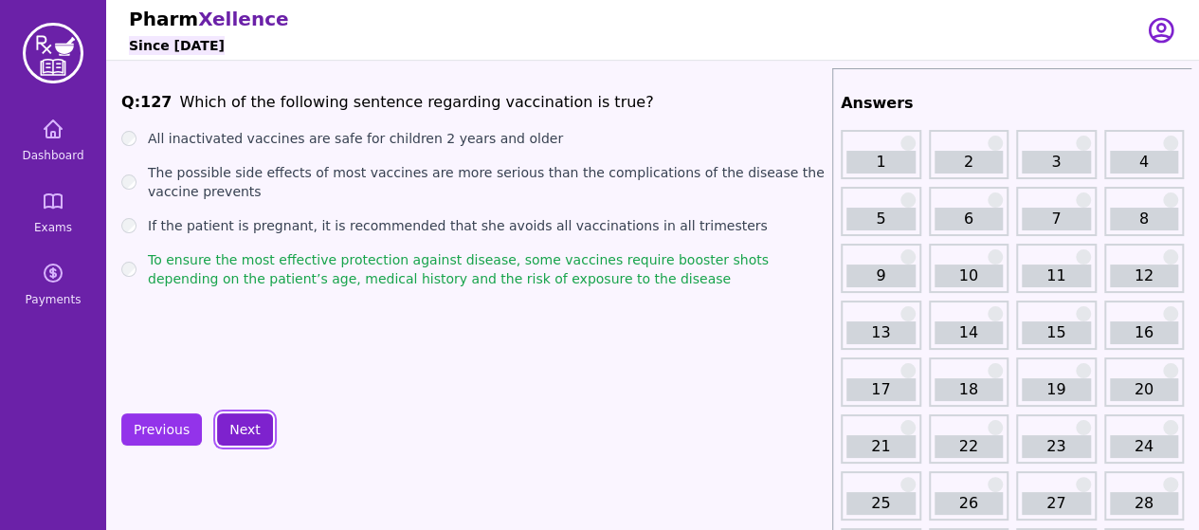
click at [235, 434] on button "Next" at bounding box center [245, 429] width 56 height 32
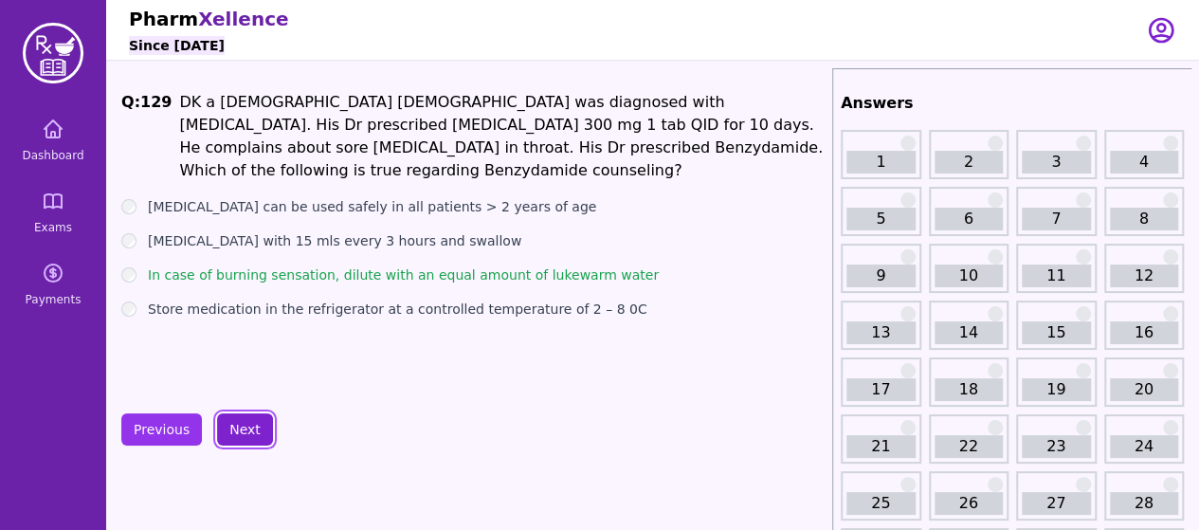
click at [241, 428] on button "Next" at bounding box center [245, 429] width 56 height 32
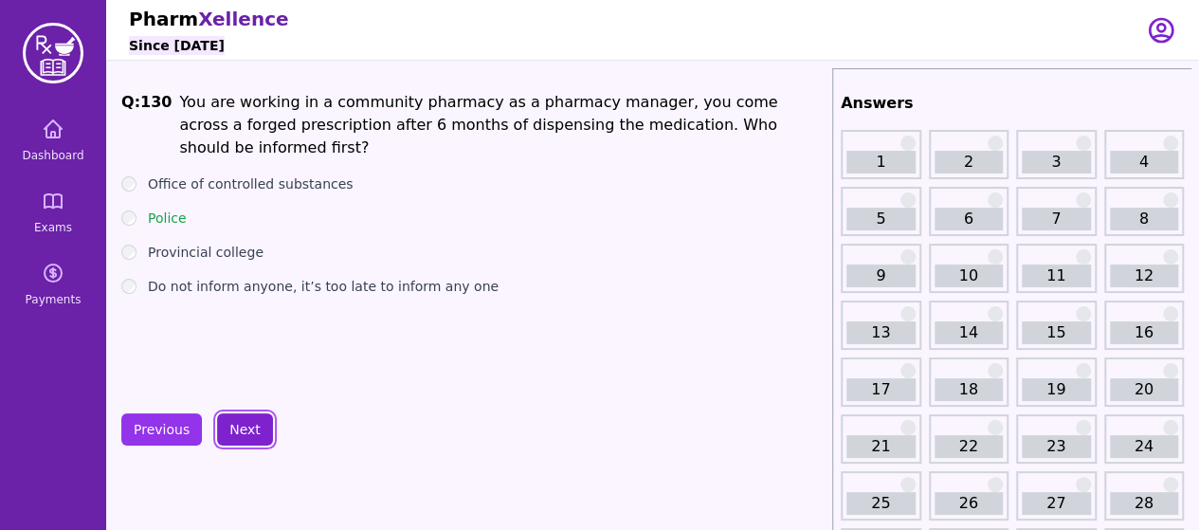
click at [241, 428] on button "Next" at bounding box center [245, 429] width 56 height 32
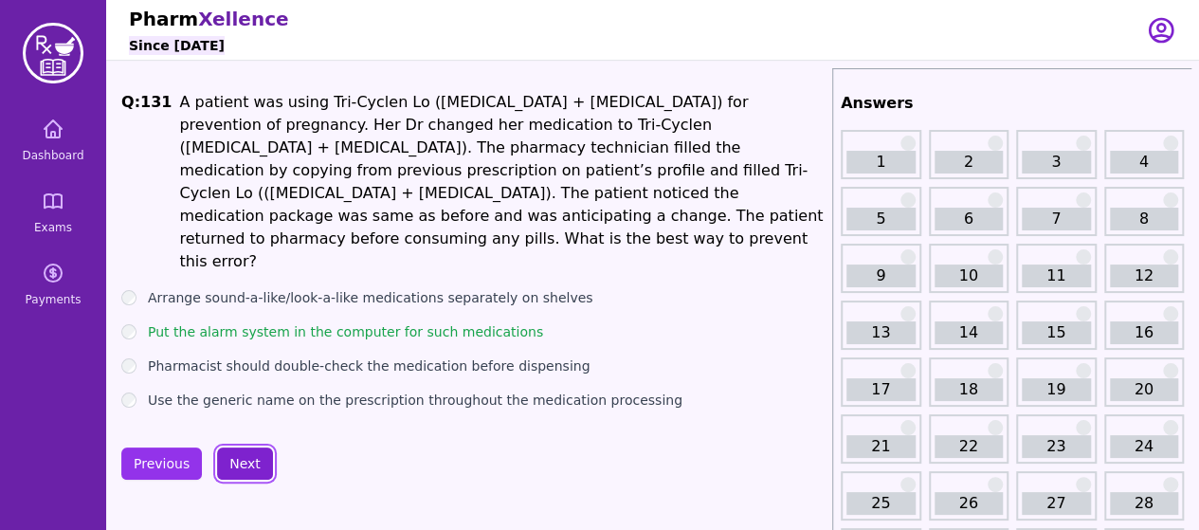
click at [241, 448] on button "Next" at bounding box center [245, 464] width 56 height 32
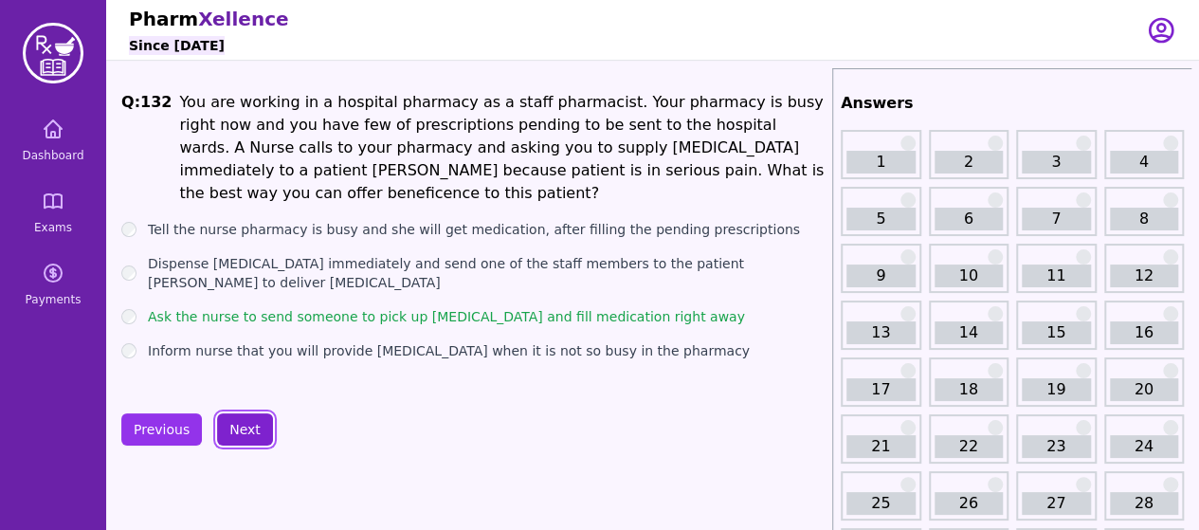
click at [241, 428] on button "Next" at bounding box center [245, 429] width 56 height 32
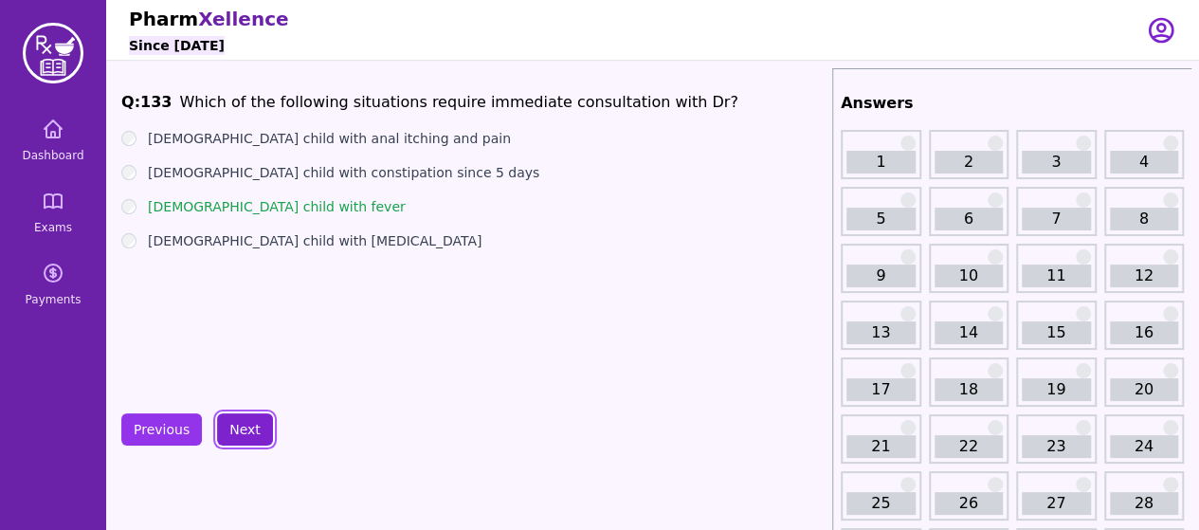
click at [241, 428] on button "Next" at bounding box center [245, 429] width 56 height 32
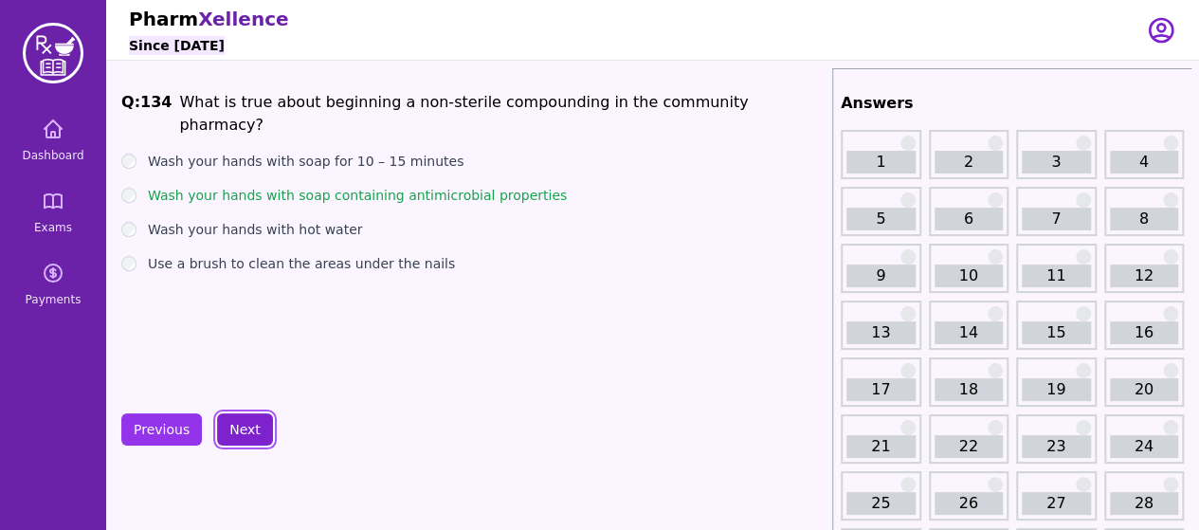
click at [242, 420] on button "Next" at bounding box center [245, 429] width 56 height 32
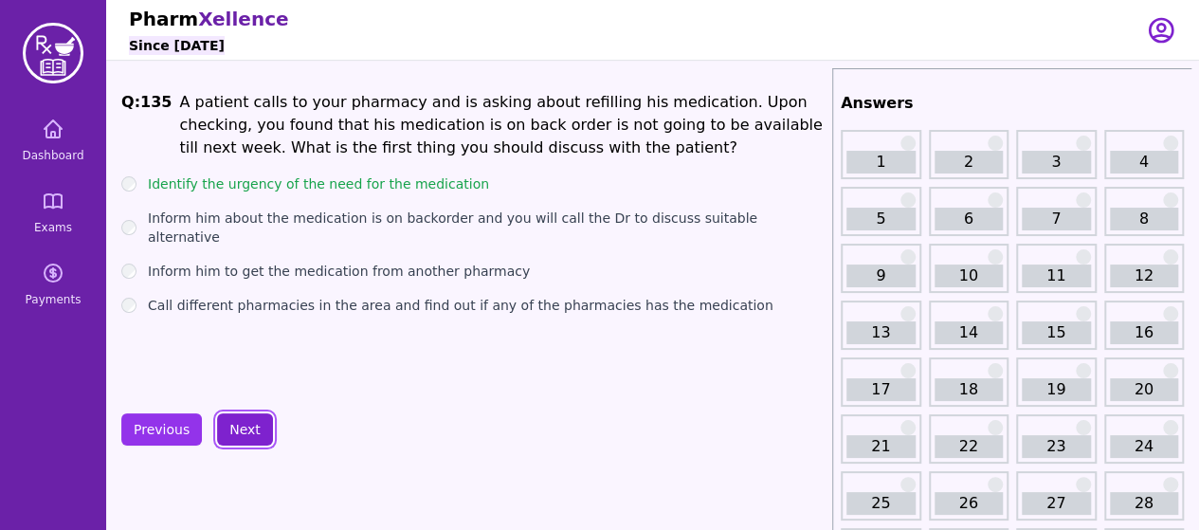
click at [242, 429] on button "Next" at bounding box center [245, 429] width 56 height 32
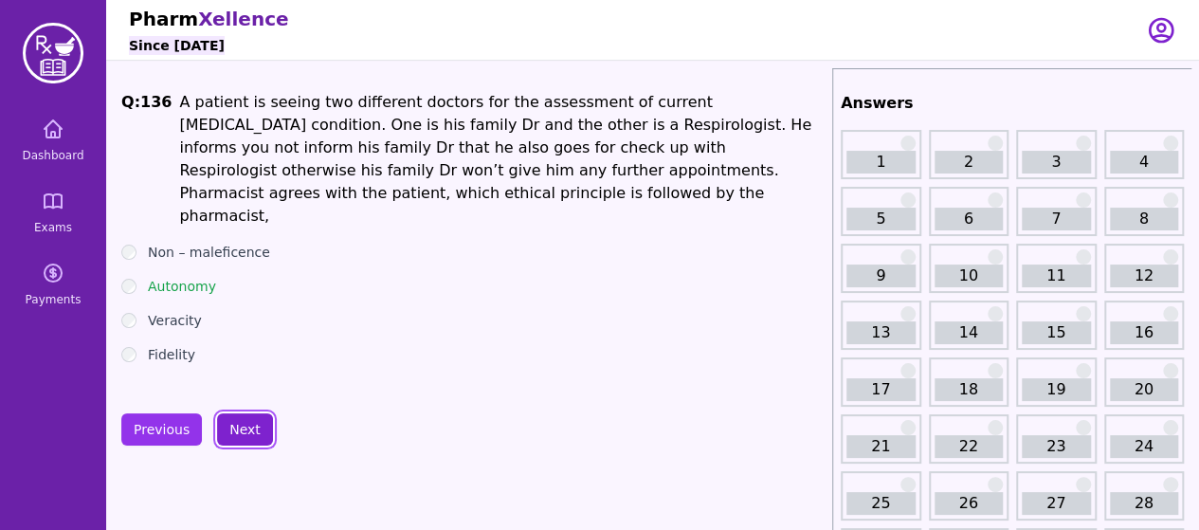
click at [242, 429] on button "Next" at bounding box center [245, 429] width 56 height 32
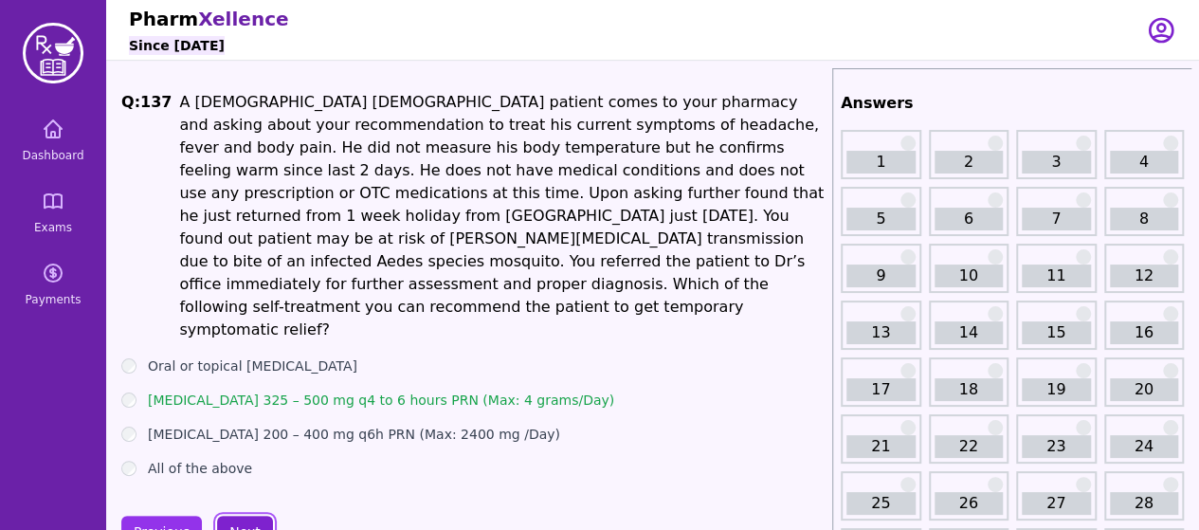
click at [238, 516] on button "Next" at bounding box center [245, 532] width 56 height 32
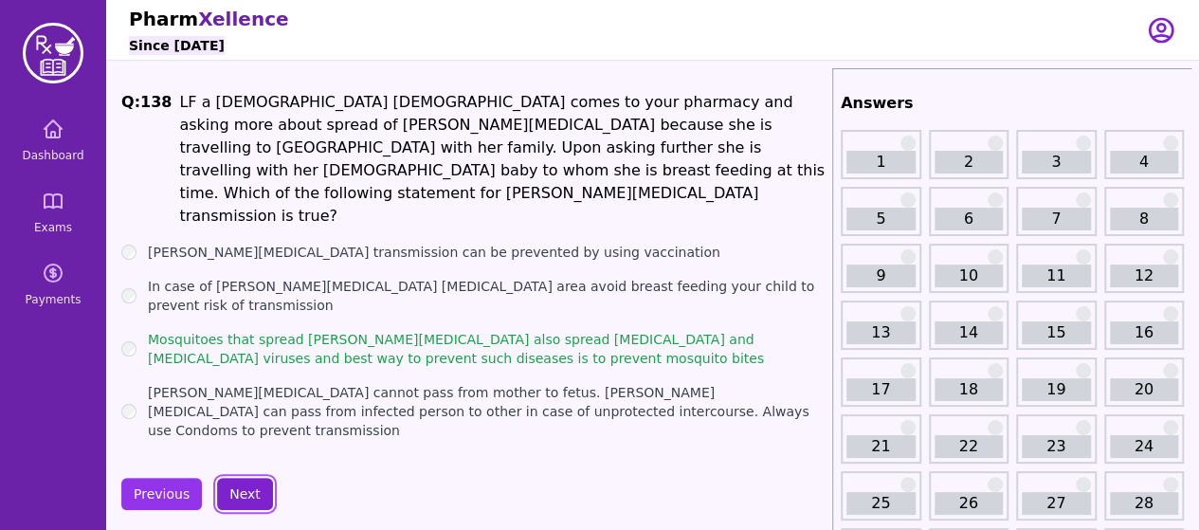
click at [250, 478] on button "Next" at bounding box center [245, 494] width 56 height 32
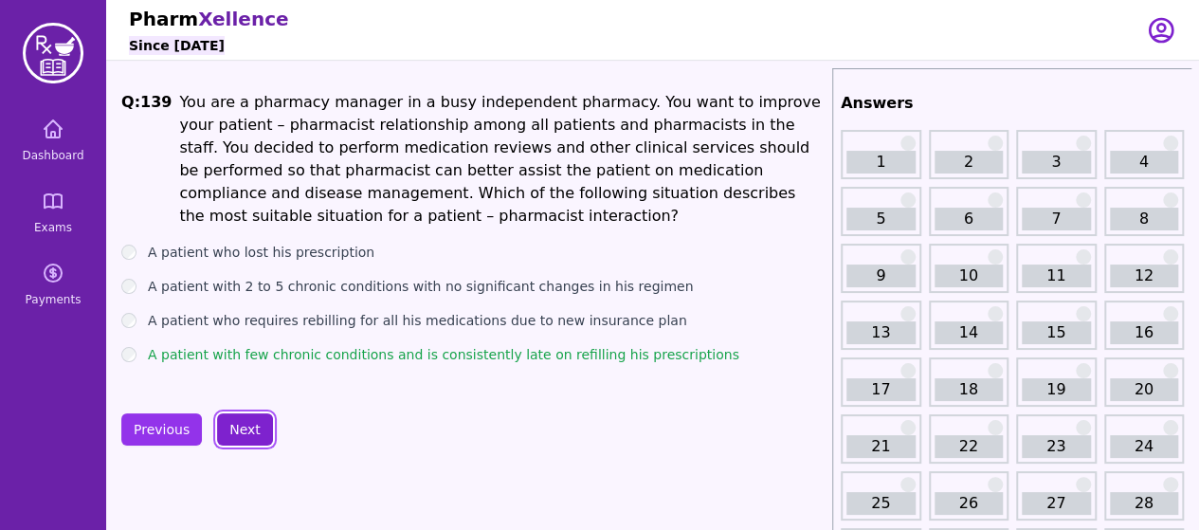
click at [250, 422] on button "Next" at bounding box center [245, 429] width 56 height 32
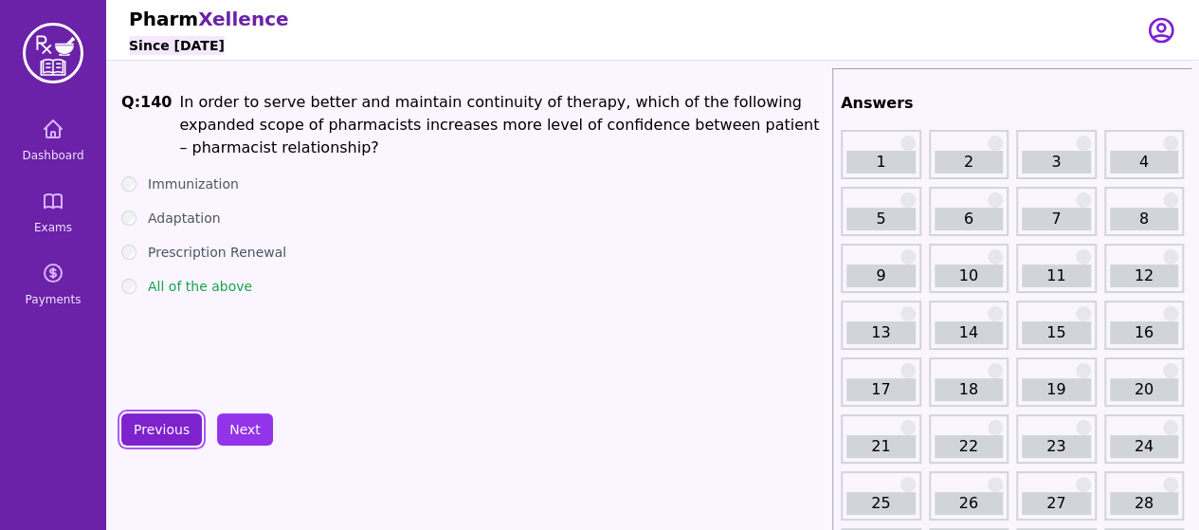
click at [158, 423] on button "Previous" at bounding box center [161, 429] width 81 height 32
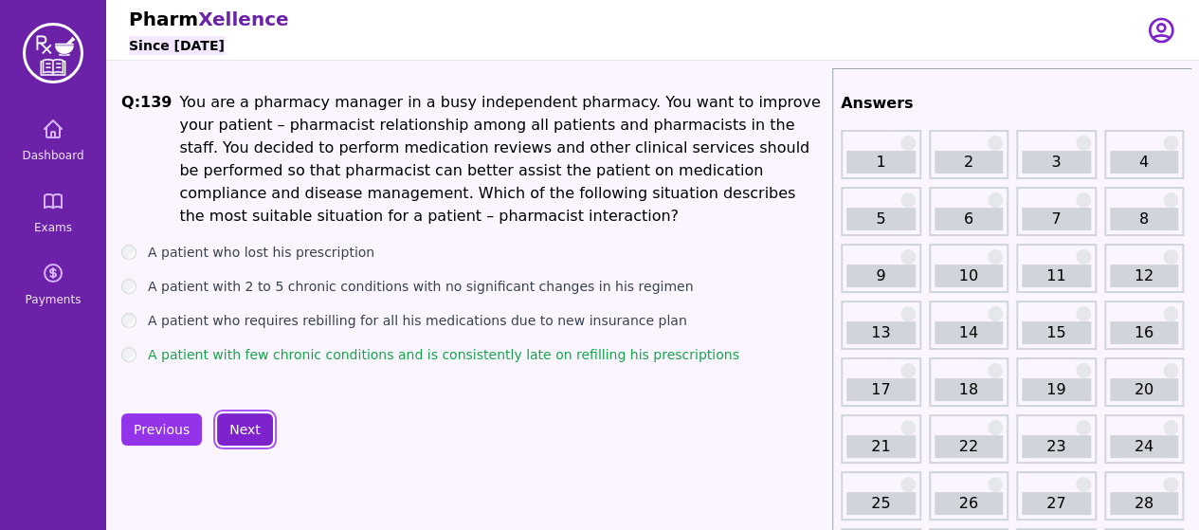
click at [221, 422] on button "Next" at bounding box center [245, 429] width 56 height 32
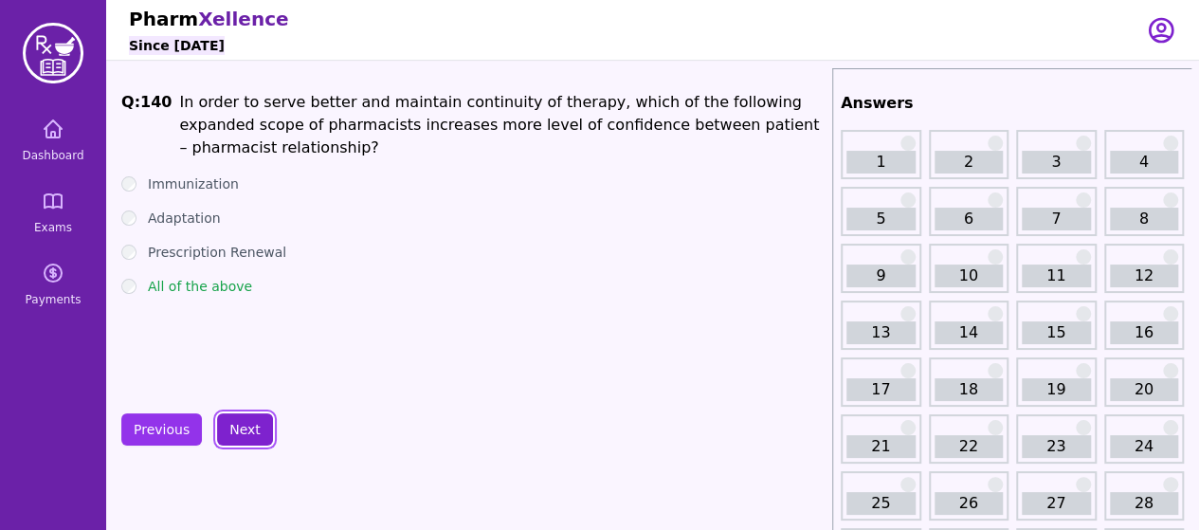
click at [226, 425] on button "Next" at bounding box center [245, 429] width 56 height 32
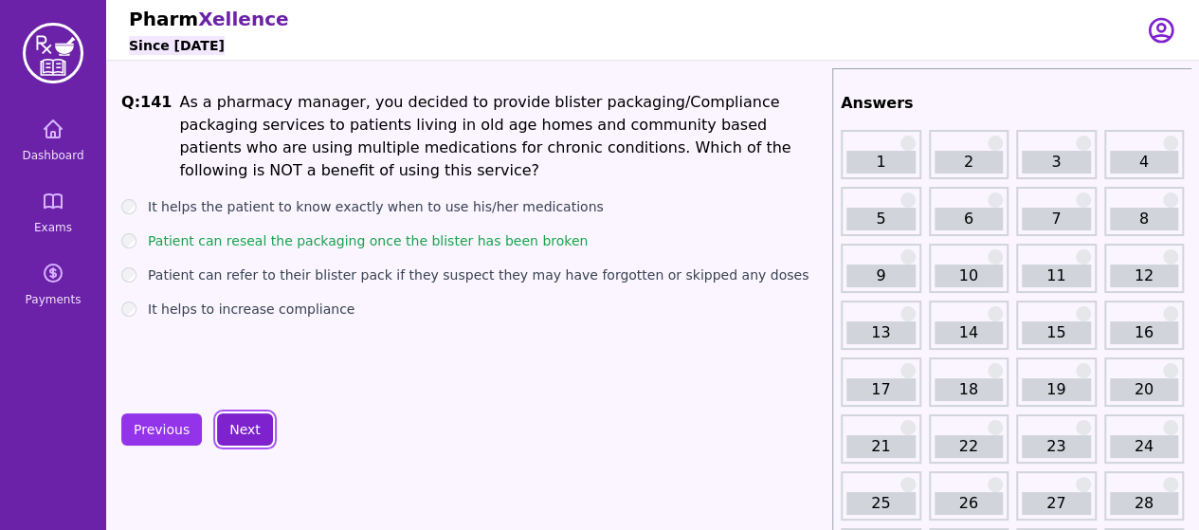
click at [226, 425] on button "Next" at bounding box center [245, 429] width 56 height 32
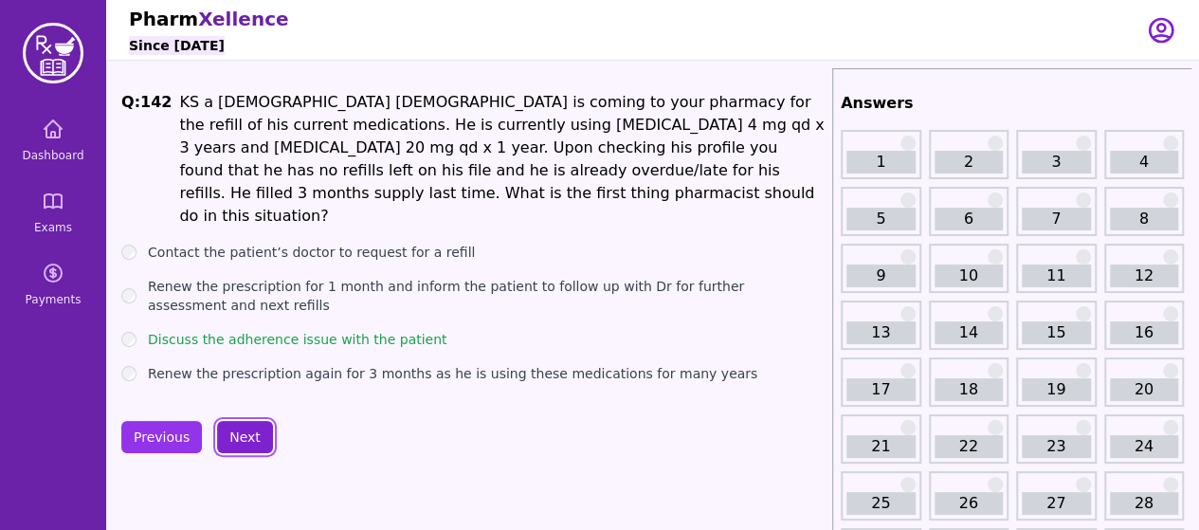
click at [252, 427] on button "Next" at bounding box center [245, 437] width 56 height 32
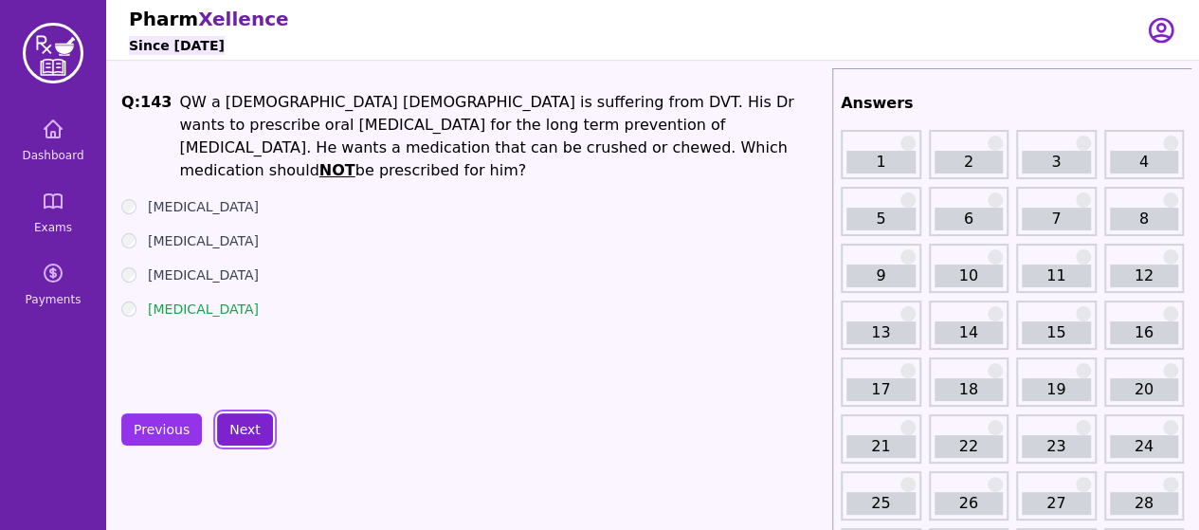
click at [247, 430] on button "Next" at bounding box center [245, 429] width 56 height 32
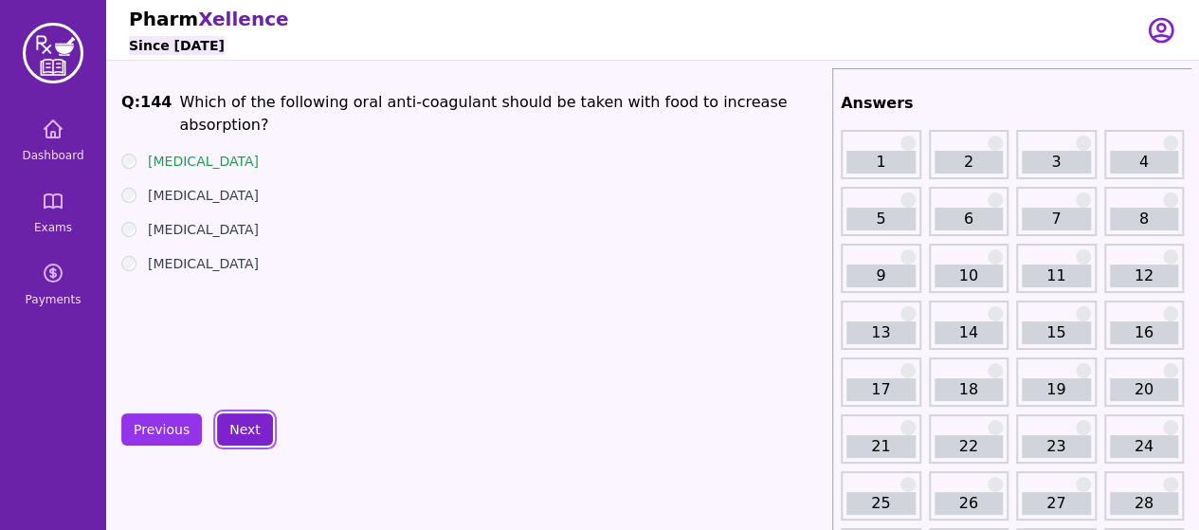
click at [247, 430] on button "Next" at bounding box center [245, 429] width 56 height 32
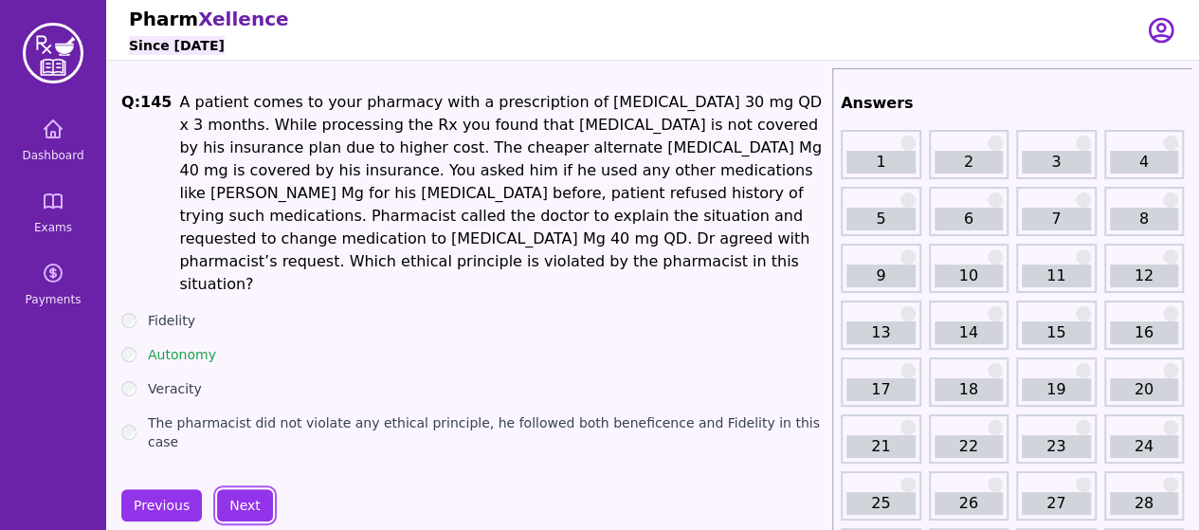
scroll to position [82, 0]
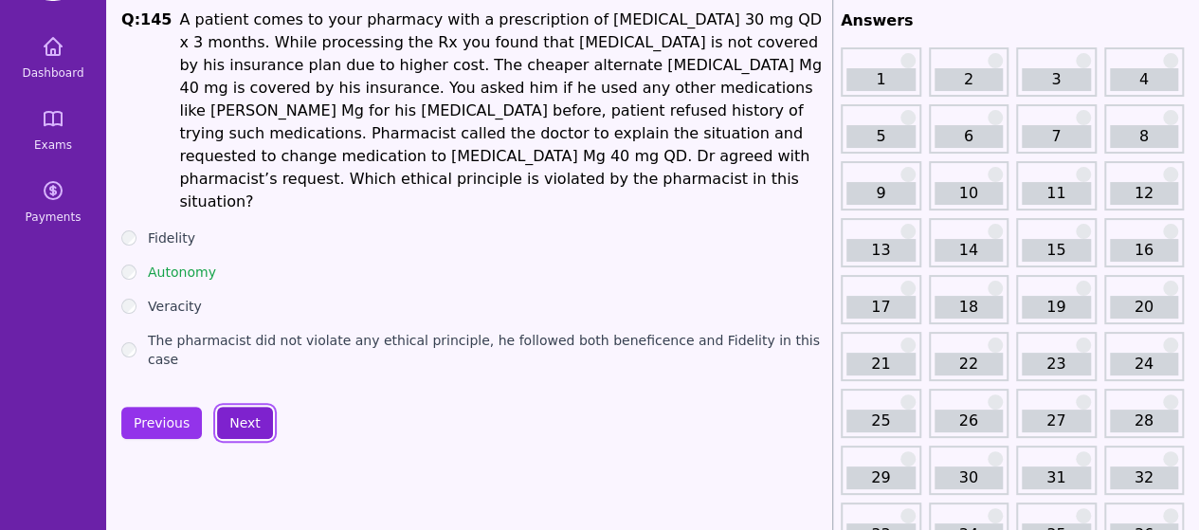
click at [241, 407] on button "Next" at bounding box center [245, 423] width 56 height 32
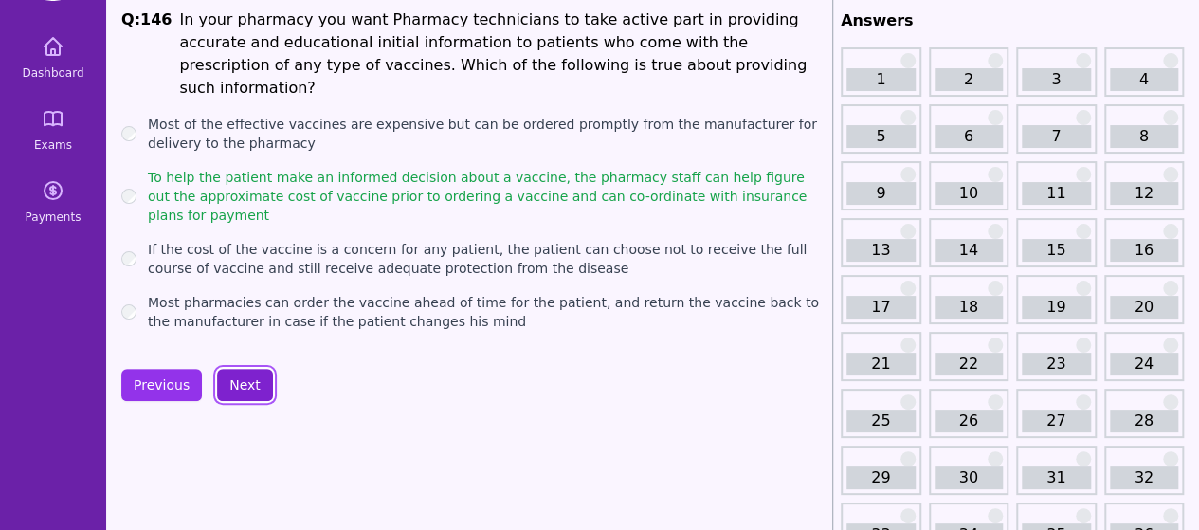
click at [247, 369] on button "Next" at bounding box center [245, 385] width 56 height 32
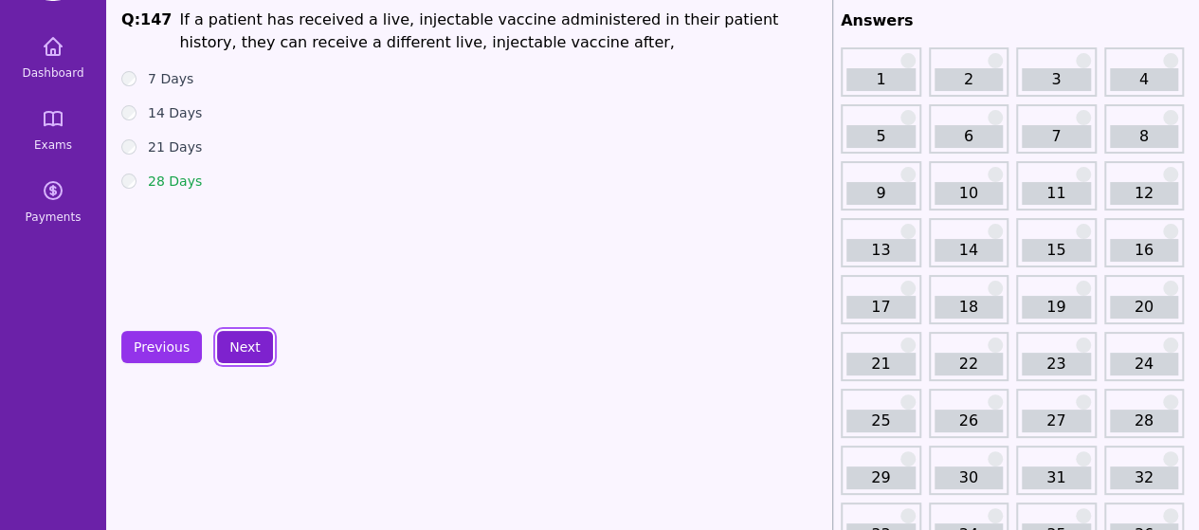
click at [247, 346] on button "Next" at bounding box center [245, 347] width 56 height 32
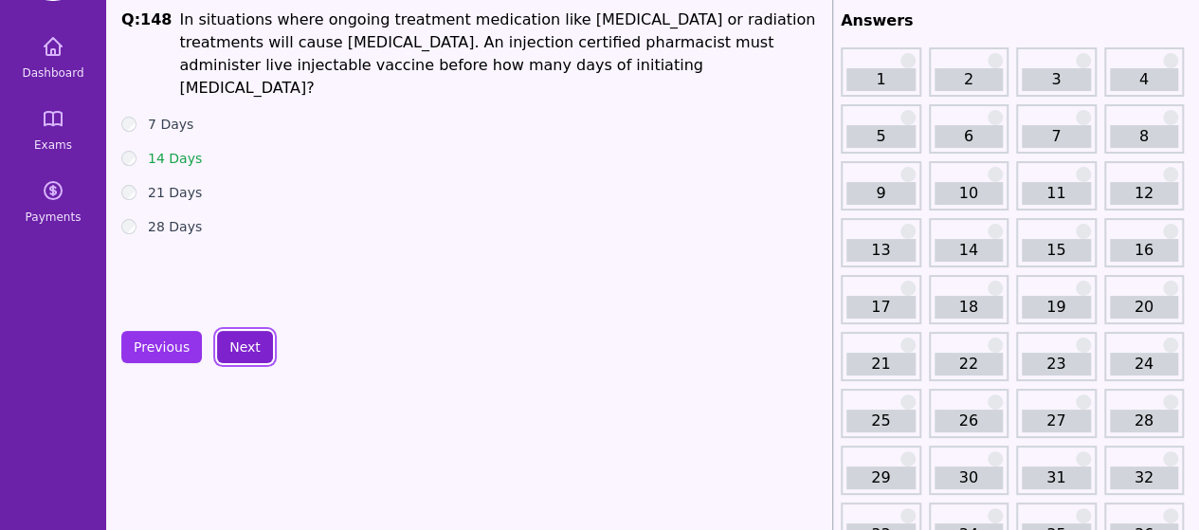
click at [247, 346] on button "Next" at bounding box center [245, 347] width 56 height 32
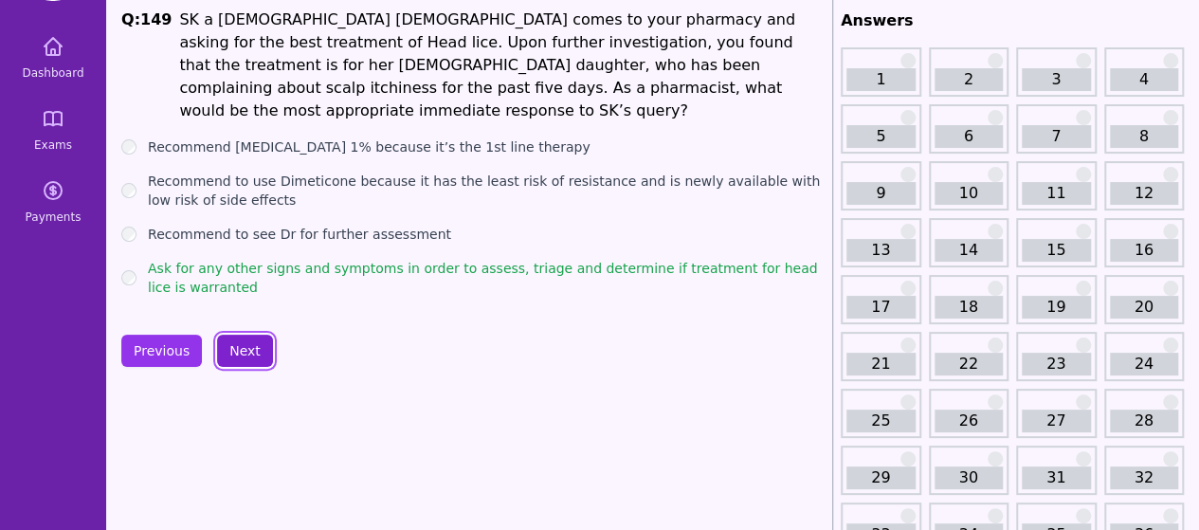
click at [247, 346] on button "Next" at bounding box center [245, 351] width 56 height 32
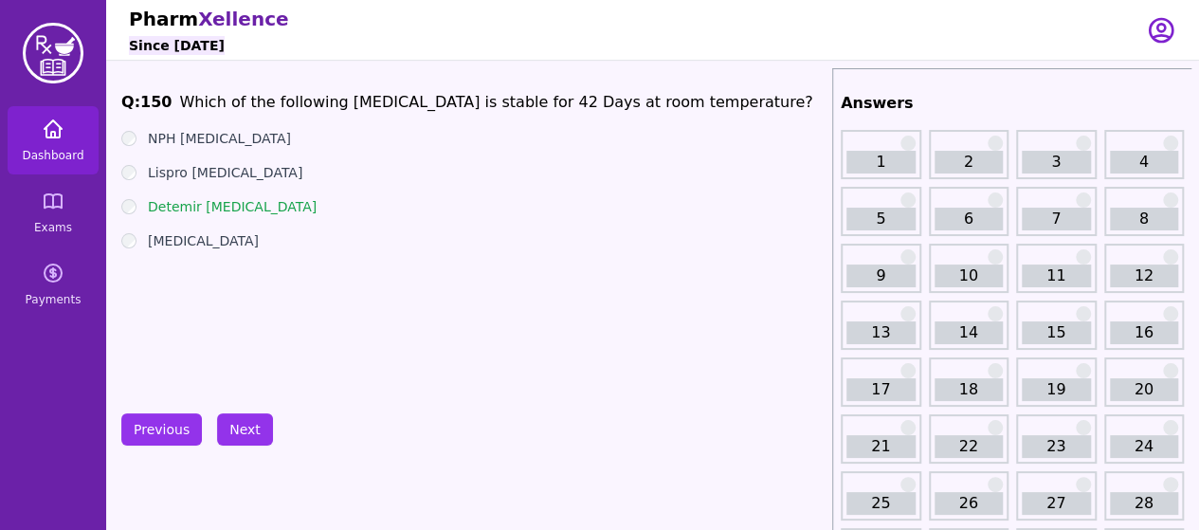
click at [36, 134] on link "Dashboard" at bounding box center [53, 140] width 91 height 68
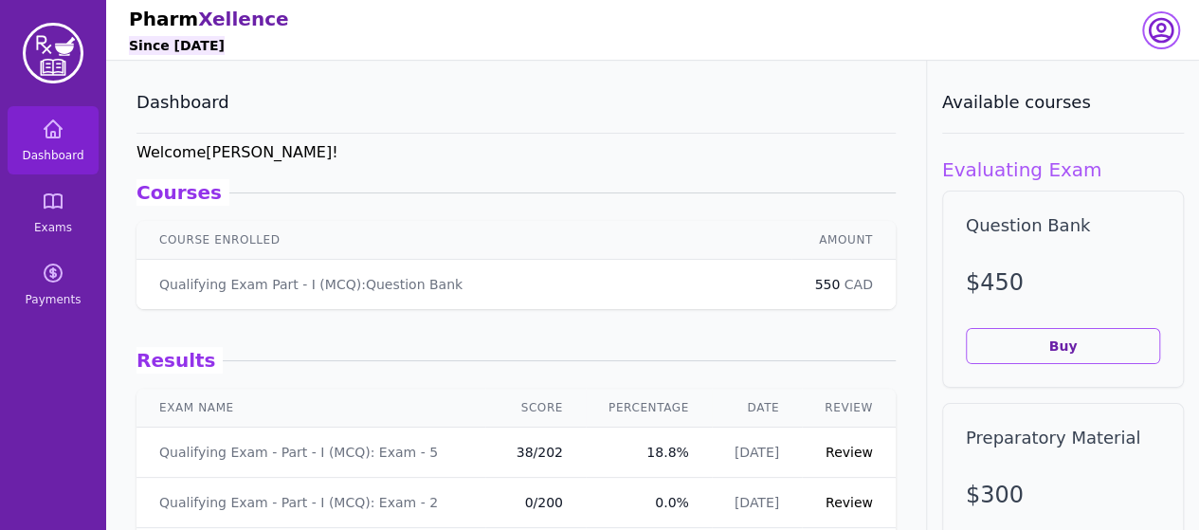
click at [1161, 22] on icon "button" at bounding box center [1161, 30] width 23 height 23
